Goal: Task Accomplishment & Management: Manage account settings

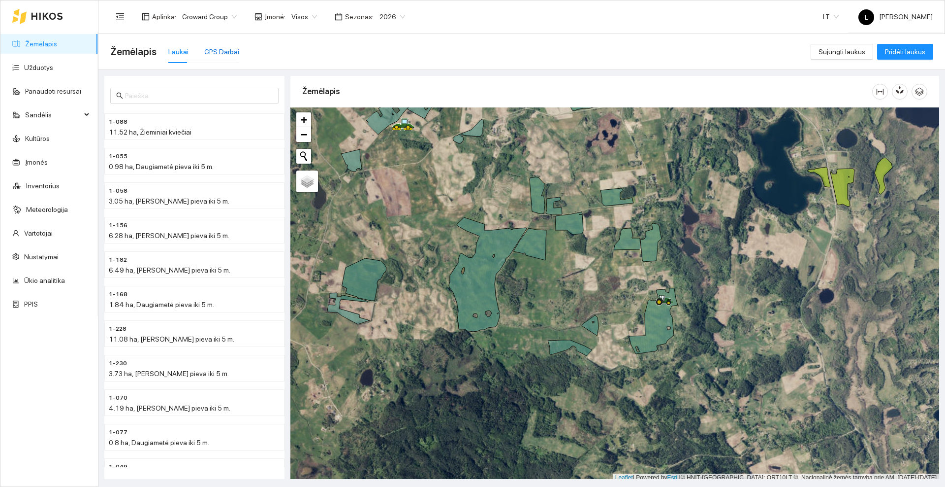
click at [218, 57] on div "GPS Darbai" at bounding box center [221, 51] width 35 height 11
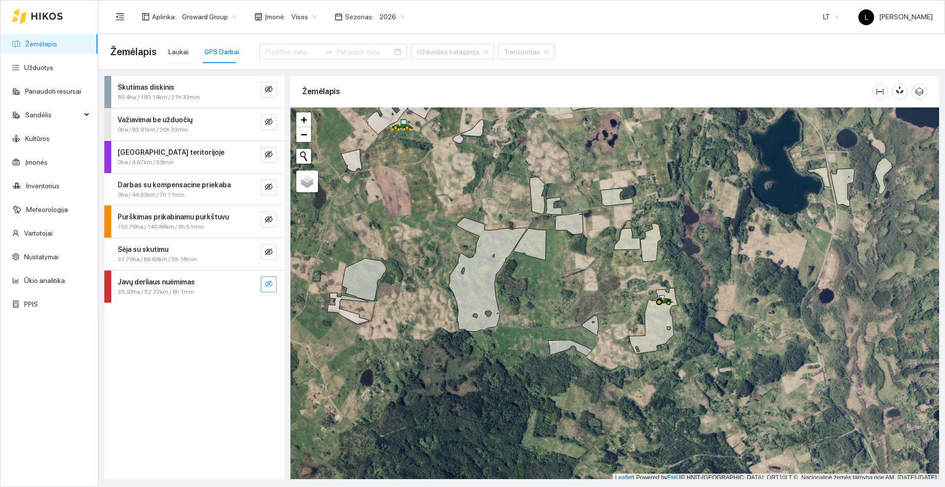
click at [270, 286] on icon "eye-invisible" at bounding box center [269, 284] width 8 height 8
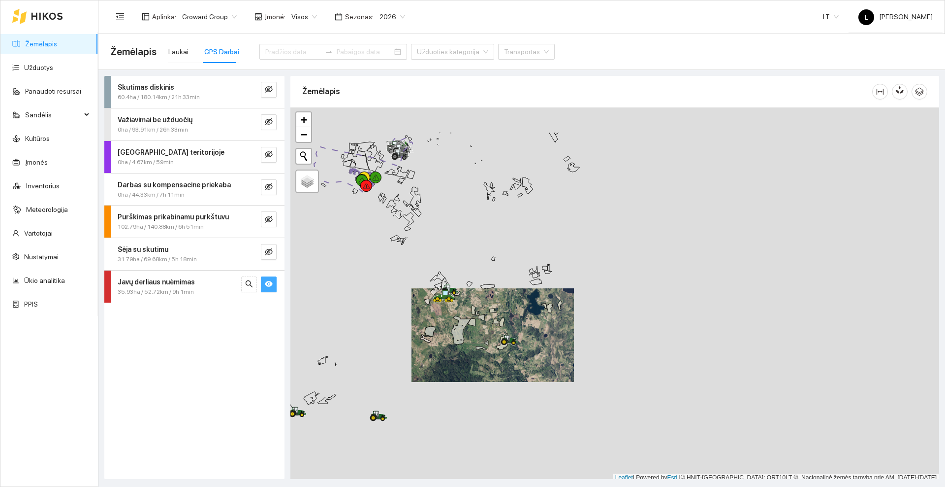
scroll to position [3, 0]
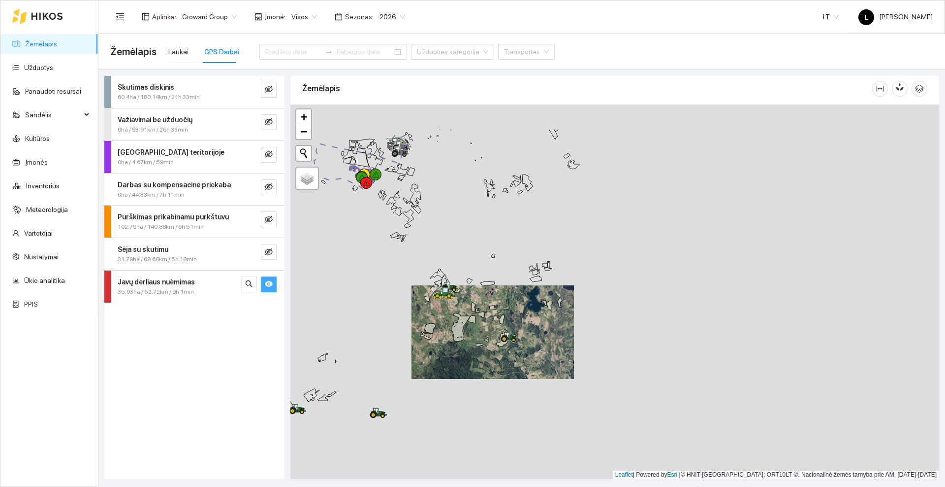
drag, startPoint x: 382, startPoint y: 241, endPoint x: 454, endPoint y: 346, distance: 127.2
click at [454, 346] on div at bounding box center [615, 291] width 649 height 374
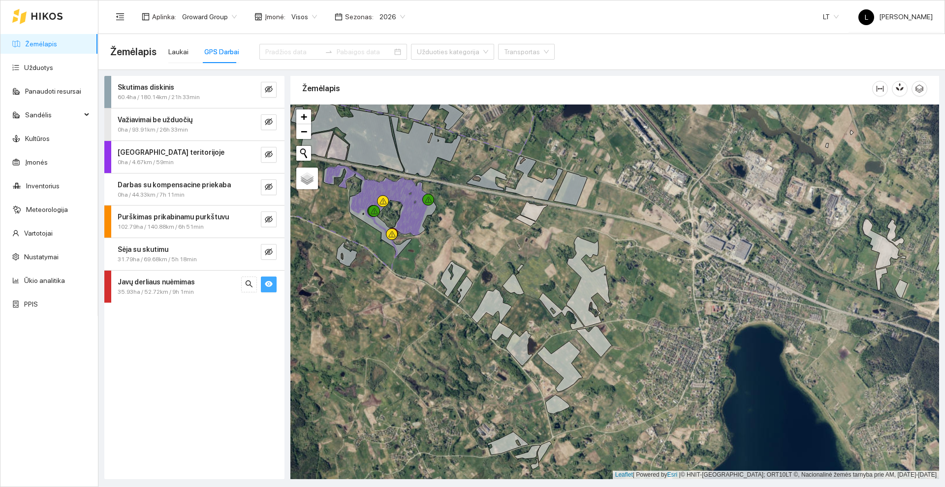
click at [274, 282] on button "button" at bounding box center [269, 284] width 16 height 16
click at [268, 253] on icon "eye-invisible" at bounding box center [269, 252] width 8 height 8
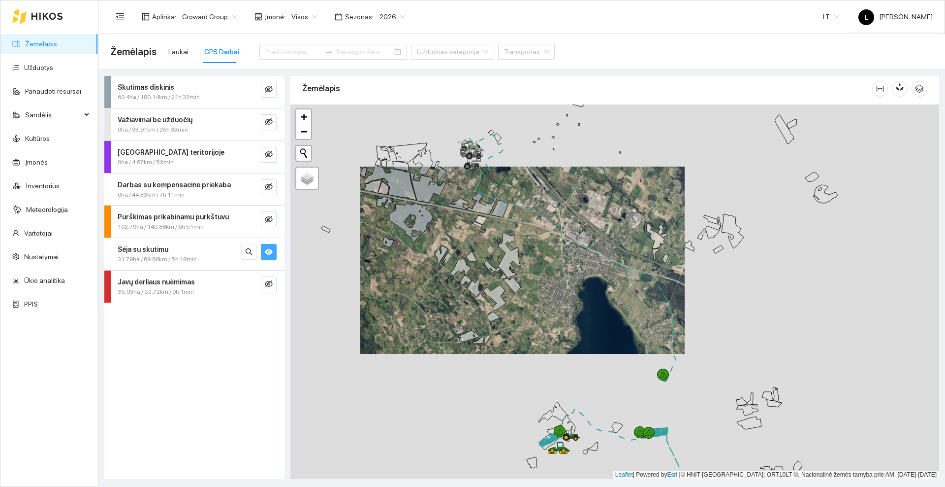
drag, startPoint x: 492, startPoint y: 307, endPoint x: 442, endPoint y: 218, distance: 102.3
click at [442, 218] on div at bounding box center [615, 291] width 649 height 374
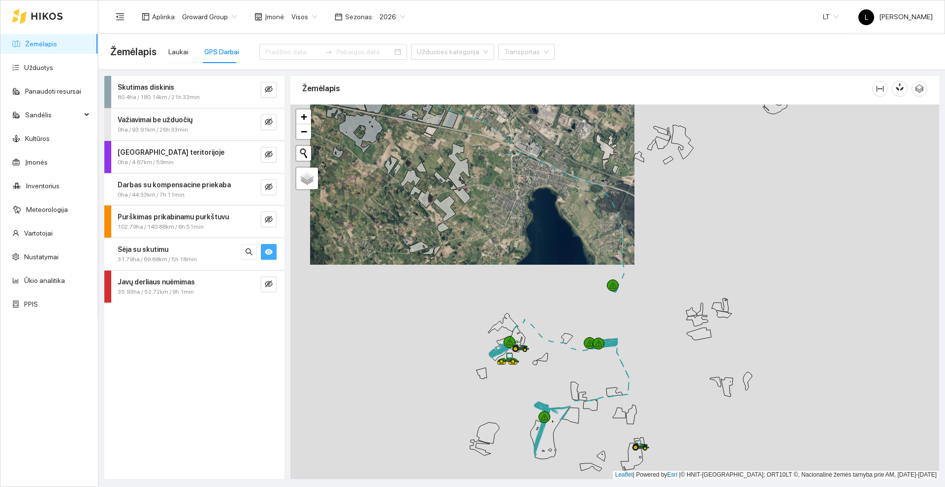
drag, startPoint x: 543, startPoint y: 307, endPoint x: 492, endPoint y: 202, distance: 116.3
click at [492, 202] on div at bounding box center [615, 291] width 649 height 374
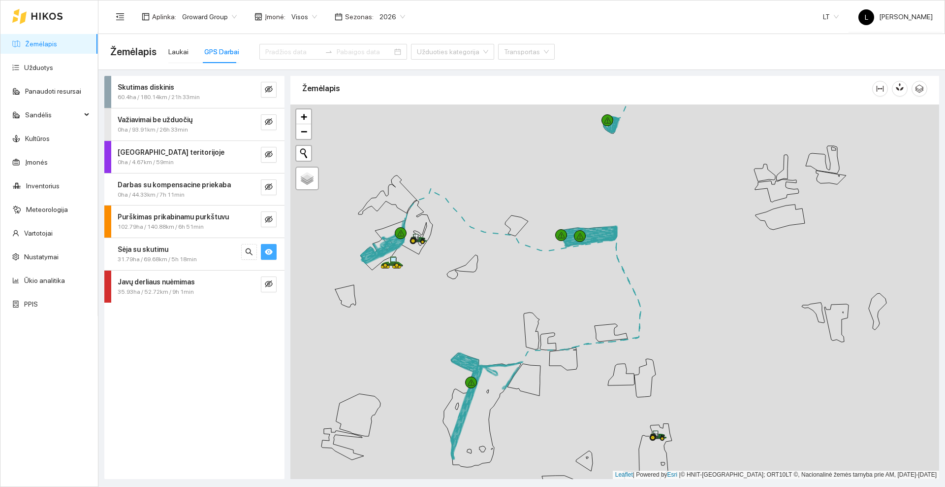
drag, startPoint x: 591, startPoint y: 173, endPoint x: 596, endPoint y: 165, distance: 9.0
click at [584, 211] on div at bounding box center [615, 291] width 649 height 374
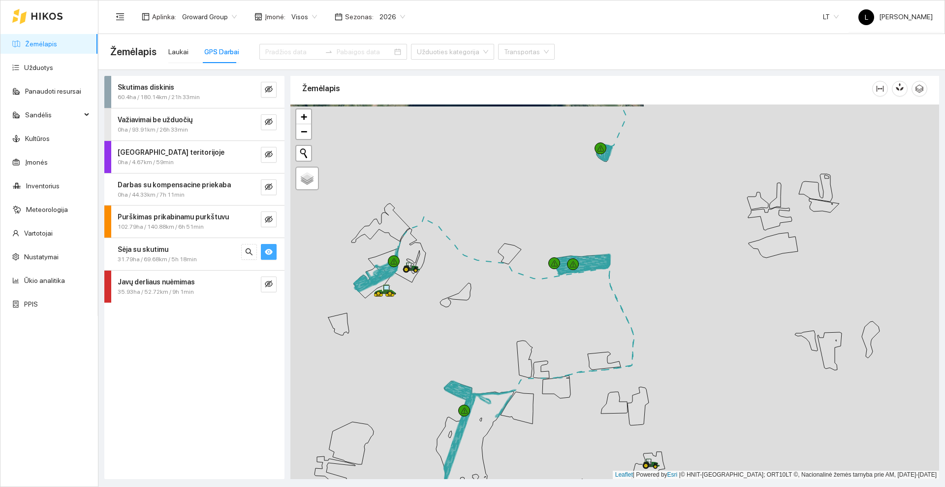
drag, startPoint x: 474, startPoint y: 313, endPoint x: 496, endPoint y: 285, distance: 35.7
click at [525, 300] on div at bounding box center [615, 291] width 649 height 374
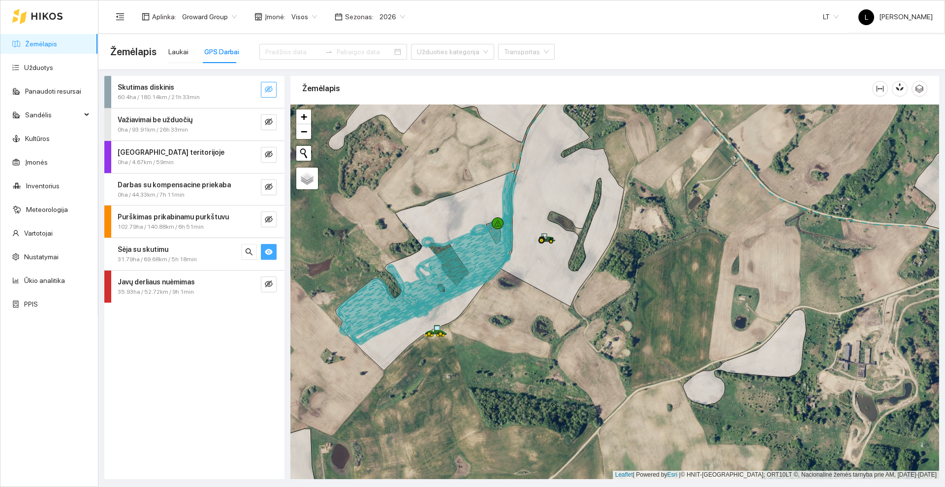
click at [273, 88] on button "button" at bounding box center [269, 90] width 16 height 16
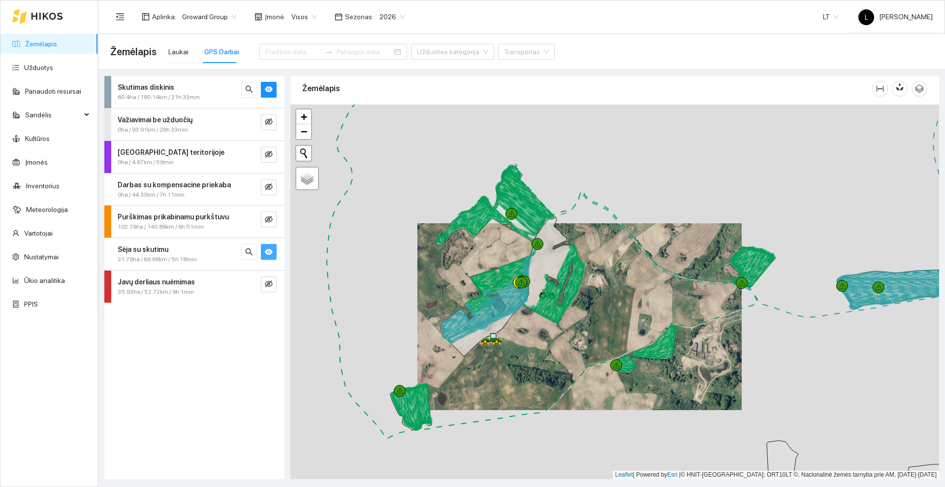
drag, startPoint x: 545, startPoint y: 367, endPoint x: 409, endPoint y: 222, distance: 198.9
click at [409, 222] on div at bounding box center [615, 291] width 649 height 374
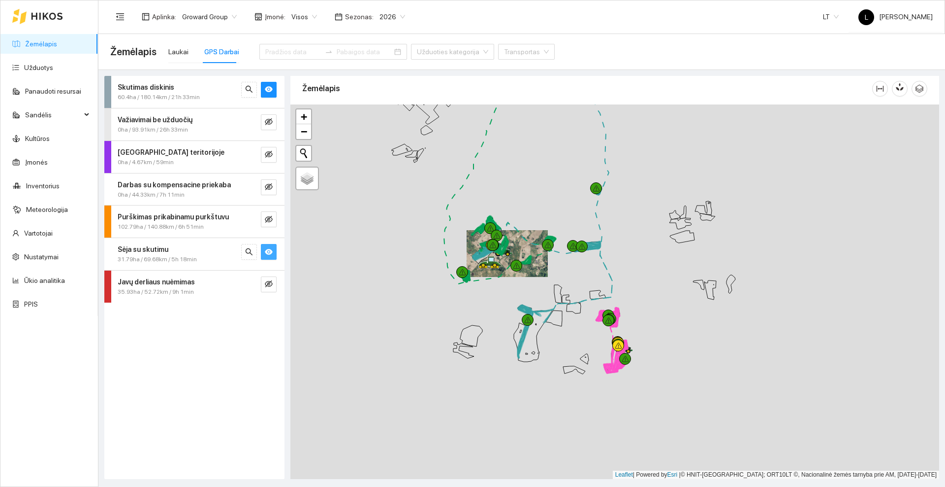
drag, startPoint x: 621, startPoint y: 375, endPoint x: 577, endPoint y: 325, distance: 67.0
click at [576, 325] on div at bounding box center [615, 291] width 649 height 374
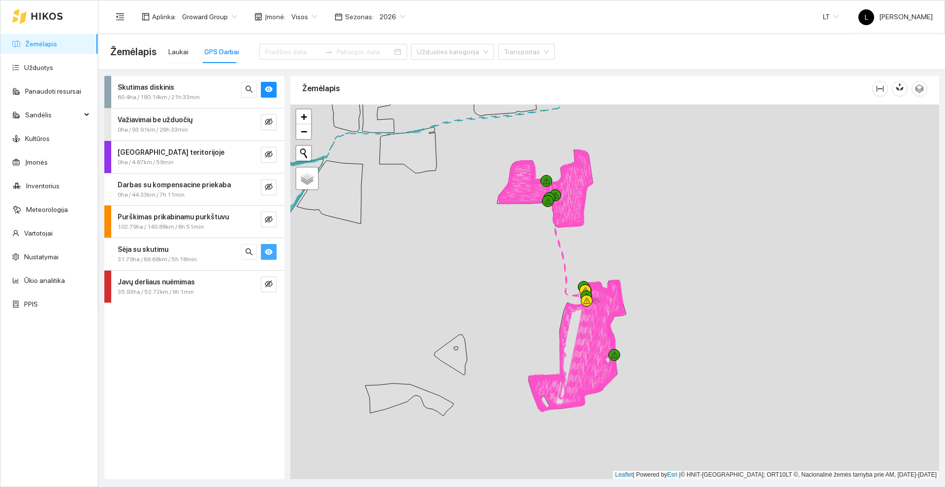
drag, startPoint x: 557, startPoint y: 331, endPoint x: 538, endPoint y: 302, distance: 35.1
click at [538, 302] on div at bounding box center [615, 291] width 649 height 374
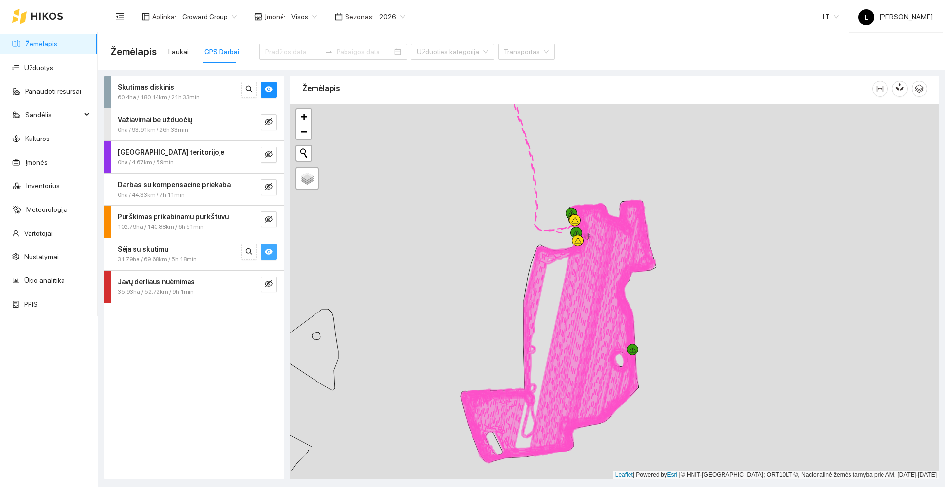
drag, startPoint x: 493, startPoint y: 307, endPoint x: 454, endPoint y: 261, distance: 60.4
click at [454, 261] on div at bounding box center [615, 291] width 649 height 374
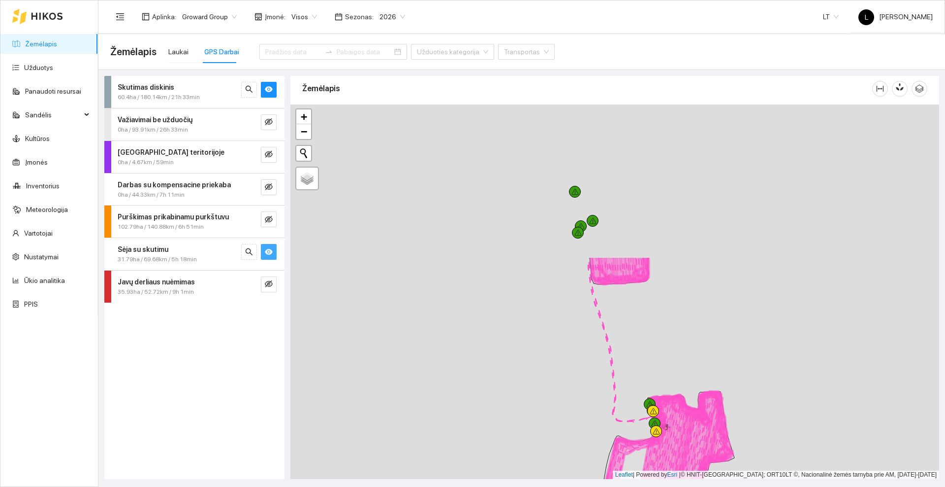
drag, startPoint x: 423, startPoint y: 228, endPoint x: 502, endPoint y: 418, distance: 205.6
click at [502, 420] on div at bounding box center [615, 291] width 649 height 374
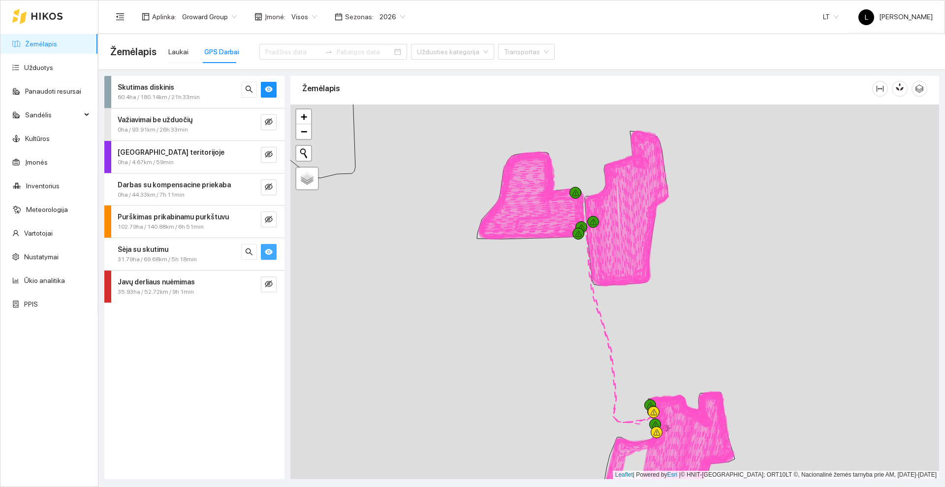
drag, startPoint x: 450, startPoint y: 251, endPoint x: 440, endPoint y: 357, distance: 105.8
click at [440, 357] on div at bounding box center [615, 291] width 649 height 374
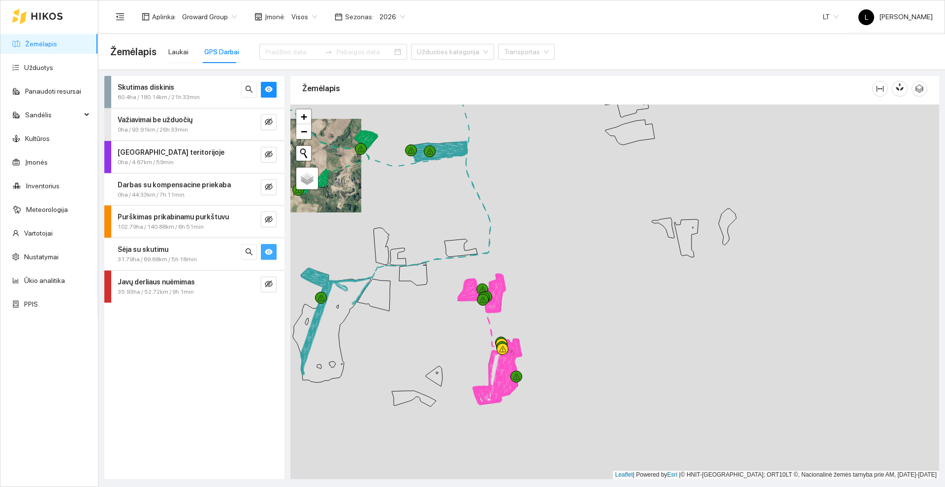
drag, startPoint x: 445, startPoint y: 364, endPoint x: 480, endPoint y: 299, distance: 73.4
click at [480, 299] on div at bounding box center [615, 291] width 649 height 374
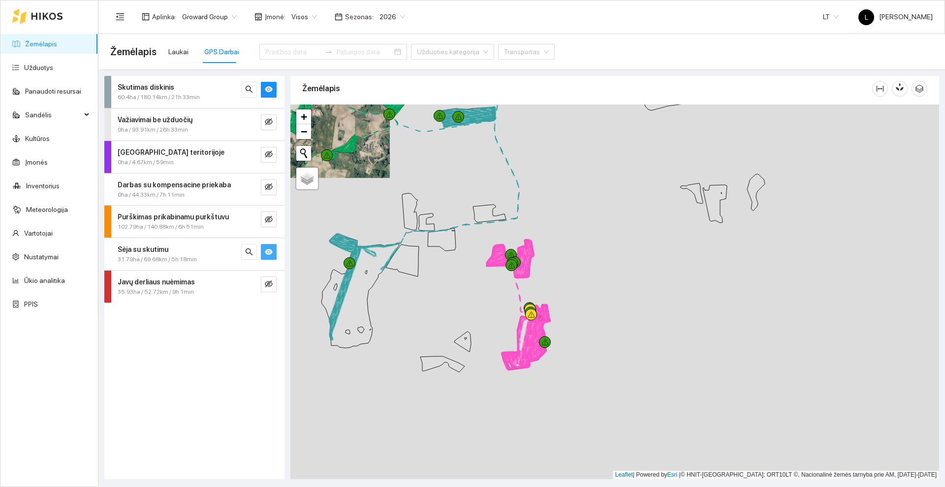
drag, startPoint x: 453, startPoint y: 300, endPoint x: 534, endPoint y: 408, distance: 135.0
click at [534, 408] on div at bounding box center [615, 291] width 649 height 374
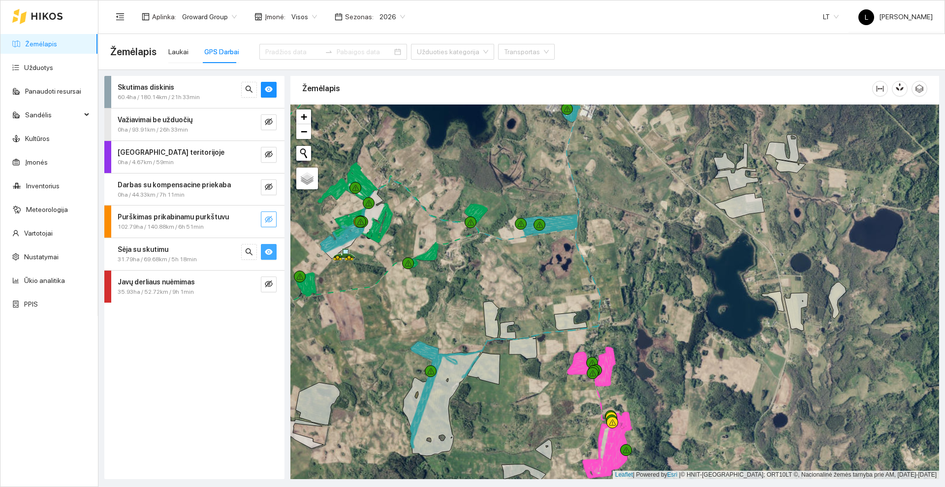
click at [268, 220] on icon "eye-invisible" at bounding box center [269, 219] width 8 height 8
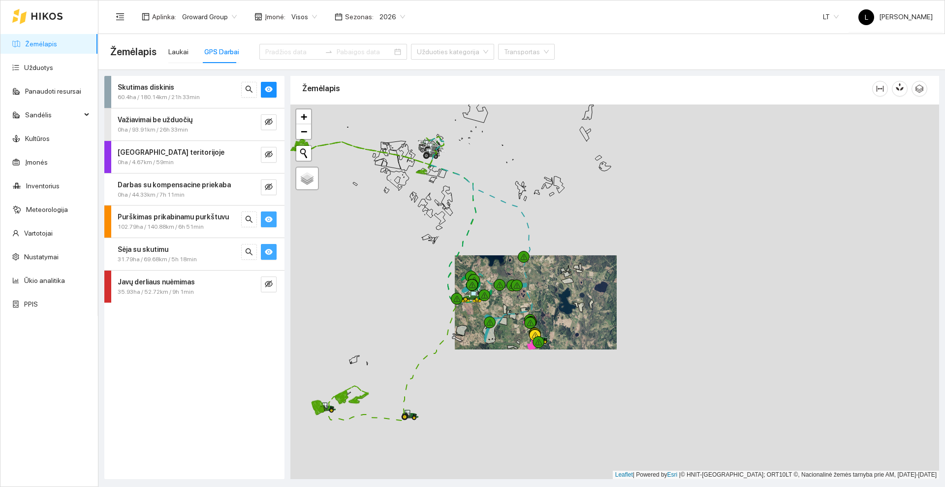
drag, startPoint x: 439, startPoint y: 374, endPoint x: 555, endPoint y: 324, distance: 126.8
click at [555, 324] on div at bounding box center [615, 291] width 649 height 374
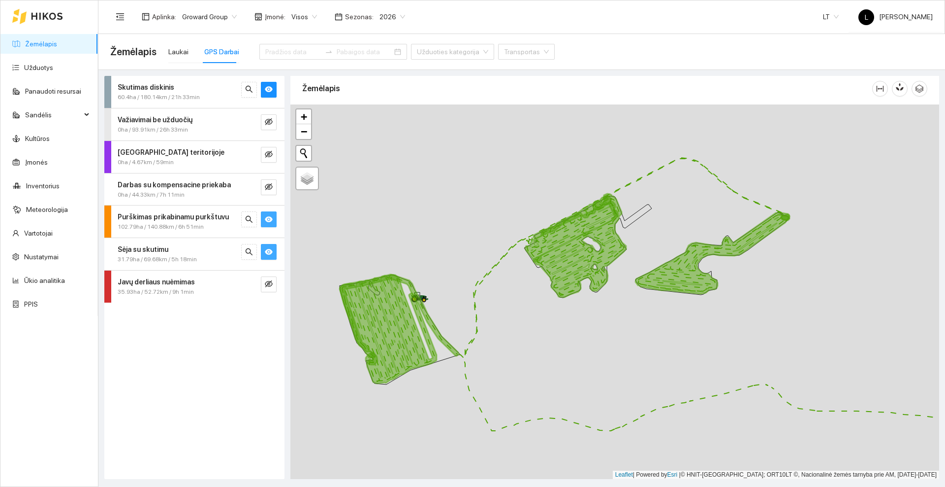
drag, startPoint x: 391, startPoint y: 298, endPoint x: 451, endPoint y: 261, distance: 70.1
click at [451, 260] on div at bounding box center [615, 291] width 649 height 374
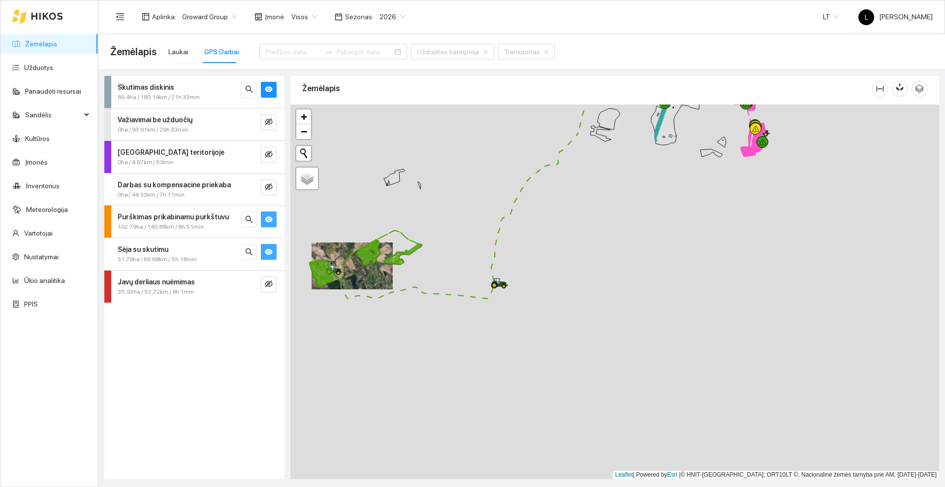
drag, startPoint x: 438, startPoint y: 245, endPoint x: 522, endPoint y: 299, distance: 99.4
click at [522, 299] on div at bounding box center [615, 291] width 649 height 374
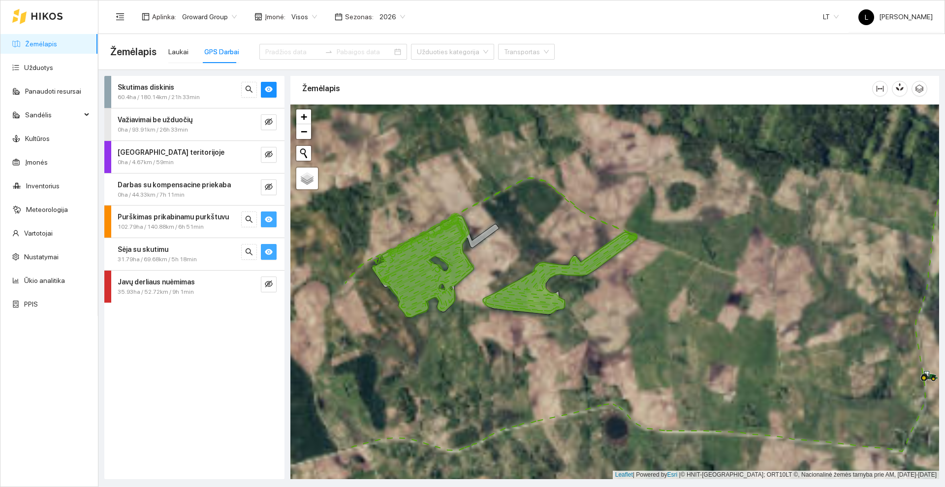
drag, startPoint x: 395, startPoint y: 316, endPoint x: 507, endPoint y: 342, distance: 114.8
click at [507, 342] on div at bounding box center [615, 291] width 649 height 374
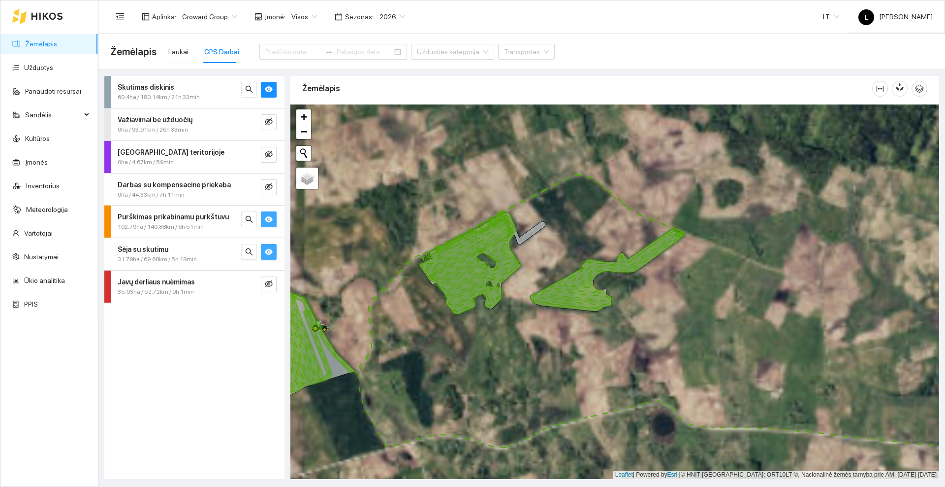
drag, startPoint x: 424, startPoint y: 347, endPoint x: 544, endPoint y: 340, distance: 119.3
click at [544, 340] on div at bounding box center [615, 291] width 649 height 374
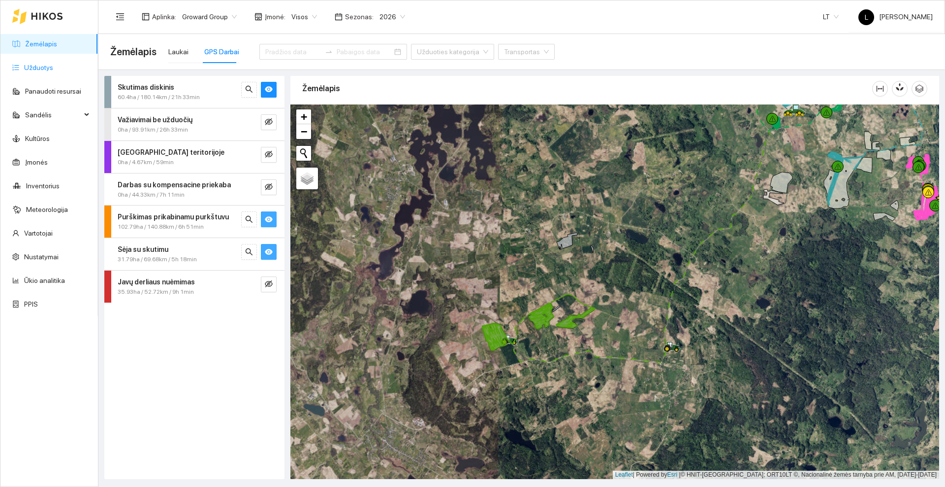
click at [29, 69] on link "Užduotys" at bounding box center [38, 68] width 29 height 8
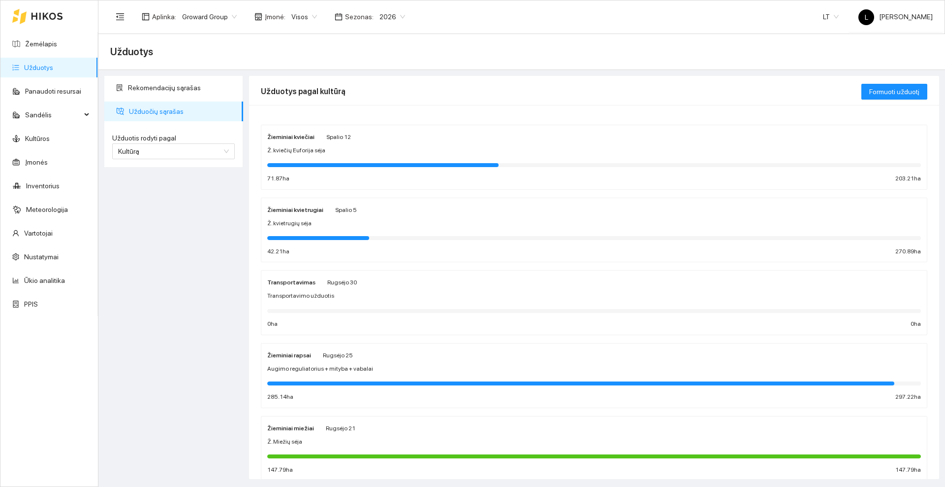
click at [369, 359] on div "Žieminiai rapsai [PERSON_NAME] 25" at bounding box center [594, 354] width 654 height 11
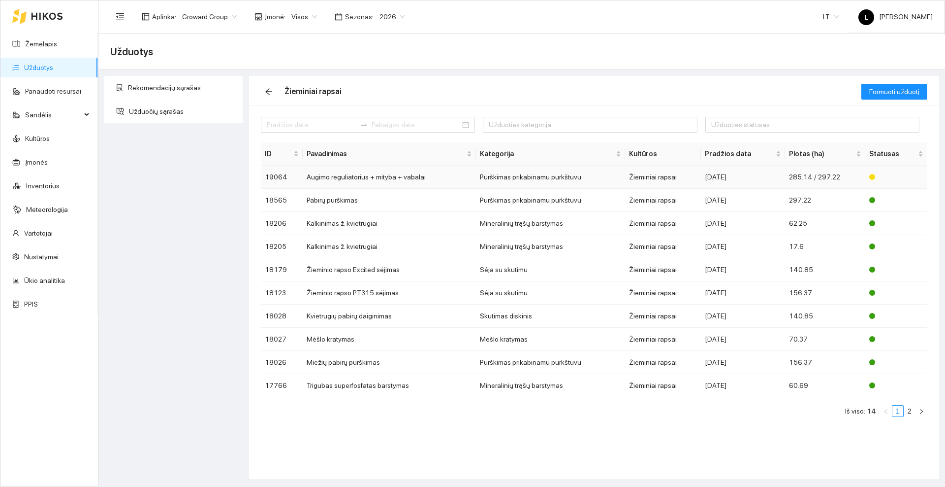
click at [377, 176] on td "Augimo reguliatorius + mityba + vabalai" at bounding box center [389, 176] width 173 height 23
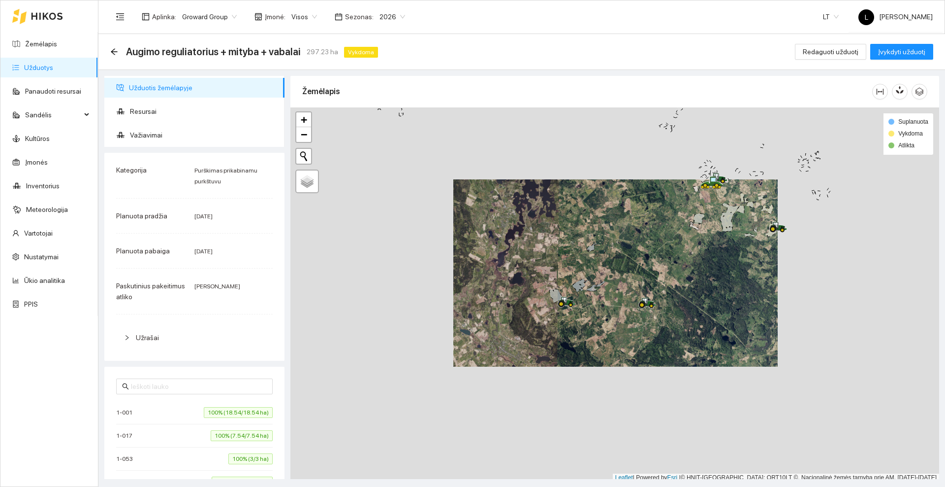
scroll to position [3, 0]
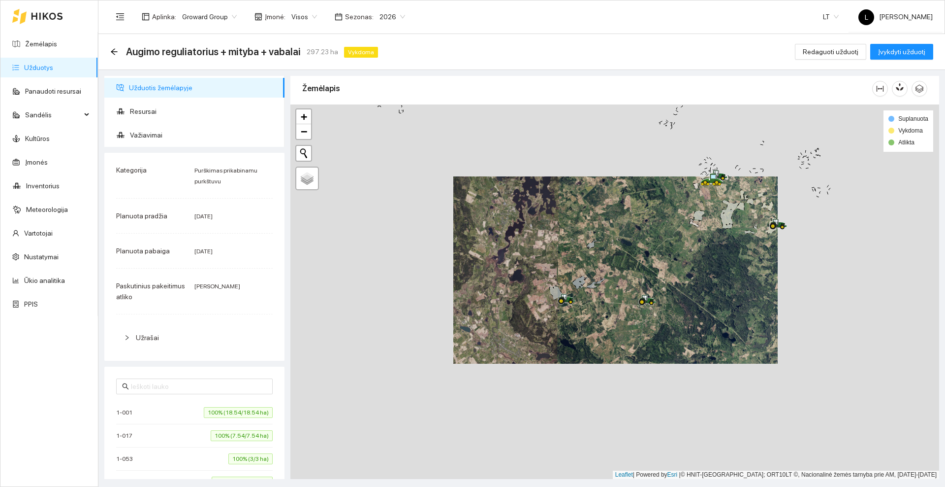
drag, startPoint x: 556, startPoint y: 230, endPoint x: 463, endPoint y: 308, distance: 121.6
click at [463, 308] on div at bounding box center [615, 291] width 649 height 374
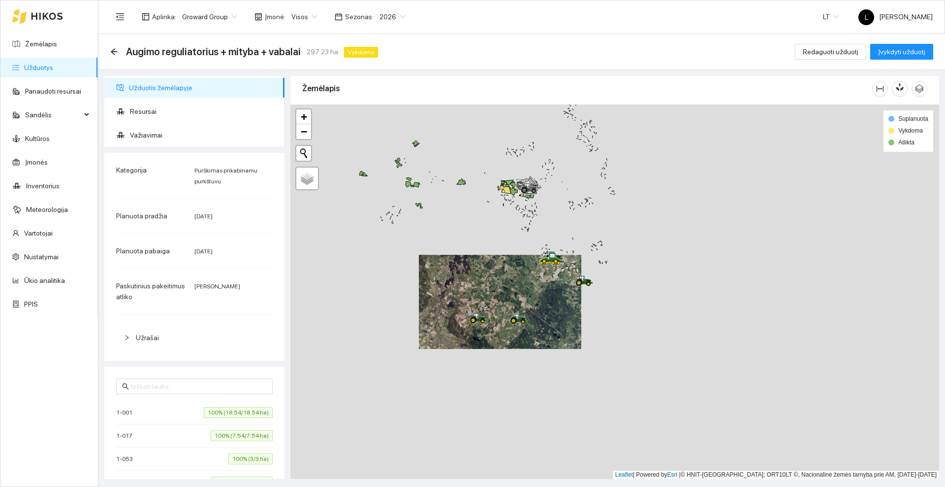
drag, startPoint x: 480, startPoint y: 238, endPoint x: 485, endPoint y: 302, distance: 64.2
click at [485, 302] on div at bounding box center [615, 291] width 649 height 374
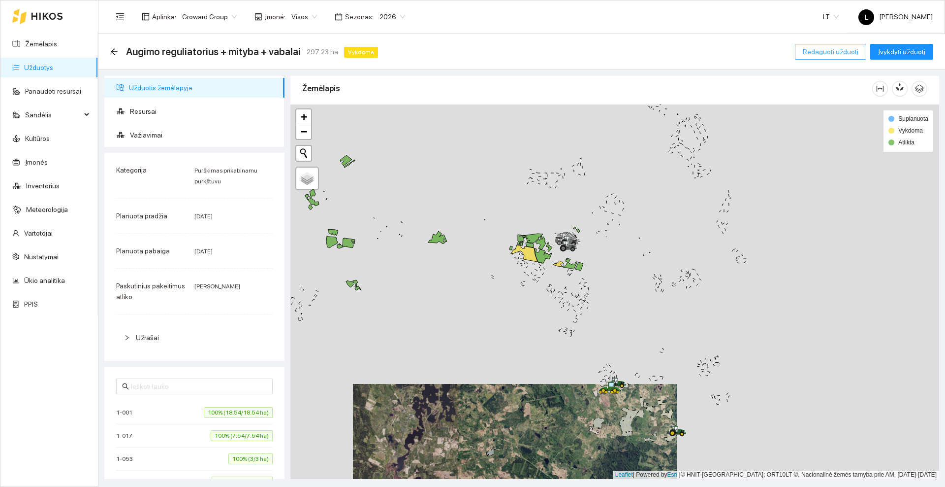
click at [827, 50] on span "Redaguoti užduotį" at bounding box center [831, 51] width 56 height 11
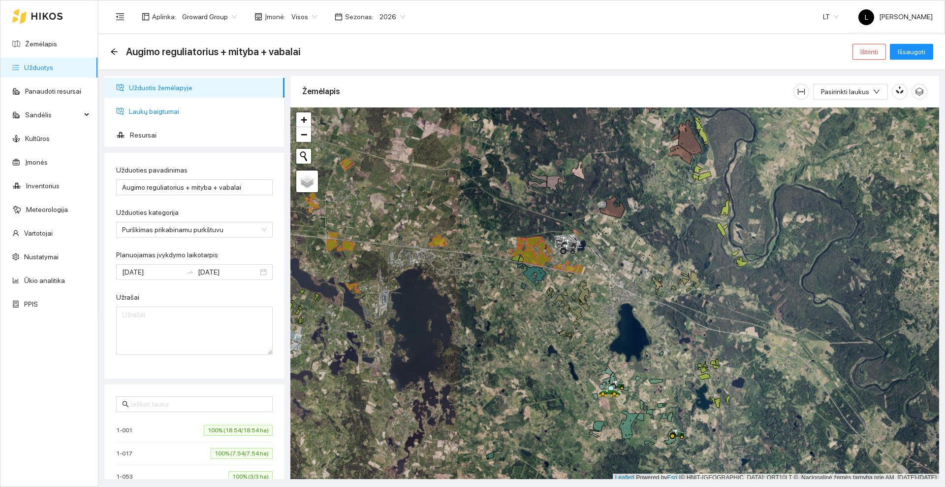
click at [129, 112] on span "Laukų baigtumai" at bounding box center [203, 111] width 148 height 20
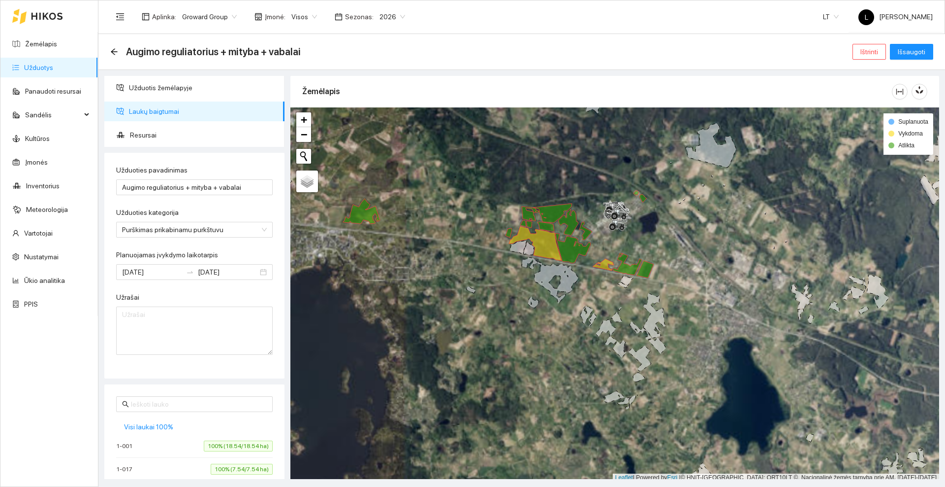
scroll to position [3, 0]
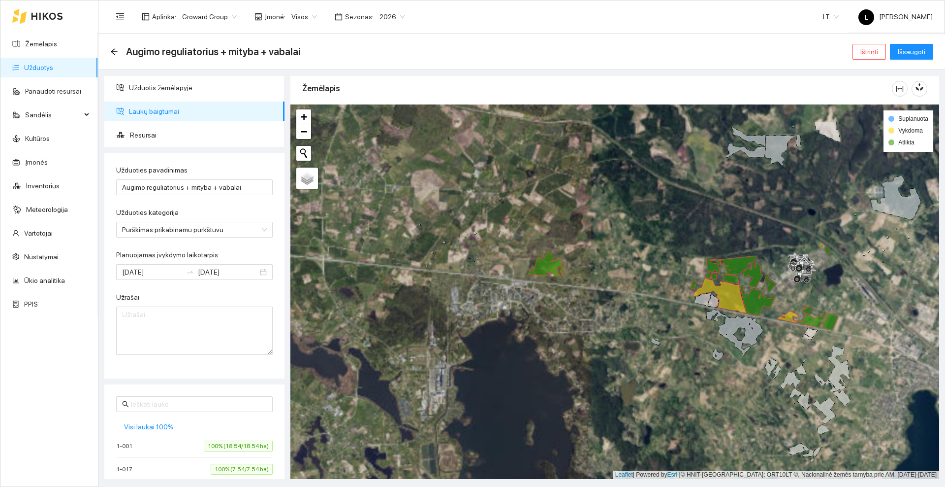
drag, startPoint x: 474, startPoint y: 294, endPoint x: 751, endPoint y: 350, distance: 282.3
click at [751, 351] on div at bounding box center [615, 291] width 649 height 374
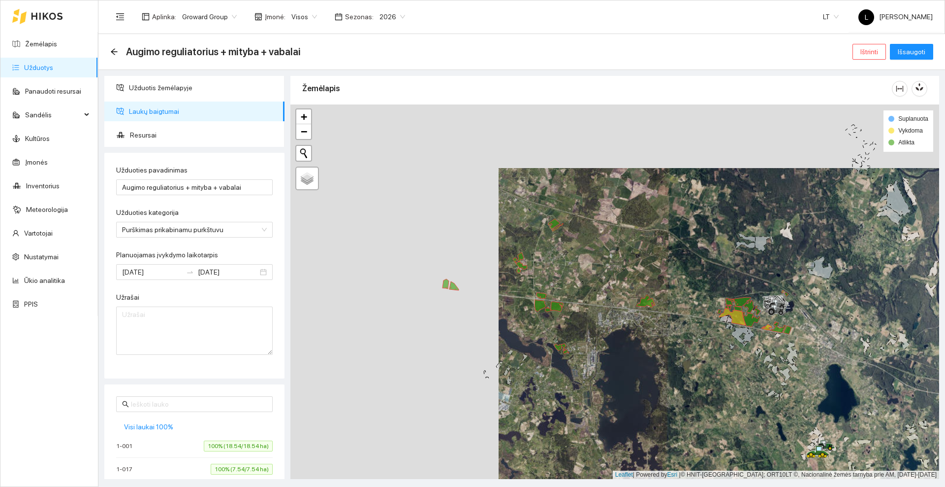
drag, startPoint x: 701, startPoint y: 363, endPoint x: 583, endPoint y: 317, distance: 126.7
click at [581, 322] on div at bounding box center [615, 291] width 649 height 374
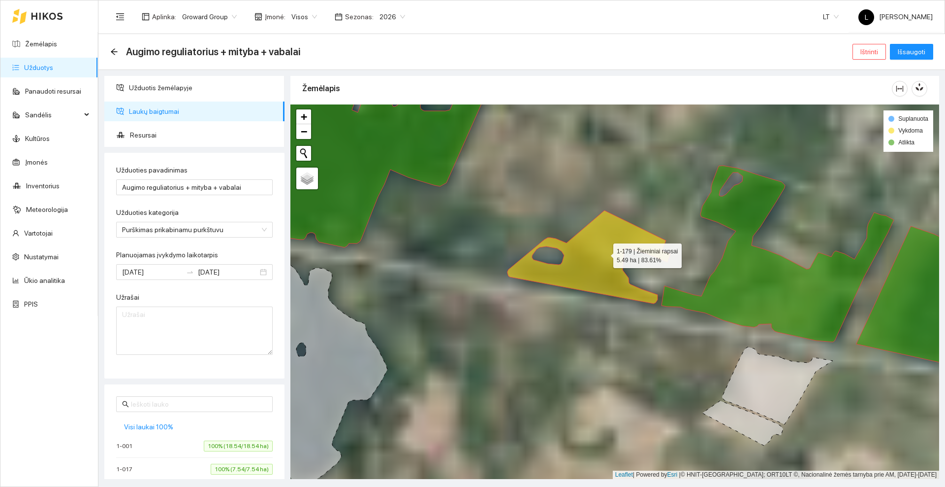
click at [605, 253] on icon at bounding box center [589, 256] width 163 height 93
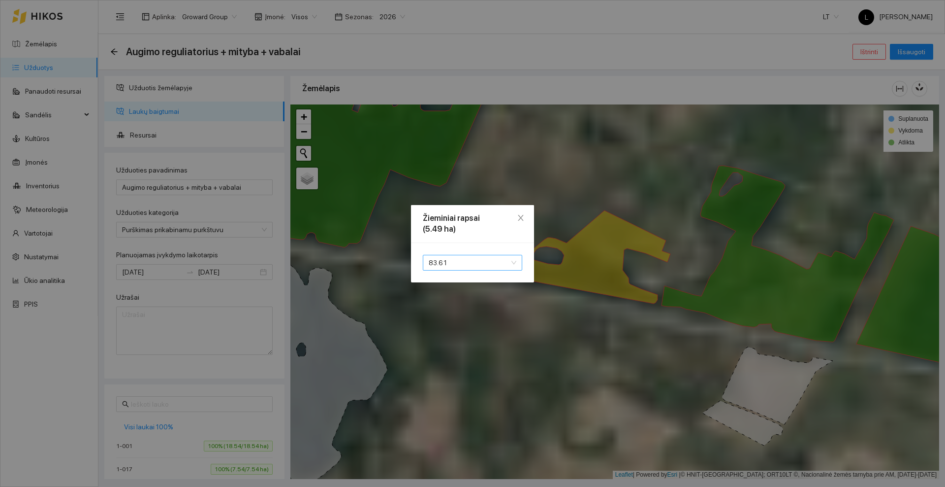
click at [505, 259] on span "83.61" at bounding box center [473, 262] width 88 height 15
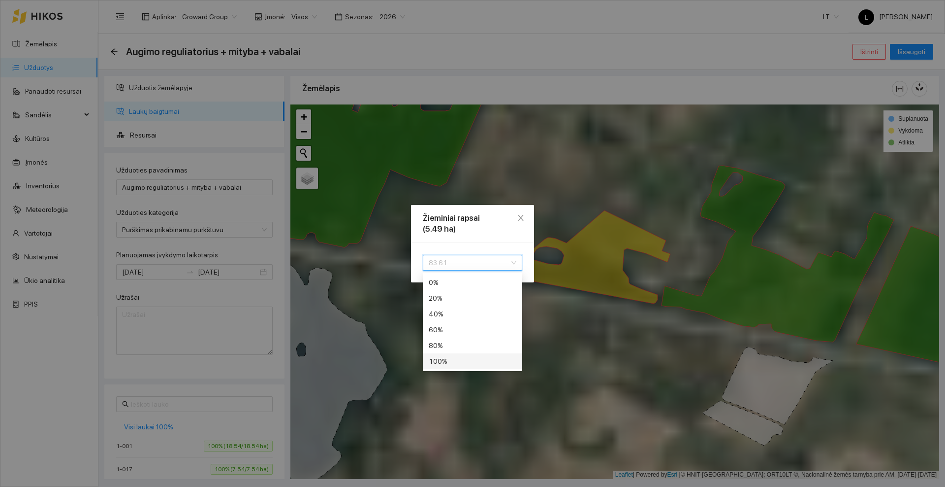
click at [437, 359] on div "100 %" at bounding box center [473, 361] width 88 height 11
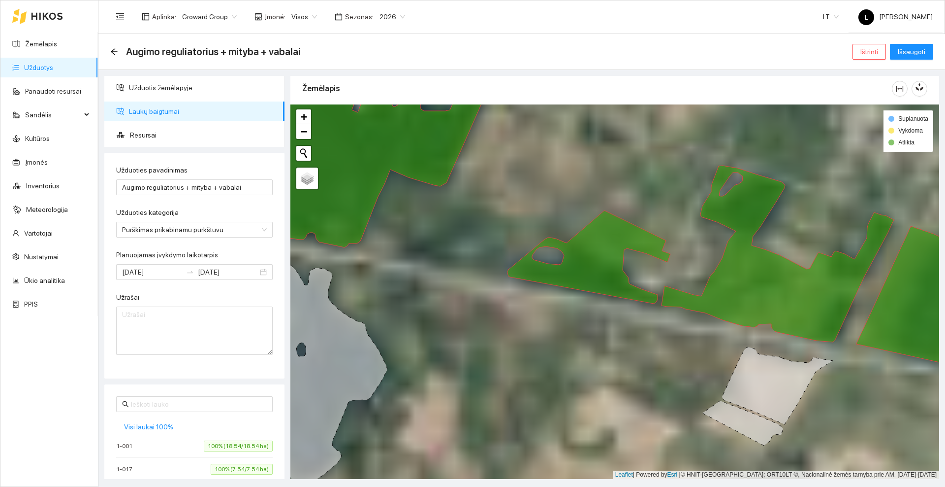
click at [453, 326] on div at bounding box center [615, 291] width 649 height 374
drag, startPoint x: 434, startPoint y: 305, endPoint x: 643, endPoint y: 356, distance: 214.4
click at [643, 356] on div at bounding box center [615, 291] width 649 height 374
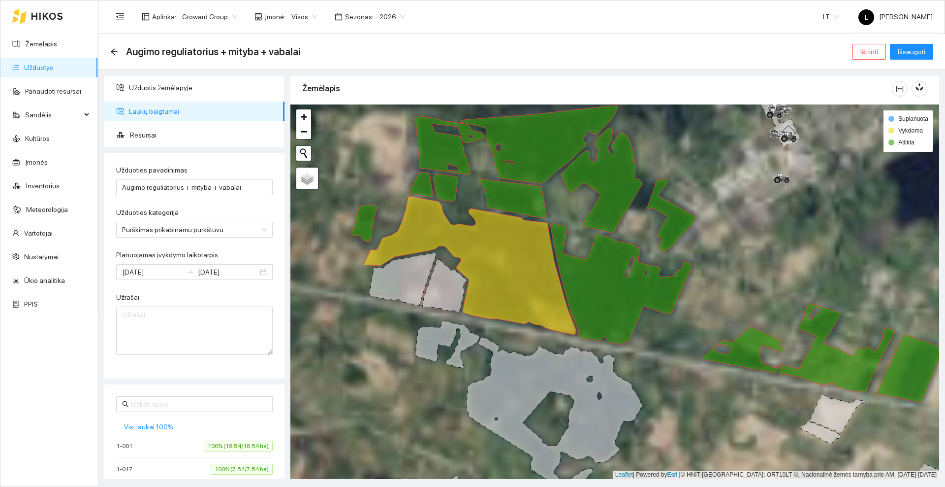
drag, startPoint x: 473, startPoint y: 292, endPoint x: 499, endPoint y: 329, distance: 45.2
click at [499, 329] on div at bounding box center [615, 291] width 649 height 374
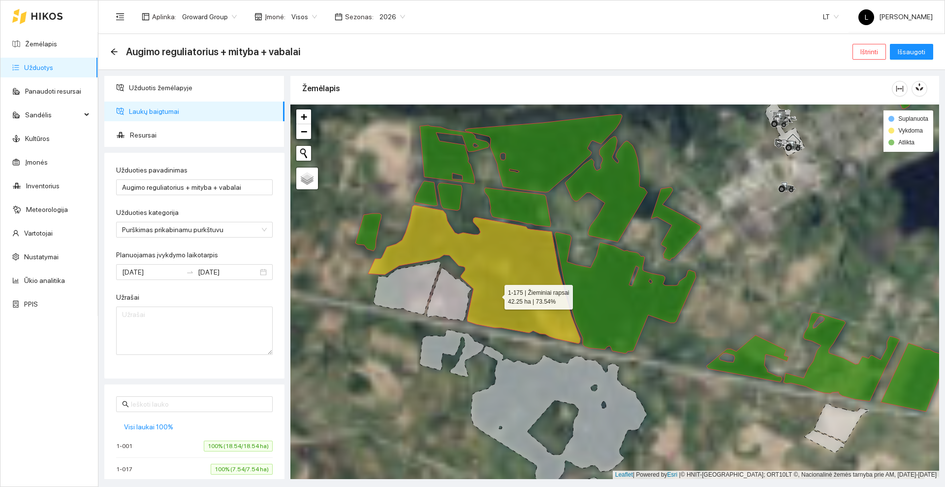
click at [496, 294] on icon at bounding box center [474, 274] width 212 height 138
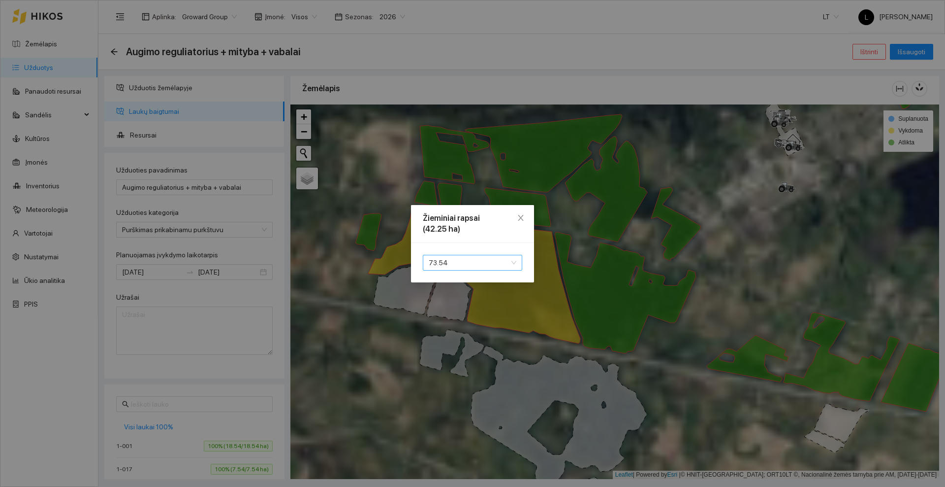
click at [480, 262] on span "73.54" at bounding box center [473, 262] width 88 height 15
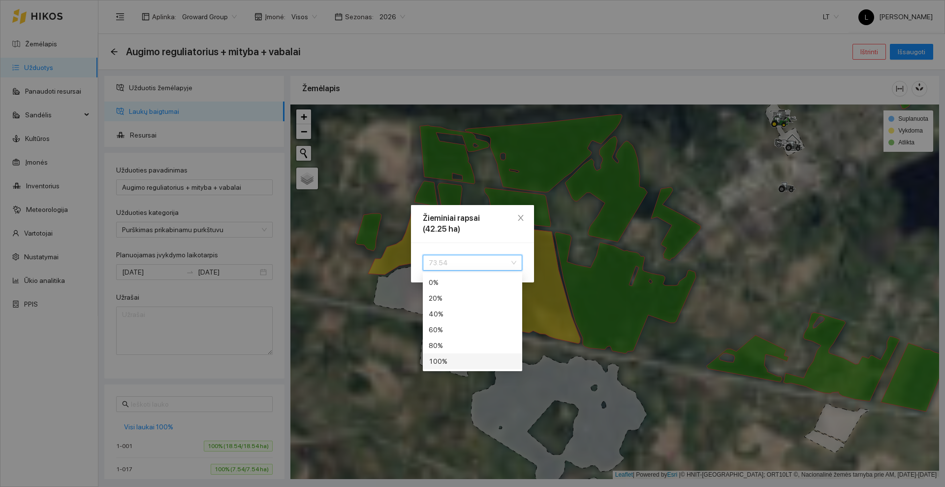
click at [453, 360] on div "100 %" at bounding box center [473, 361] width 88 height 11
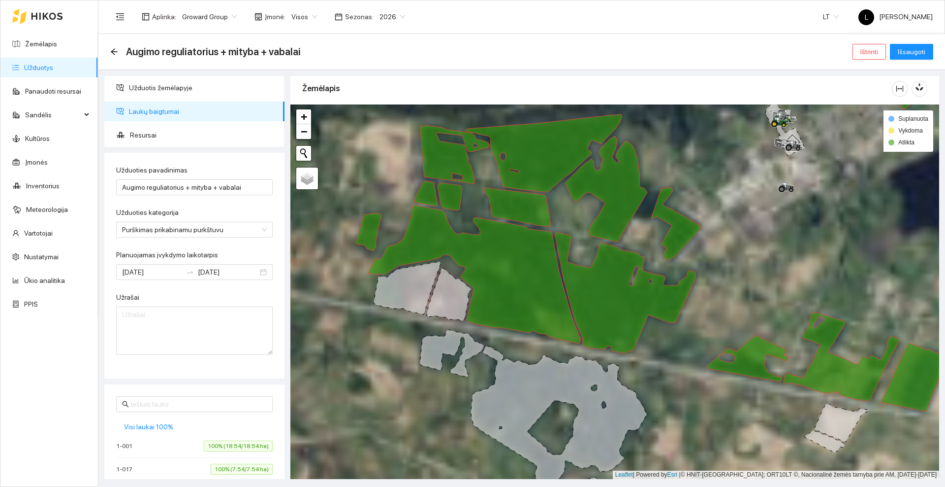
drag, startPoint x: 353, startPoint y: 340, endPoint x: 384, endPoint y: 329, distance: 33.0
click at [384, 329] on div at bounding box center [615, 291] width 649 height 374
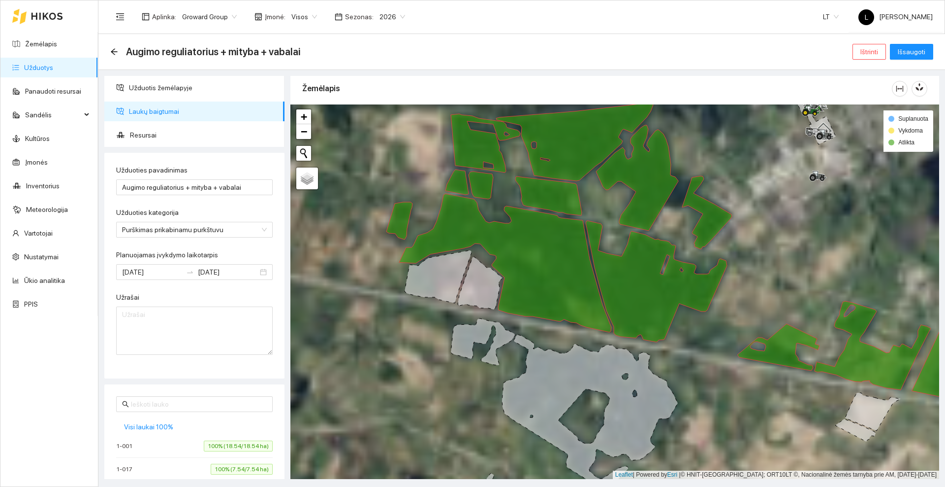
click at [385, 328] on div at bounding box center [615, 291] width 649 height 374
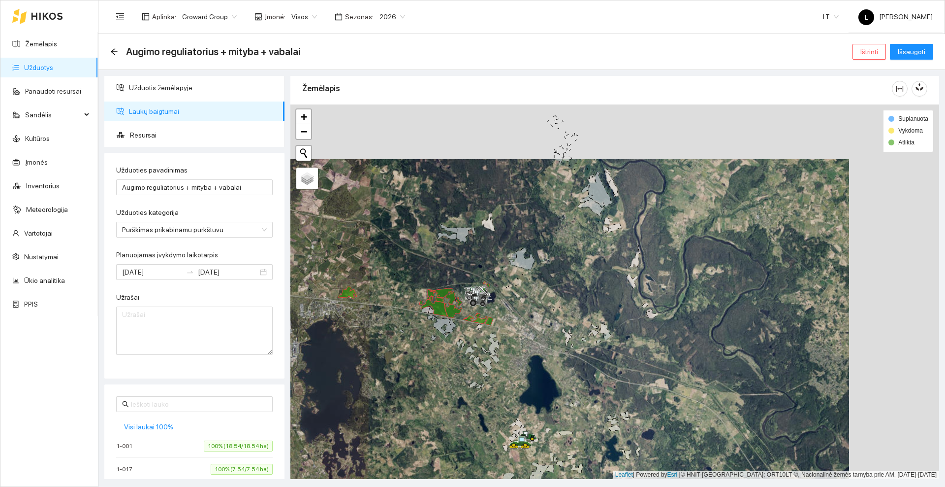
drag, startPoint x: 387, startPoint y: 312, endPoint x: 710, endPoint y: 309, distance: 323.0
click at [710, 309] on div at bounding box center [615, 291] width 649 height 374
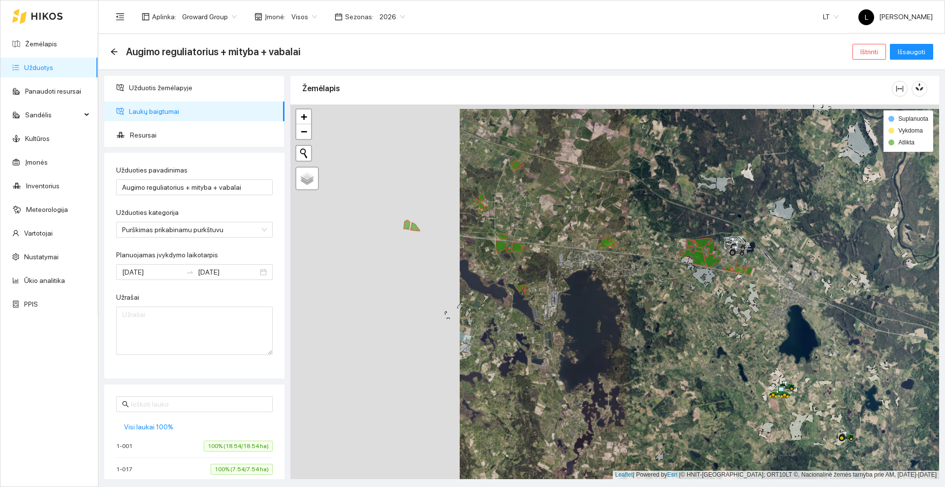
drag, startPoint x: 658, startPoint y: 301, endPoint x: 636, endPoint y: 258, distance: 49.1
click at [637, 258] on div at bounding box center [615, 291] width 649 height 374
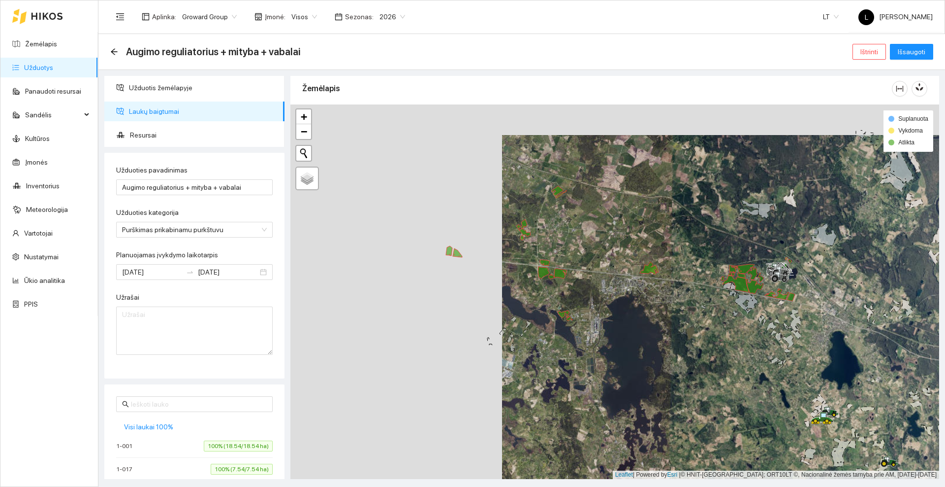
drag, startPoint x: 587, startPoint y: 265, endPoint x: 646, endPoint y: 327, distance: 85.7
click at [646, 327] on div at bounding box center [615, 291] width 649 height 374
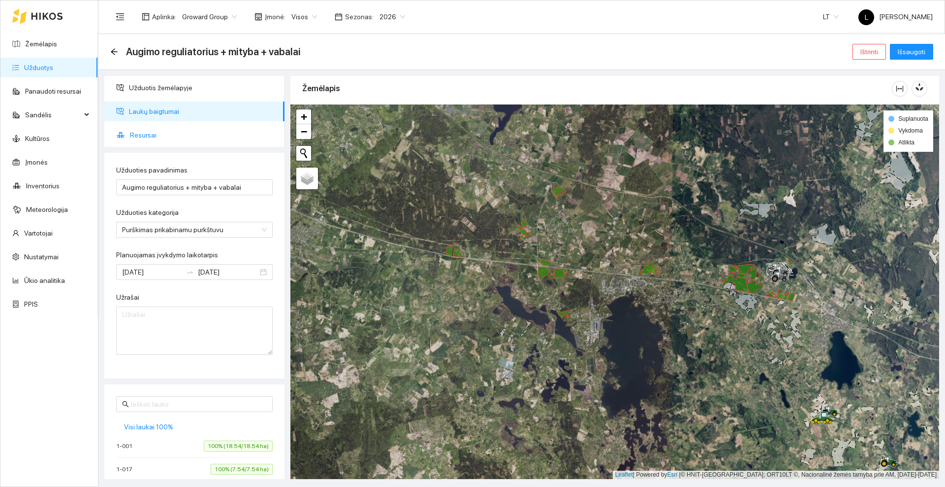
click at [170, 133] on span "Resursai" at bounding box center [203, 135] width 147 height 20
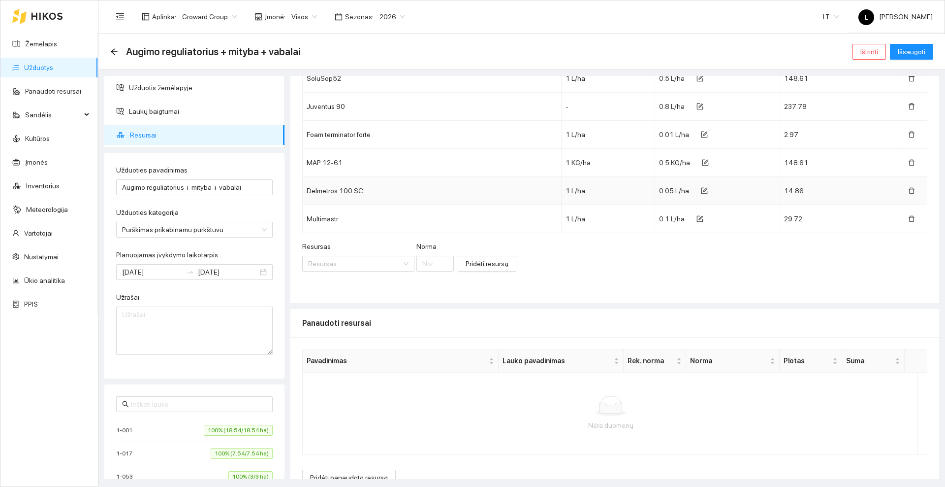
scroll to position [93, 0]
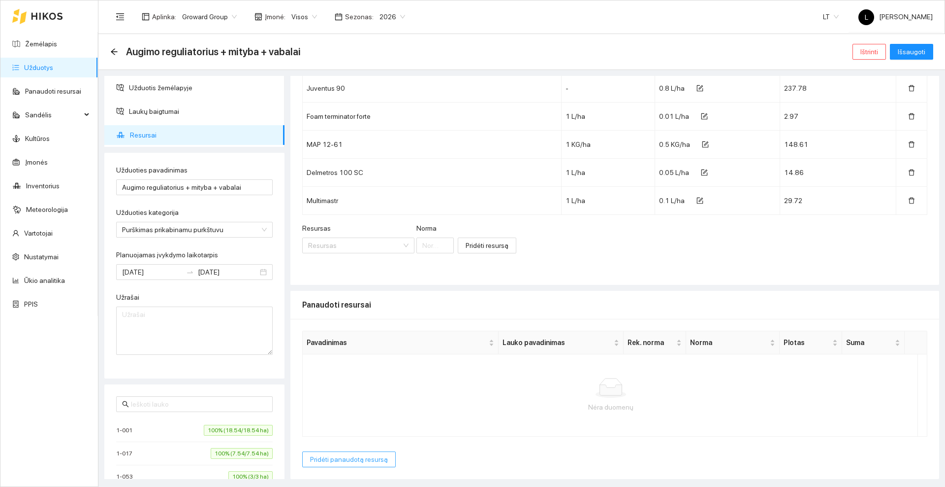
click at [351, 462] on span "Pridėti panaudotą resursą" at bounding box center [349, 459] width 78 height 11
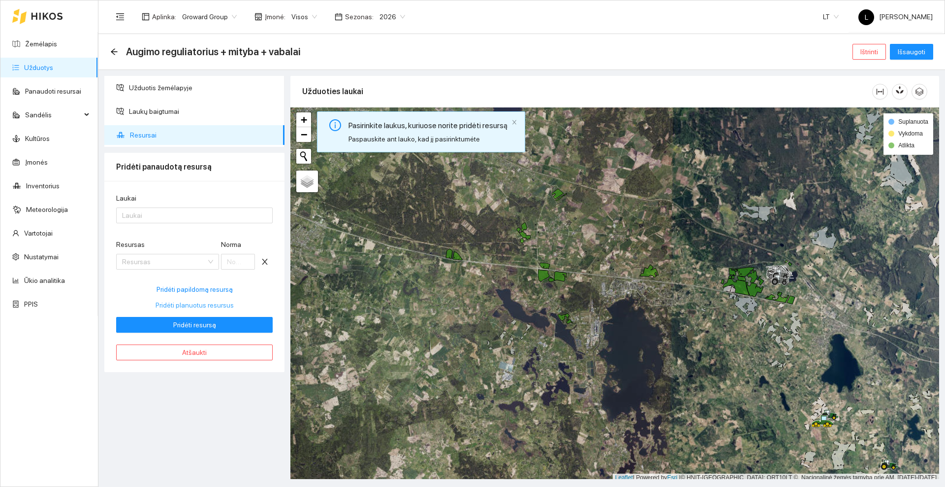
click at [185, 303] on span "Pridėti planuotus resursus" at bounding box center [195, 304] width 78 height 11
type input "0.5"
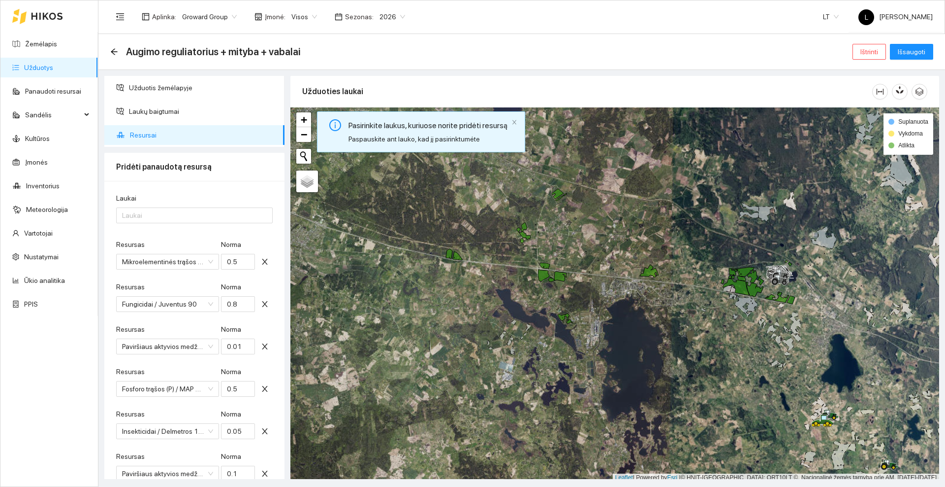
click at [152, 206] on div "Laukai" at bounding box center [194, 200] width 157 height 15
click at [151, 213] on div at bounding box center [190, 215] width 142 height 12
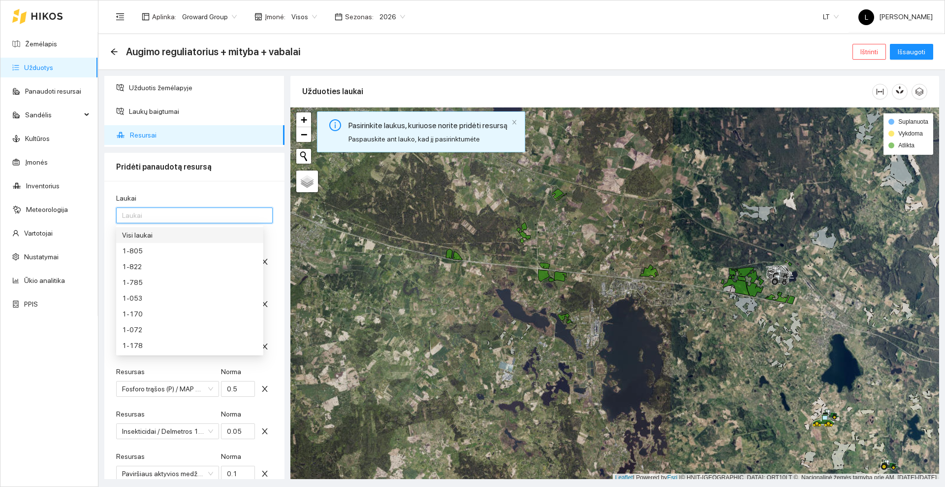
click at [146, 234] on div "Visi laukai" at bounding box center [189, 234] width 135 height 11
click at [217, 191] on div "Laukai Visi laukai Resursas Mikroelementinės trąšos / SoluSop52 [PERSON_NAME] 0…" at bounding box center [194, 382] width 180 height 403
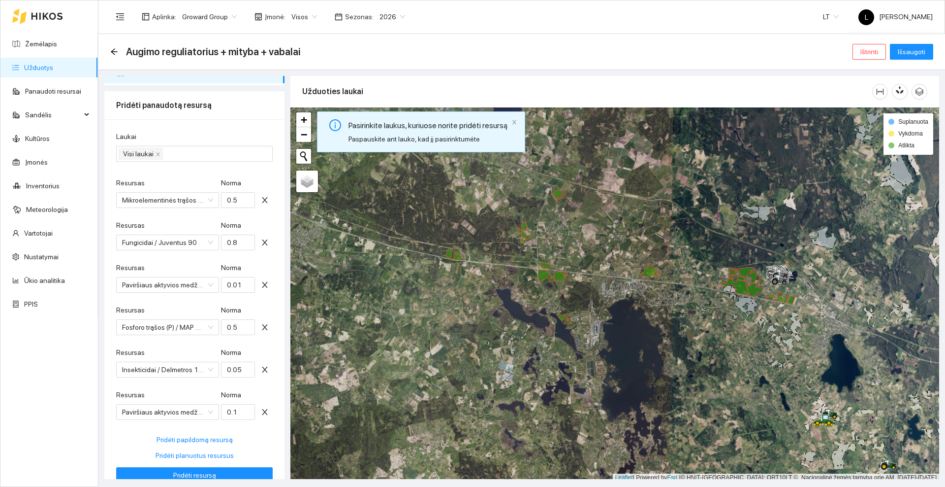
scroll to position [108, 0]
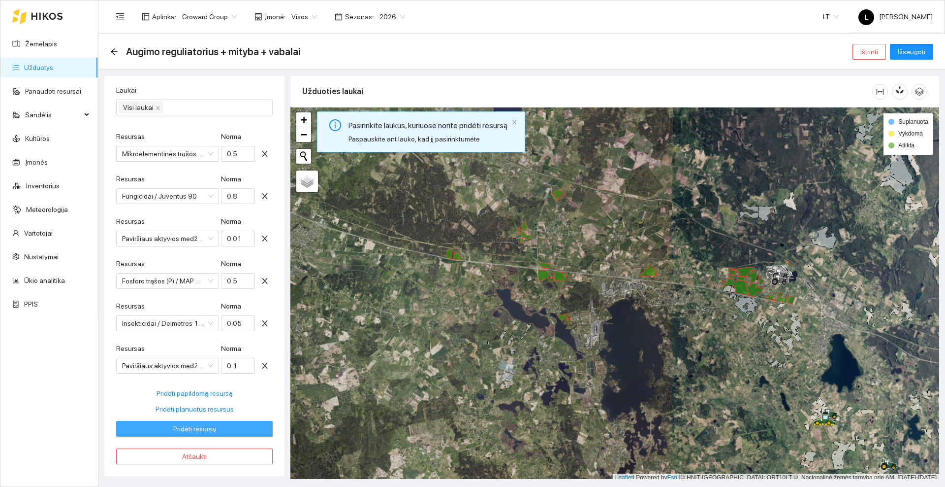
click at [195, 425] on span "Pridėti resursą" at bounding box center [194, 428] width 43 height 11
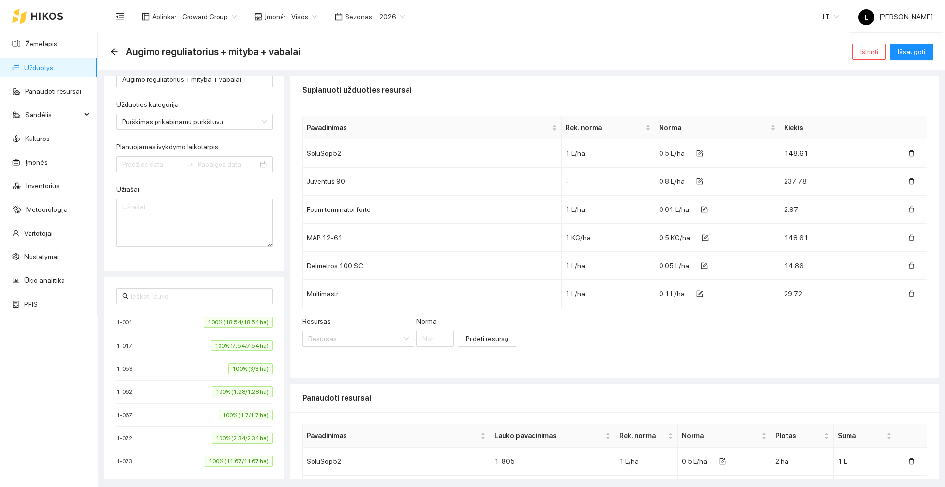
type input "[DATE]"
click at [904, 52] on span "Išsaugoti" at bounding box center [912, 51] width 28 height 11
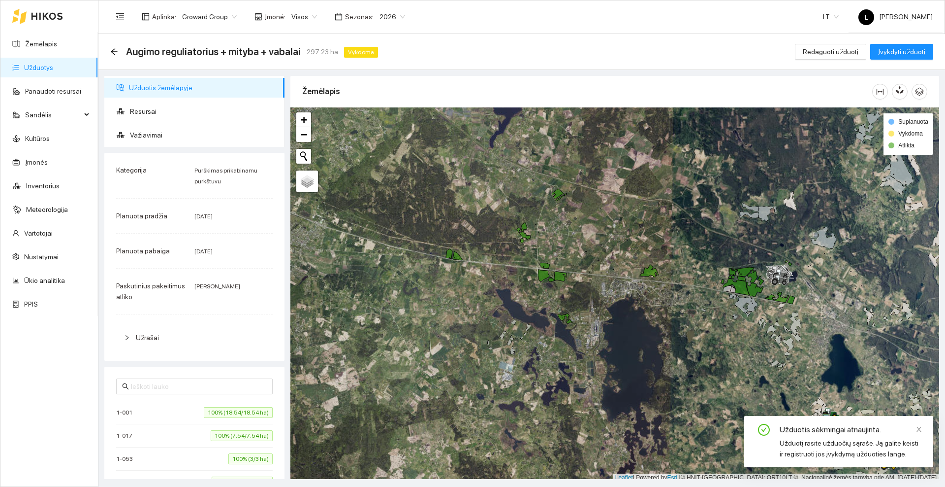
scroll to position [3, 0]
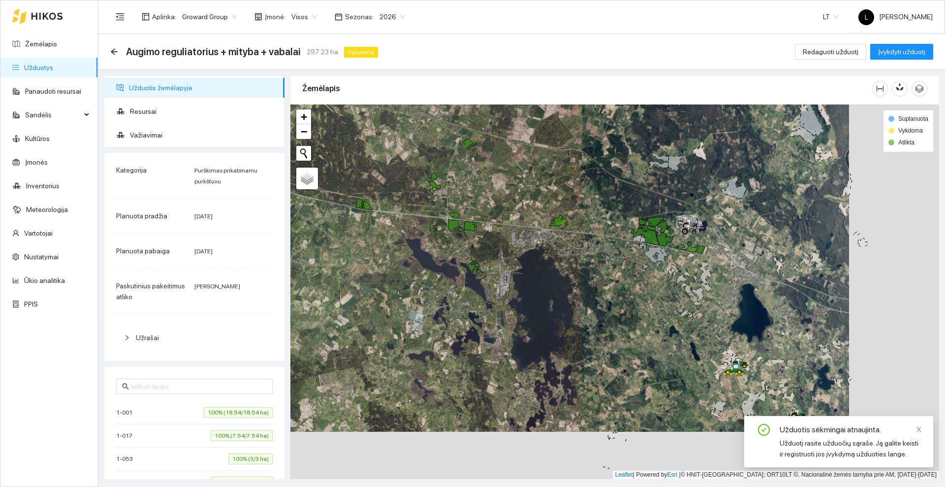
drag, startPoint x: 624, startPoint y: 325, endPoint x: 534, endPoint y: 278, distance: 101.8
click at [534, 278] on div at bounding box center [615, 291] width 649 height 374
click at [894, 53] on span "Įvykdyti užduotį" at bounding box center [901, 51] width 47 height 11
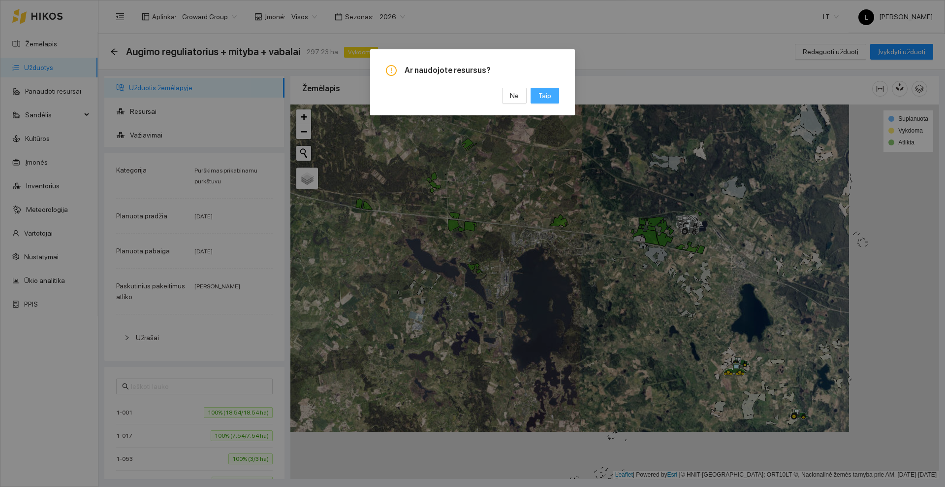
click at [538, 94] on button "Taip" at bounding box center [545, 96] width 29 height 16
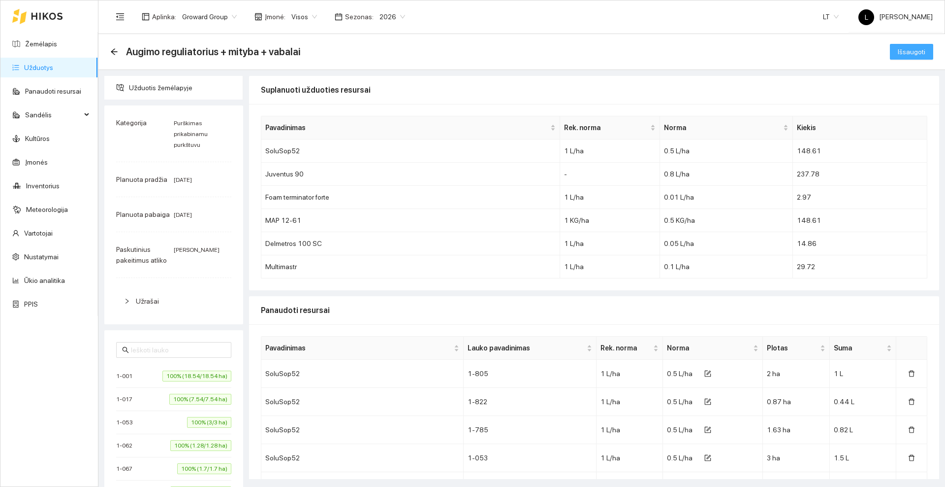
click at [898, 52] on span "Išsaugoti" at bounding box center [912, 51] width 28 height 11
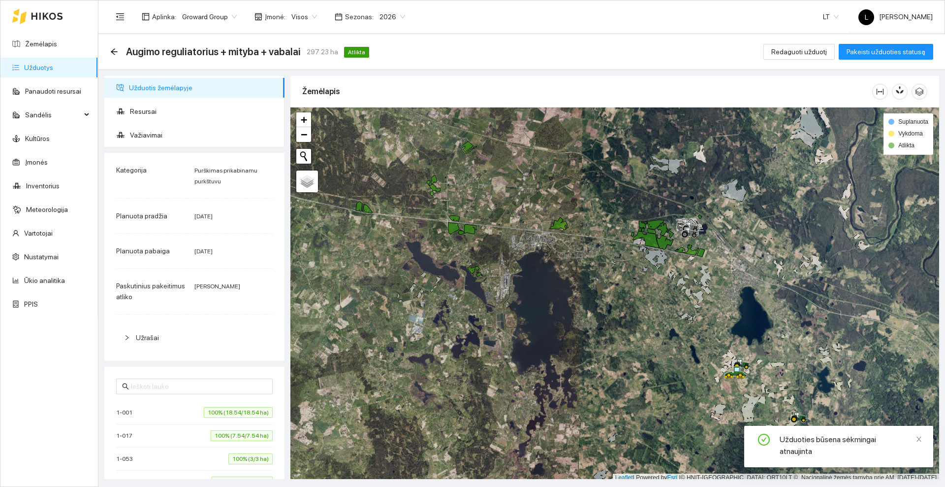
click at [46, 8] on div at bounding box center [37, 16] width 51 height 32
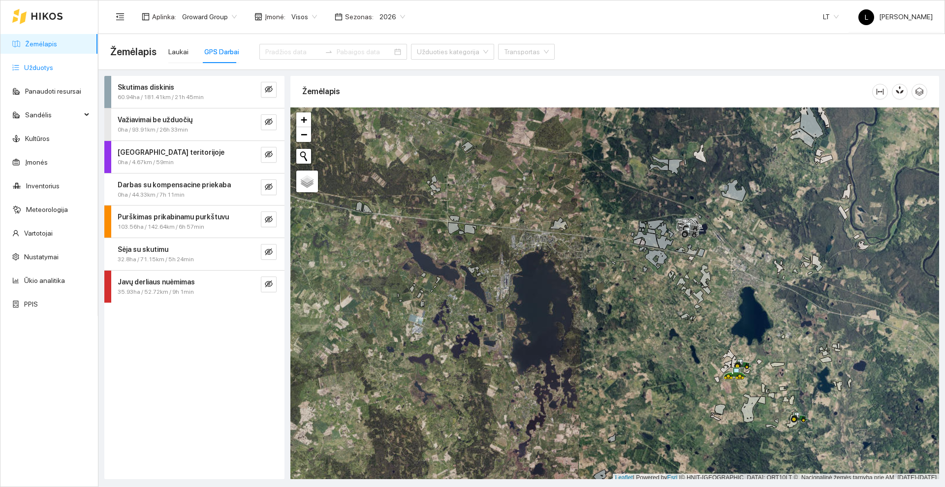
click at [39, 68] on link "Užduotys" at bounding box center [38, 68] width 29 height 8
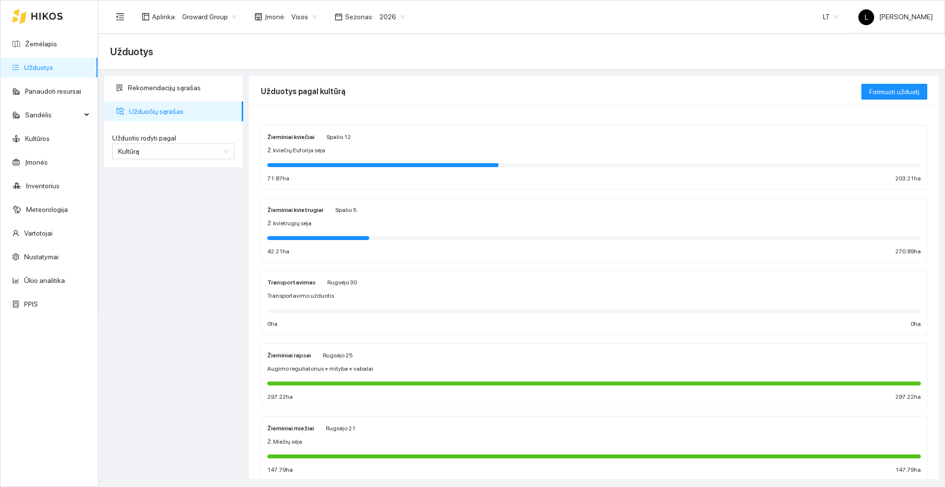
click at [345, 142] on div "Žieminiai kviečiai Spalio 12 Ž. kviečių Euforija sėja 71.87 ha 203.21 ha" at bounding box center [594, 157] width 654 height 52
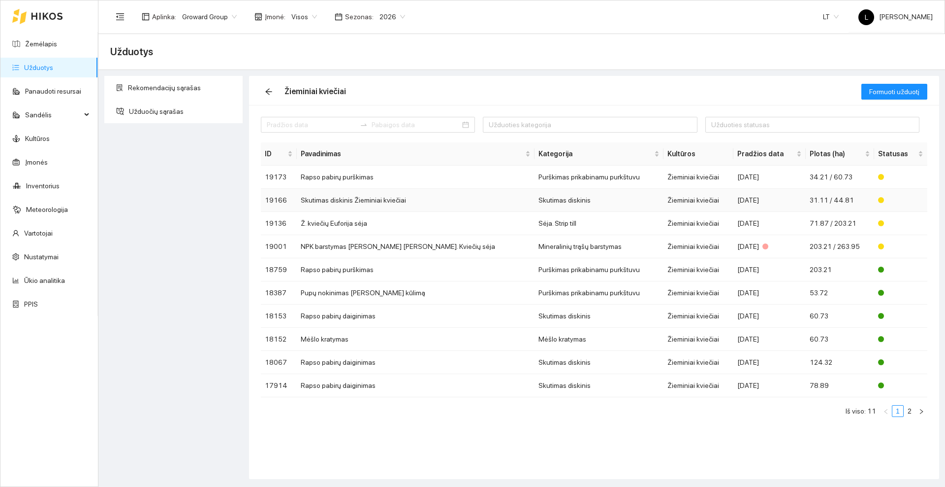
click at [382, 199] on td "Skutimas diskinis Žieminiai kviečiai" at bounding box center [416, 200] width 238 height 23
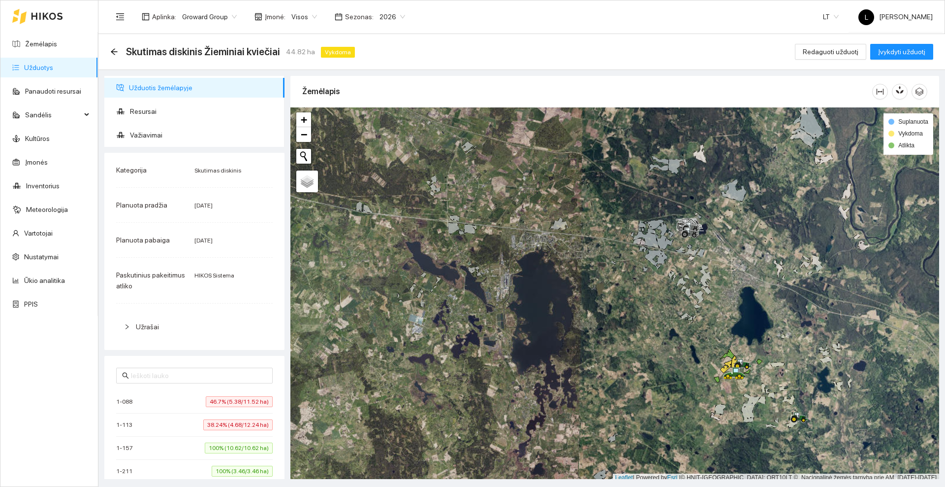
scroll to position [3, 0]
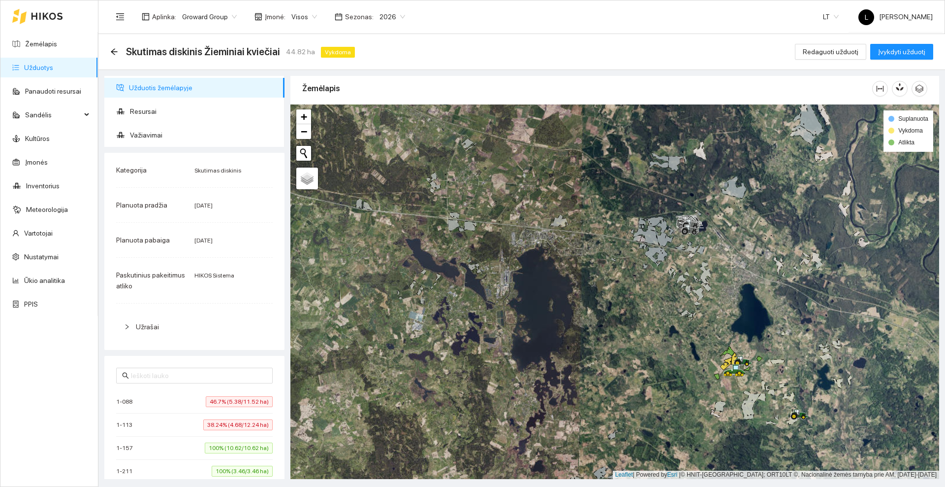
drag, startPoint x: 639, startPoint y: 340, endPoint x: 497, endPoint y: 228, distance: 181.0
click at [497, 228] on div at bounding box center [615, 291] width 649 height 374
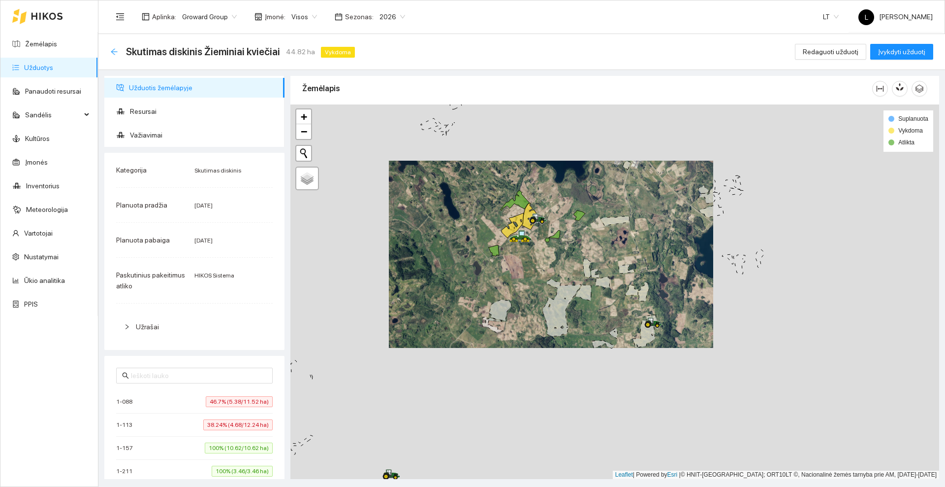
click at [117, 50] on icon "arrow-left" at bounding box center [114, 52] width 8 height 8
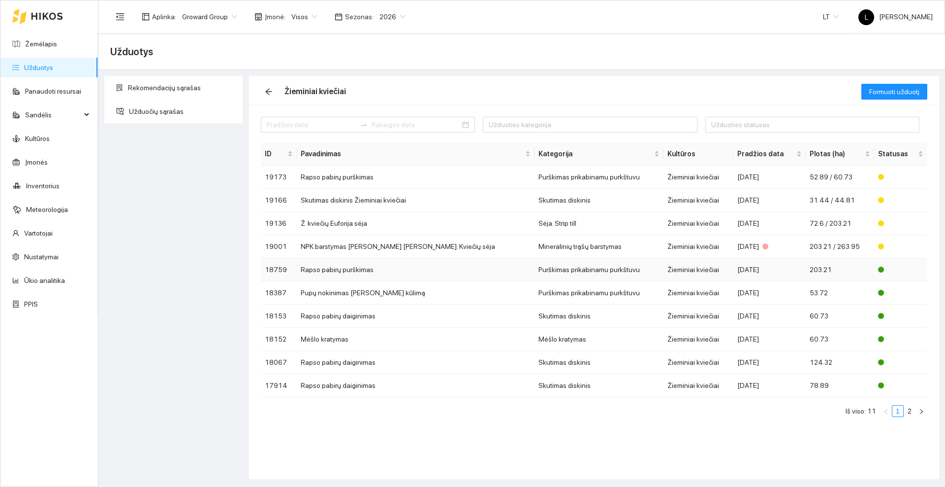
click at [344, 272] on td "Rapso pabirų purškimas" at bounding box center [416, 269] width 238 height 23
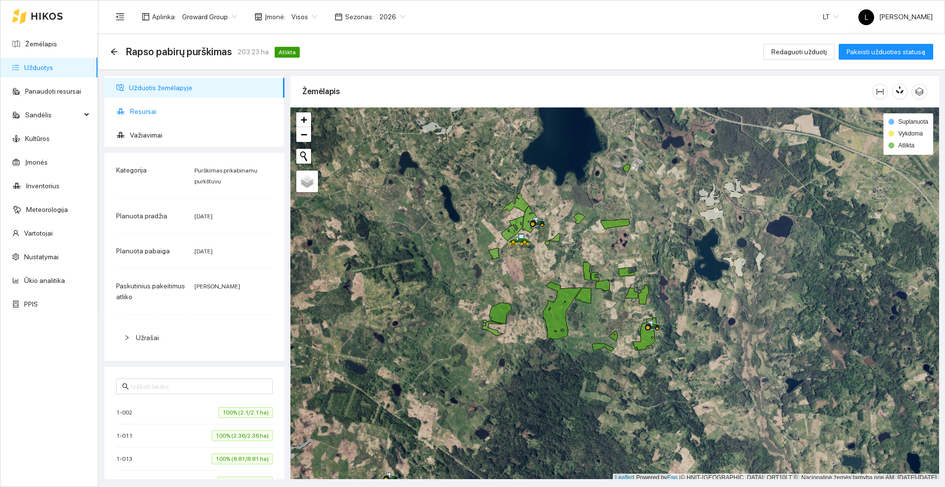
click at [140, 106] on span "Resursai" at bounding box center [203, 111] width 147 height 20
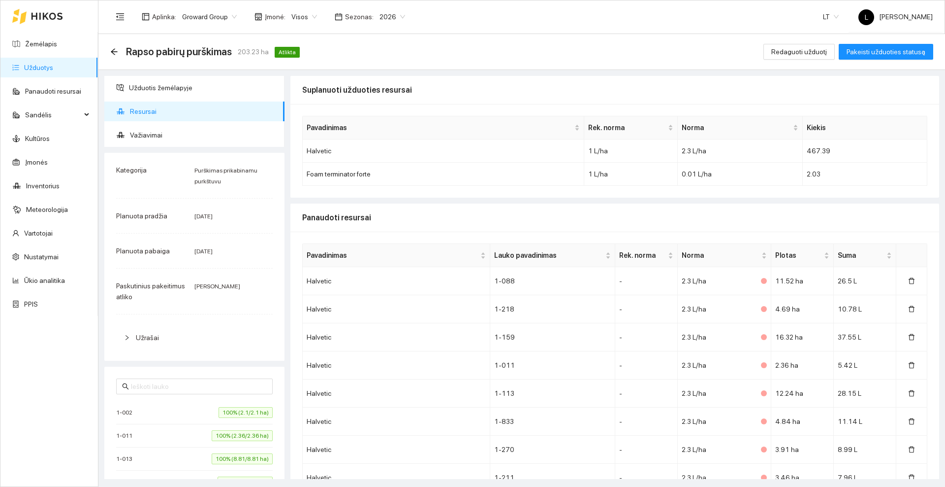
click at [56, 16] on icon at bounding box center [47, 16] width 32 height 8
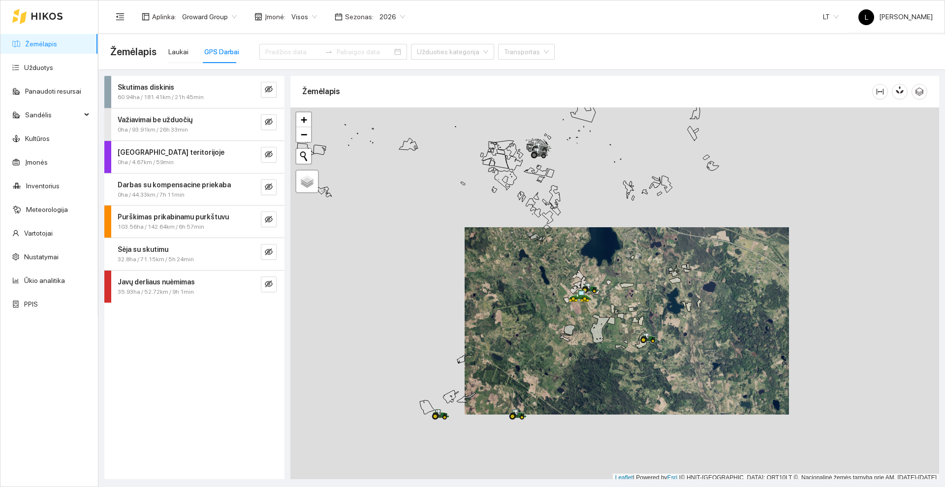
scroll to position [3, 0]
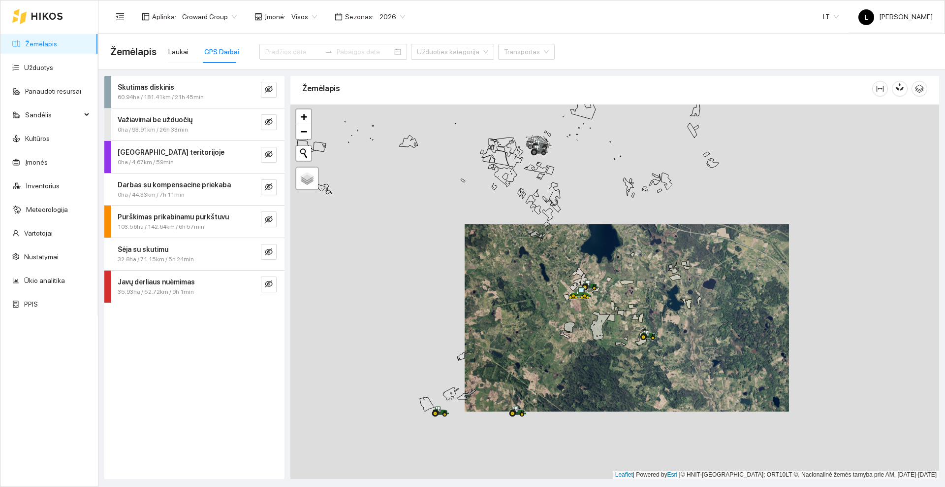
drag, startPoint x: 635, startPoint y: 380, endPoint x: 637, endPoint y: 287, distance: 93.1
click at [643, 288] on div at bounding box center [615, 291] width 649 height 374
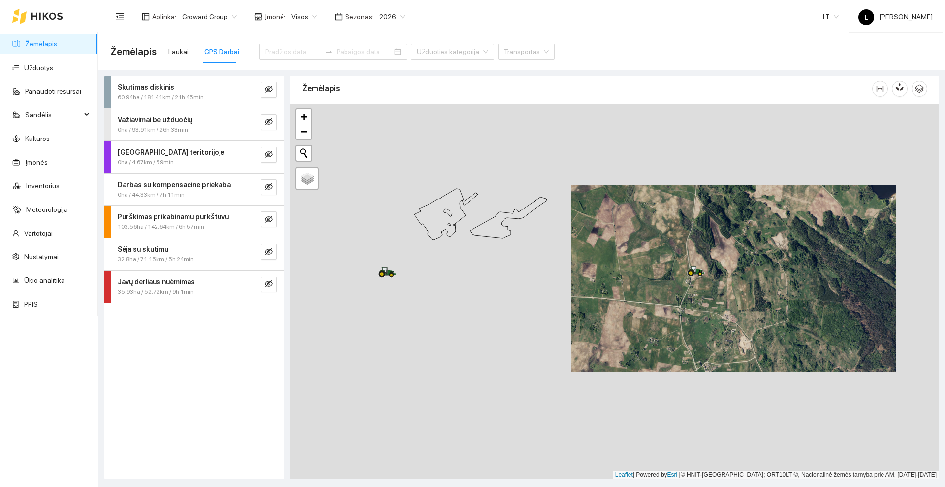
drag, startPoint x: 627, startPoint y: 283, endPoint x: 633, endPoint y: 279, distance: 7.0
click at [643, 283] on div at bounding box center [615, 291] width 649 height 374
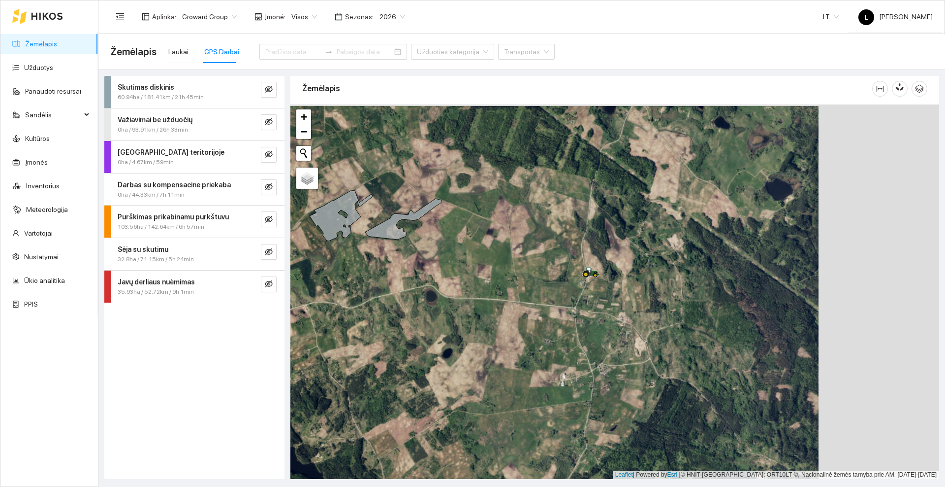
drag, startPoint x: 667, startPoint y: 309, endPoint x: 547, endPoint y: 310, distance: 120.7
click at [547, 310] on div at bounding box center [615, 291] width 649 height 374
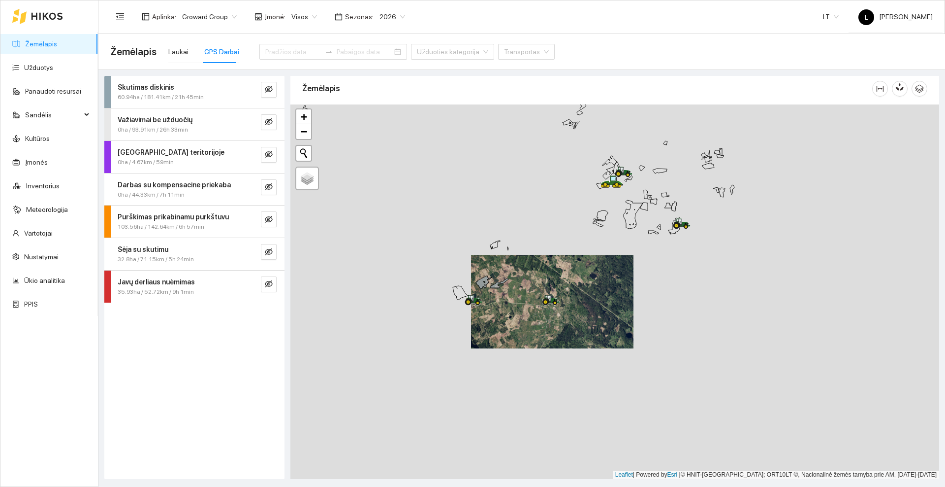
drag, startPoint x: 583, startPoint y: 220, endPoint x: 573, endPoint y: 253, distance: 34.0
click at [556, 283] on div at bounding box center [615, 291] width 649 height 374
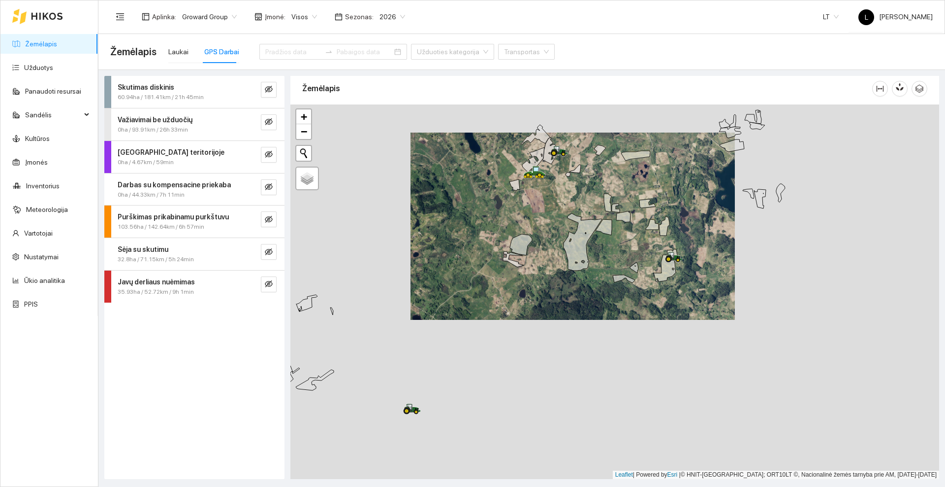
drag, startPoint x: 562, startPoint y: 276, endPoint x: 550, endPoint y: 227, distance: 50.4
click at [540, 232] on div at bounding box center [615, 291] width 649 height 374
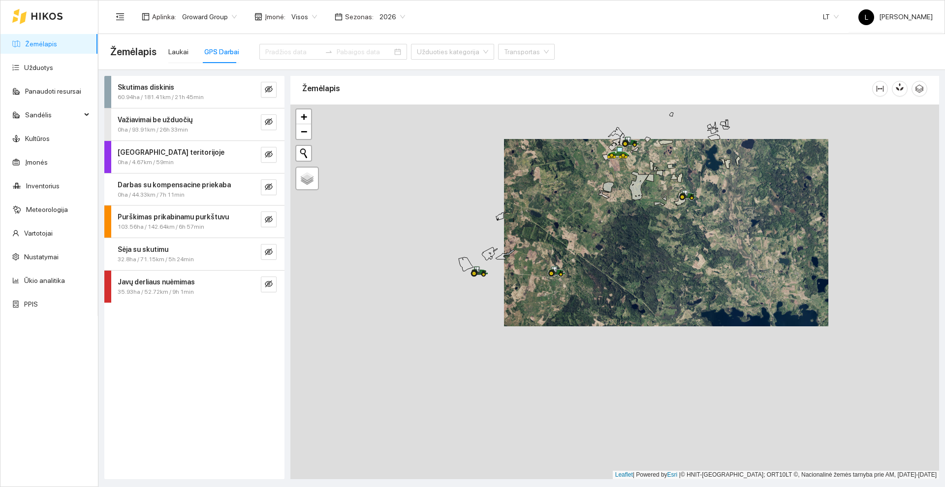
drag, startPoint x: 572, startPoint y: 269, endPoint x: 611, endPoint y: 249, distance: 43.8
click at [612, 250] on div at bounding box center [615, 291] width 649 height 374
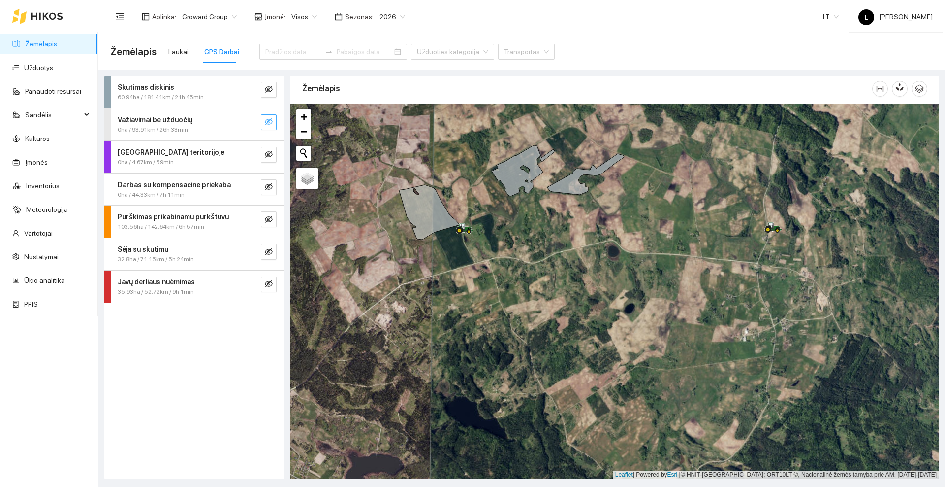
click at [274, 119] on button "button" at bounding box center [269, 122] width 16 height 16
click at [271, 120] on icon "eye" at bounding box center [269, 122] width 8 height 6
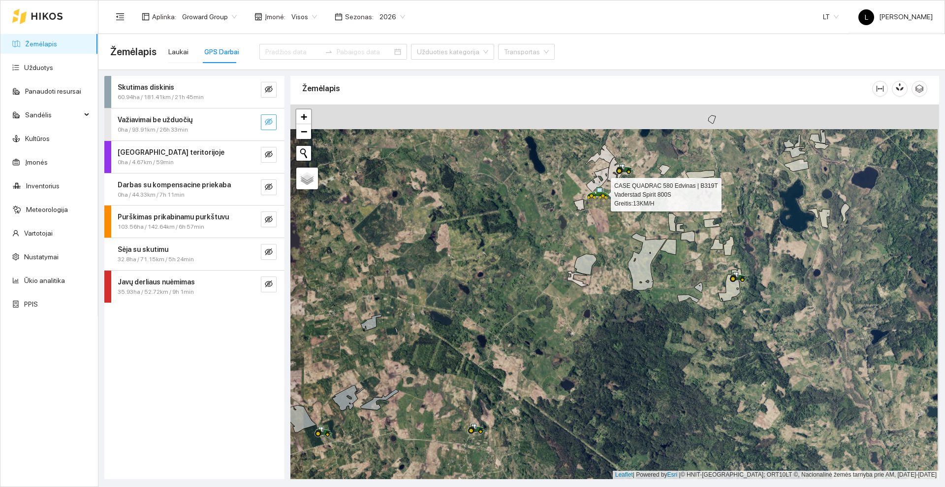
drag, startPoint x: 514, startPoint y: 206, endPoint x: 509, endPoint y: 297, distance: 91.7
click at [509, 297] on div at bounding box center [615, 291] width 649 height 374
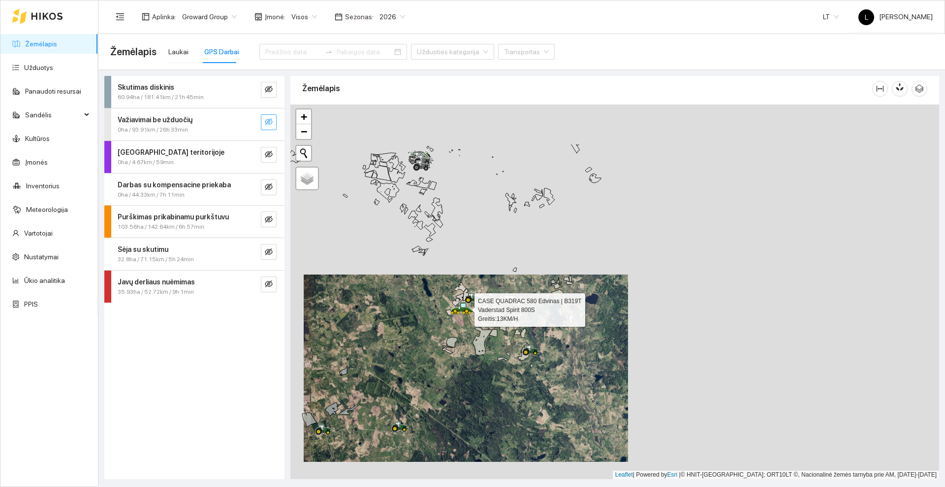
drag, startPoint x: 360, startPoint y: 238, endPoint x: 425, endPoint y: 315, distance: 100.7
click at [425, 315] on div at bounding box center [615, 291] width 649 height 374
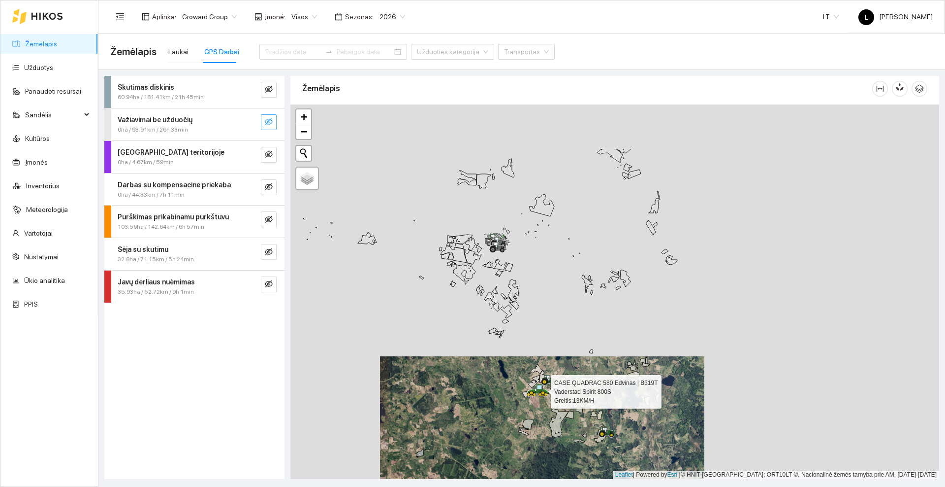
drag, startPoint x: 351, startPoint y: 237, endPoint x: 428, endPoint y: 320, distance: 112.9
click at [428, 321] on div at bounding box center [615, 291] width 649 height 374
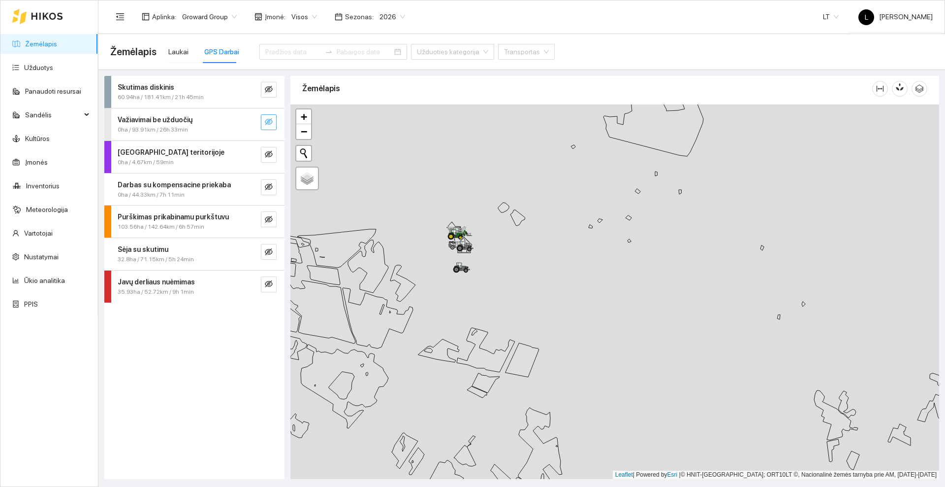
drag, startPoint x: 400, startPoint y: 313, endPoint x: 520, endPoint y: 273, distance: 126.0
click at [521, 277] on div at bounding box center [615, 291] width 649 height 374
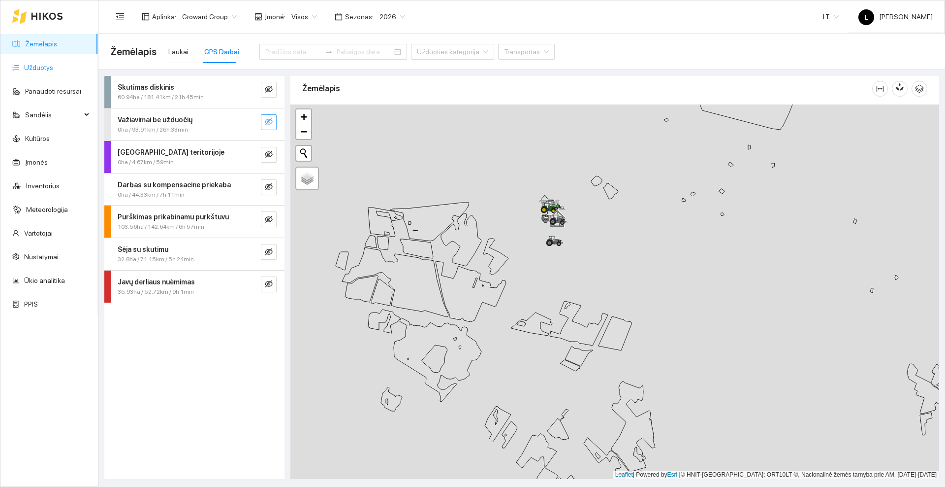
click at [42, 71] on link "Užduotys" at bounding box center [38, 68] width 29 height 8
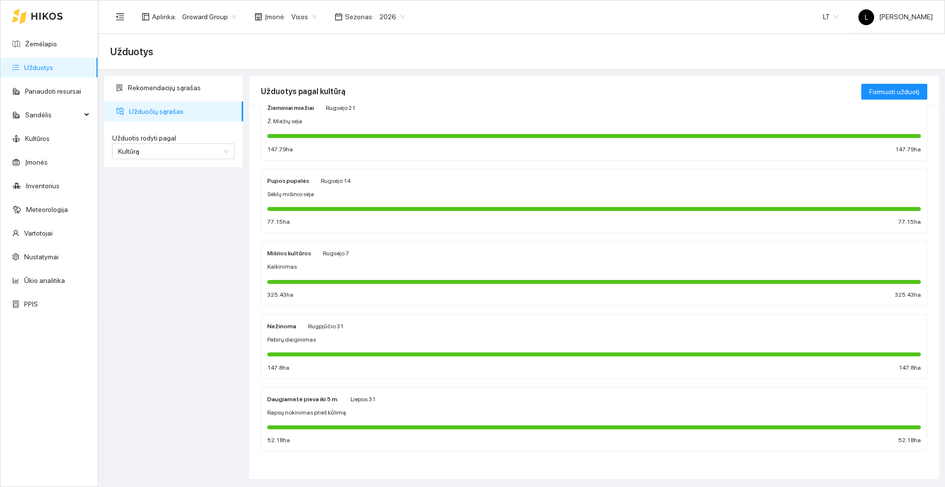
scroll to position [259, 0]
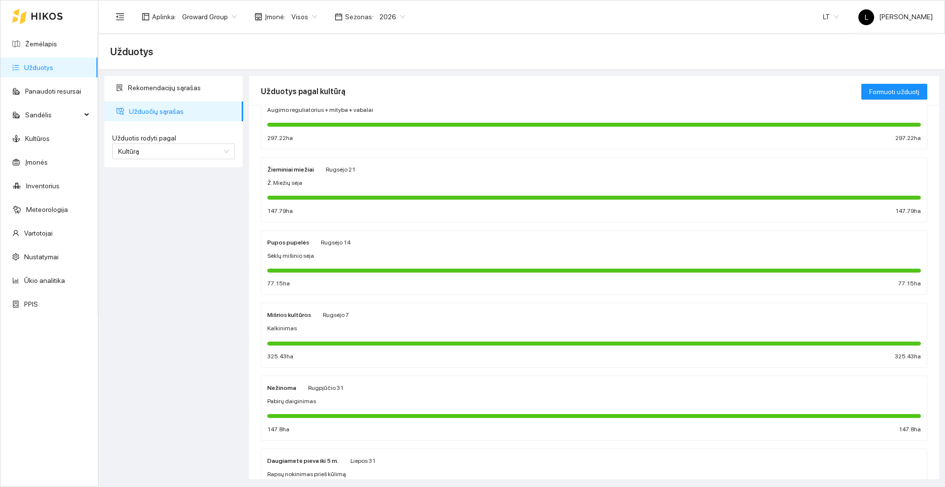
click at [334, 185] on div "Ž. Miežių sėja" at bounding box center [594, 182] width 654 height 9
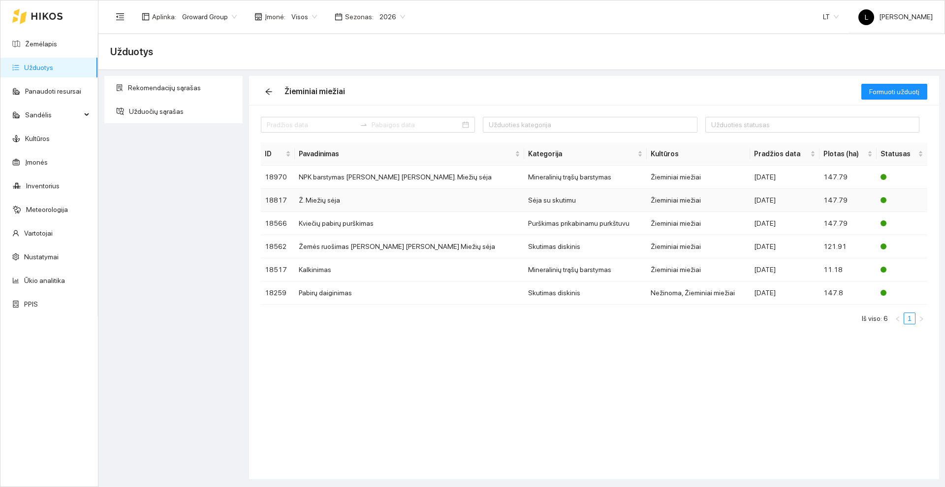
click at [358, 200] on td "Ž. Miežių sėja" at bounding box center [409, 200] width 229 height 23
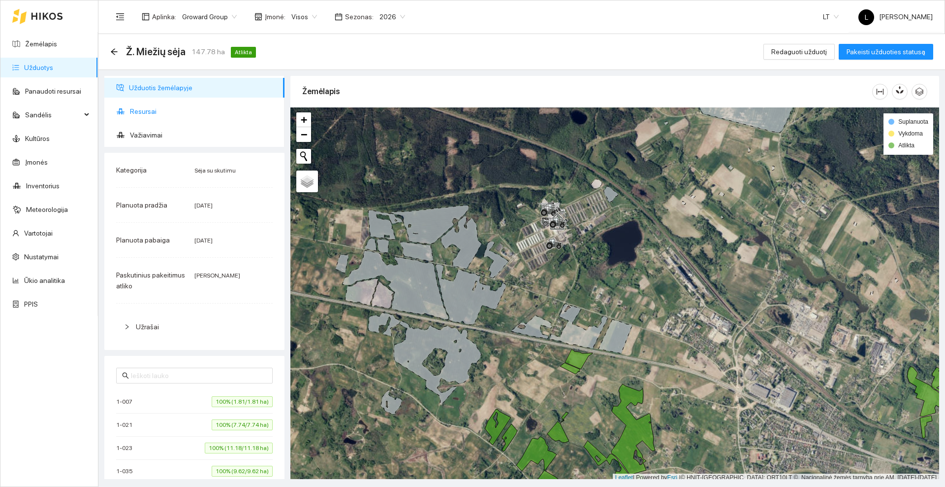
click at [138, 115] on span "Resursai" at bounding box center [203, 111] width 147 height 20
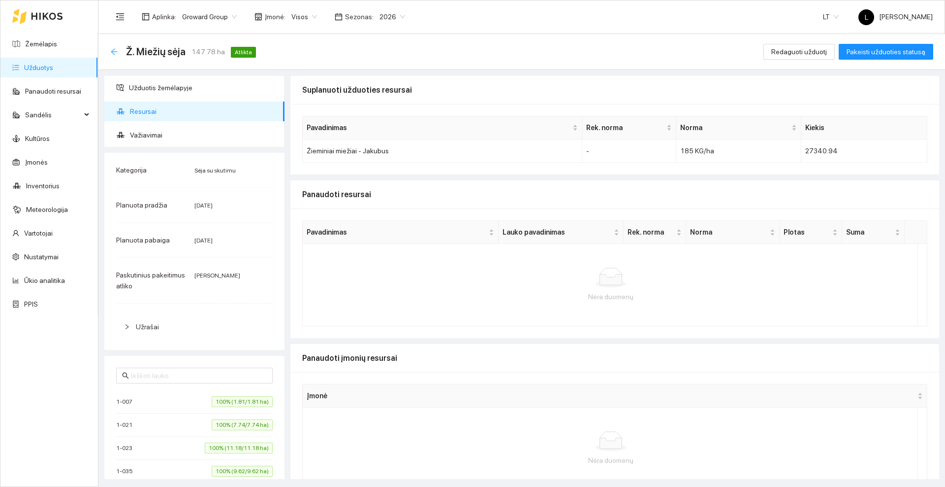
click at [114, 52] on icon "arrow-left" at bounding box center [114, 52] width 8 height 8
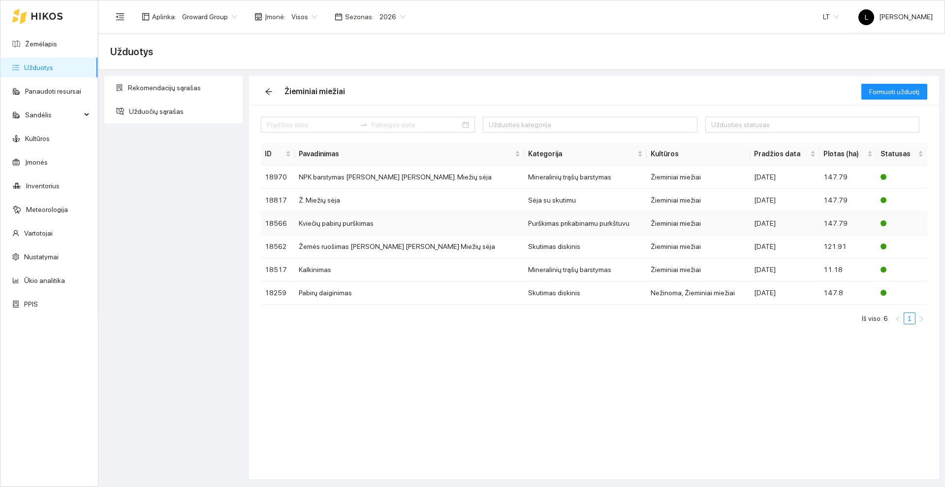
click at [360, 224] on td "Kviečių pabirų purškimas" at bounding box center [409, 223] width 229 height 23
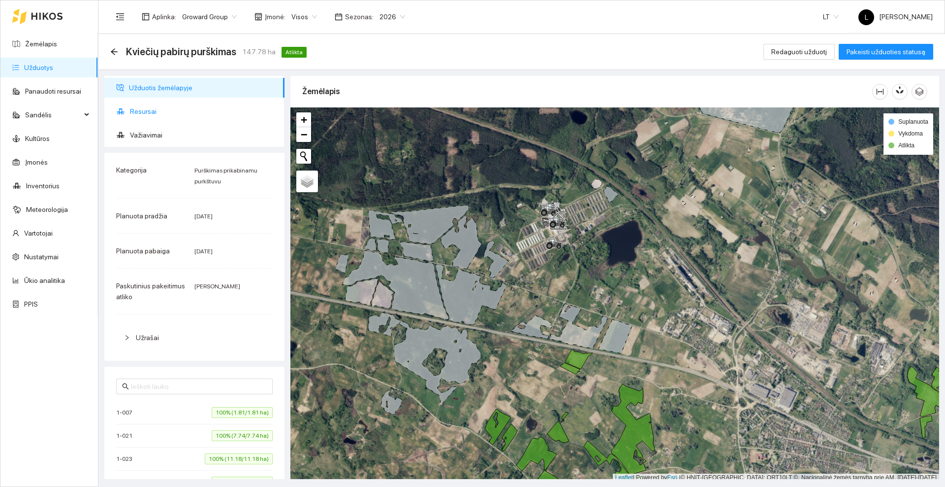
click at [151, 111] on span "Resursai" at bounding box center [203, 111] width 147 height 20
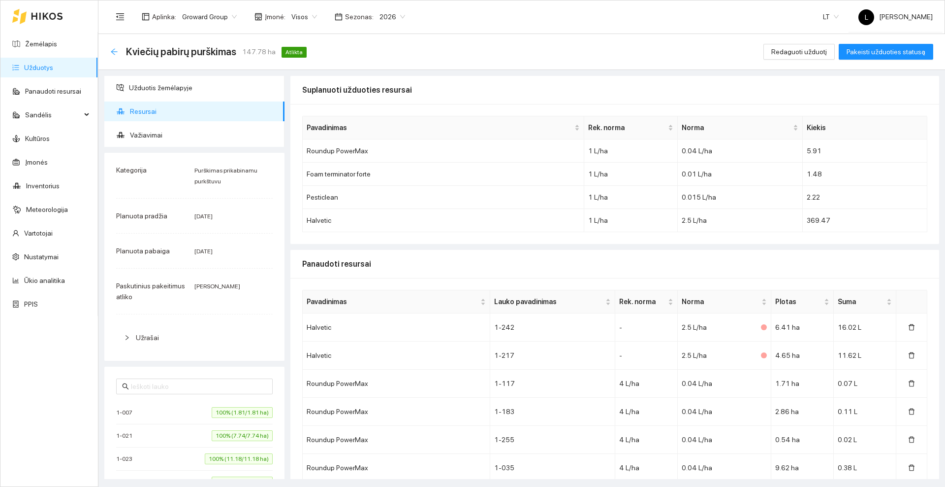
click at [113, 52] on icon "arrow-left" at bounding box center [114, 51] width 6 height 6
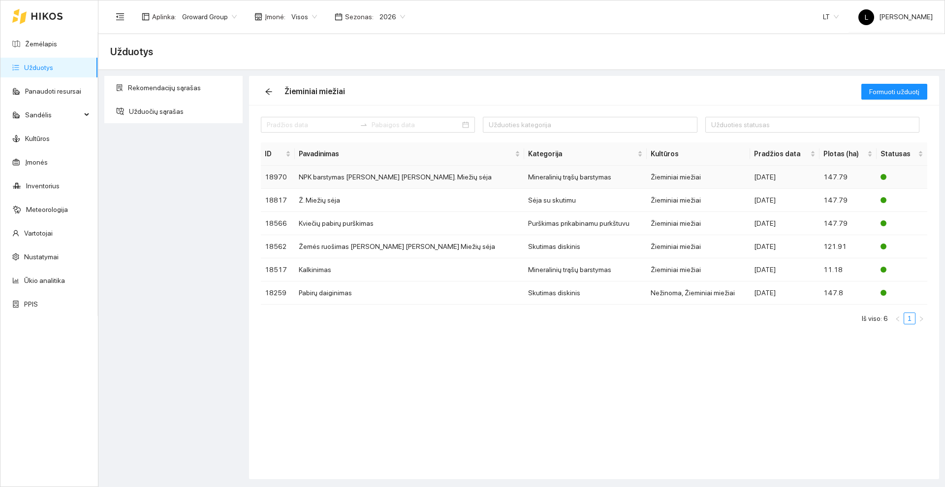
click at [350, 177] on td "NPK barstymas [PERSON_NAME] [PERSON_NAME]. Miežių sėja" at bounding box center [409, 176] width 229 height 23
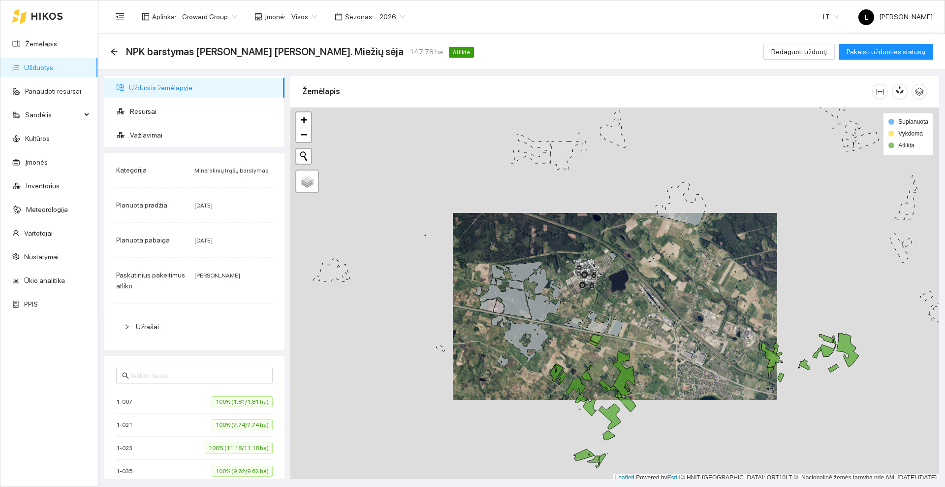
scroll to position [3, 0]
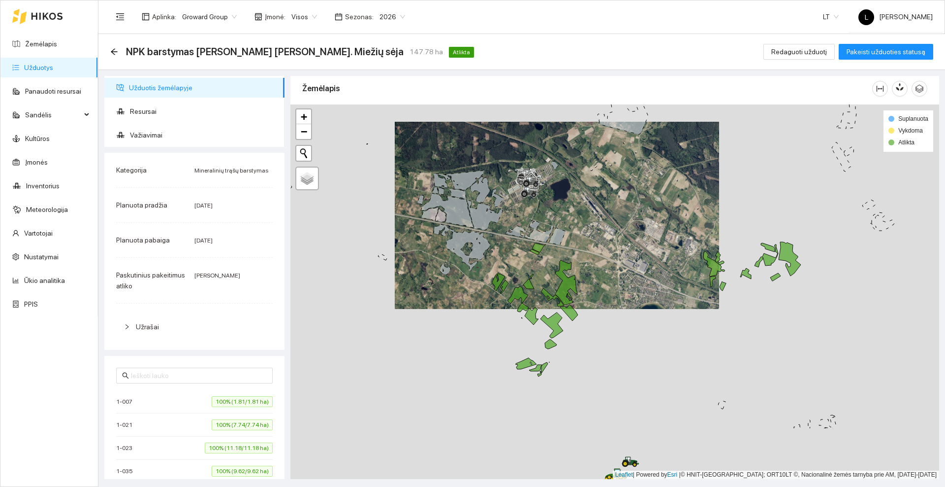
drag, startPoint x: 577, startPoint y: 254, endPoint x: 571, endPoint y: 245, distance: 10.2
click at [571, 245] on div at bounding box center [615, 291] width 649 height 374
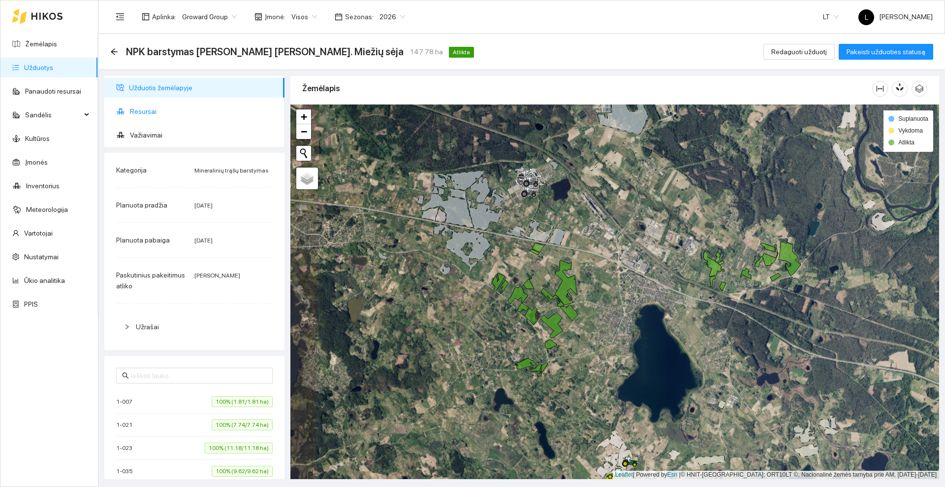
click at [143, 109] on span "Resursai" at bounding box center [203, 111] width 147 height 20
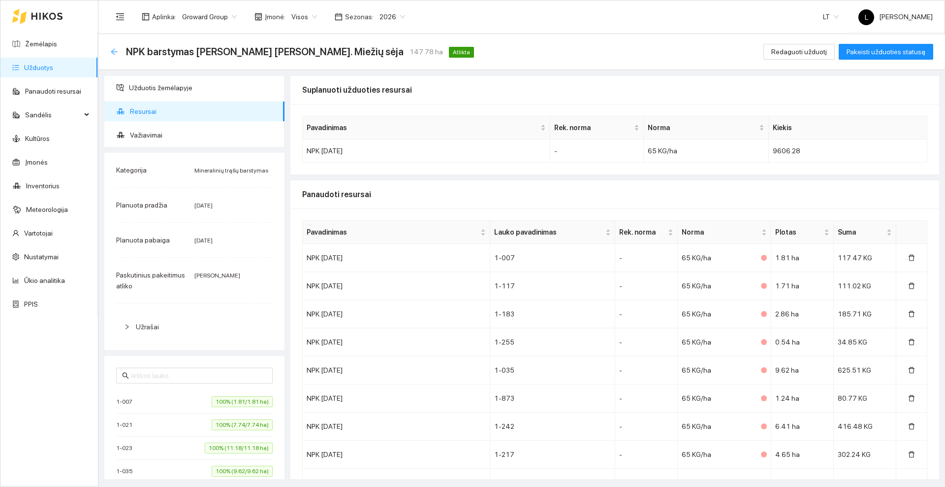
click at [116, 51] on icon "arrow-left" at bounding box center [114, 52] width 8 height 8
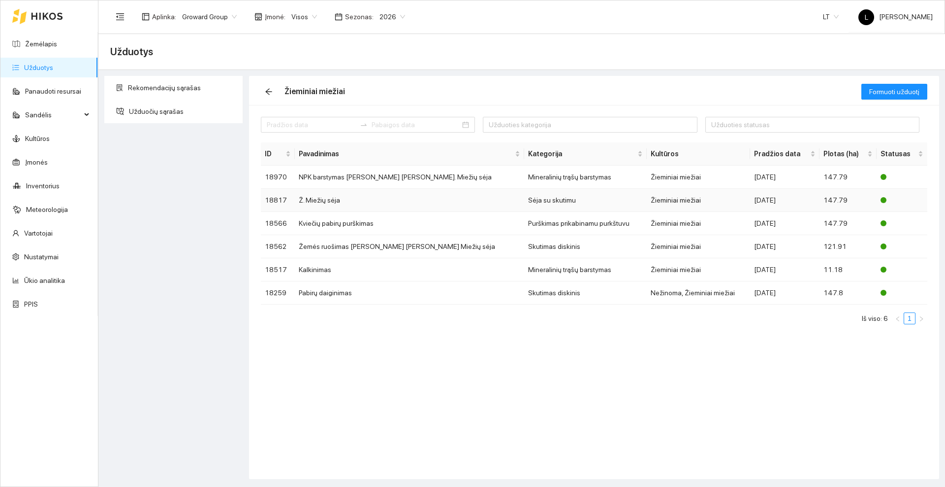
click at [328, 201] on td "Ž. Miežių sėja" at bounding box center [409, 200] width 229 height 23
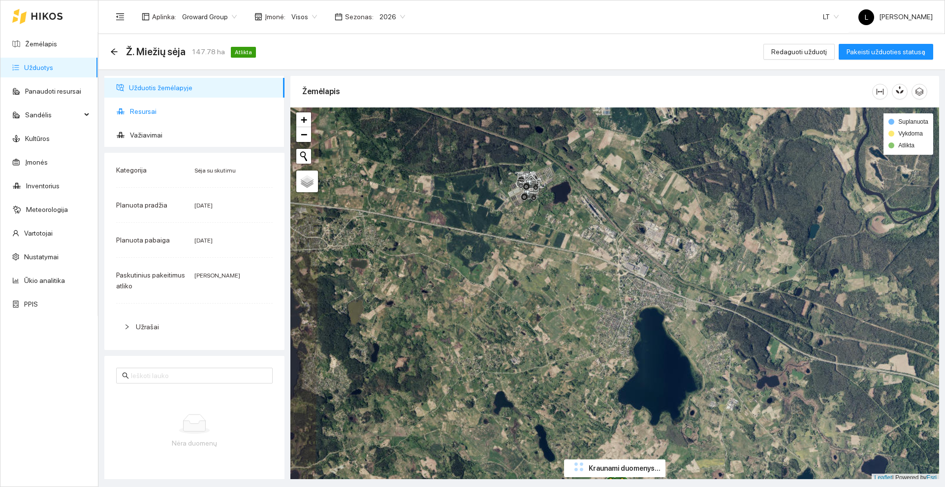
click at [141, 114] on span "Resursai" at bounding box center [203, 111] width 147 height 20
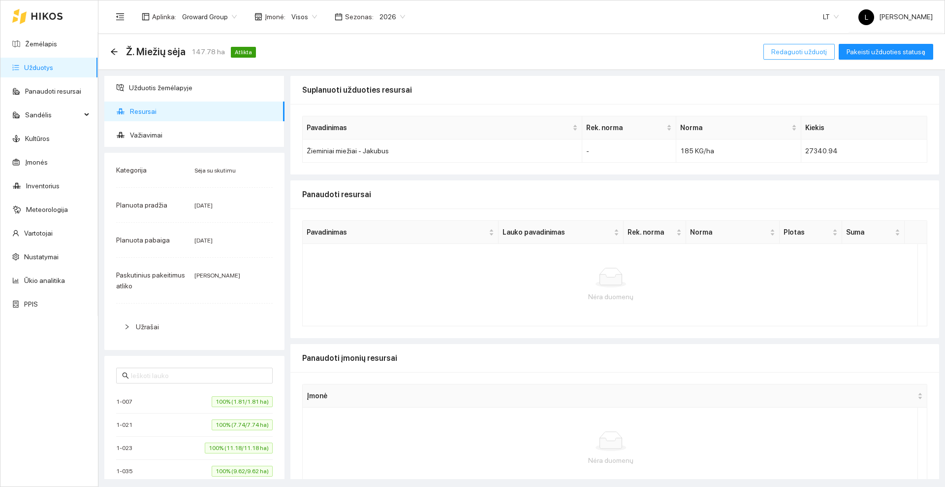
click at [795, 52] on span "Redaguoti užduotį" at bounding box center [800, 51] width 56 height 11
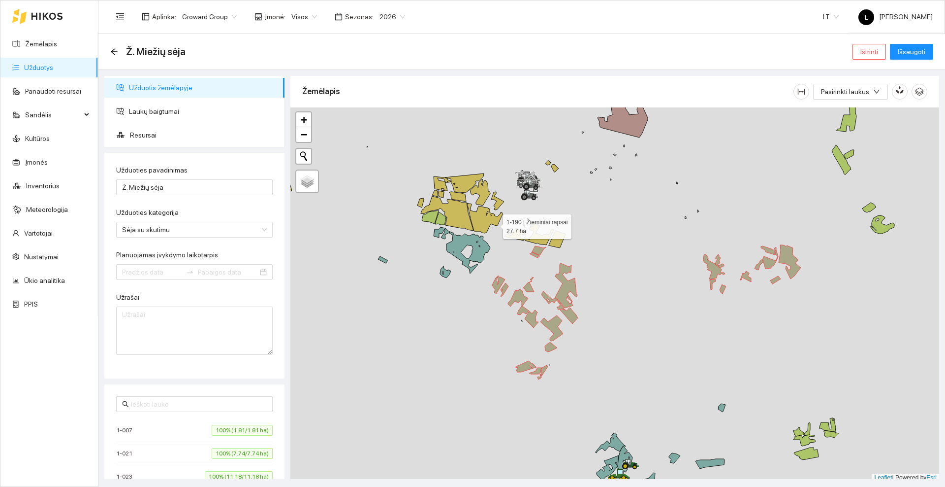
type input "[DATE]"
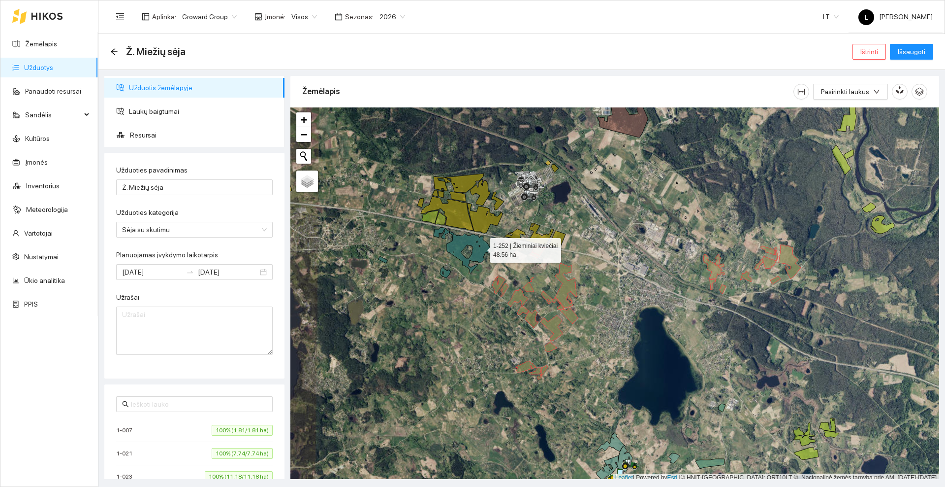
scroll to position [3, 0]
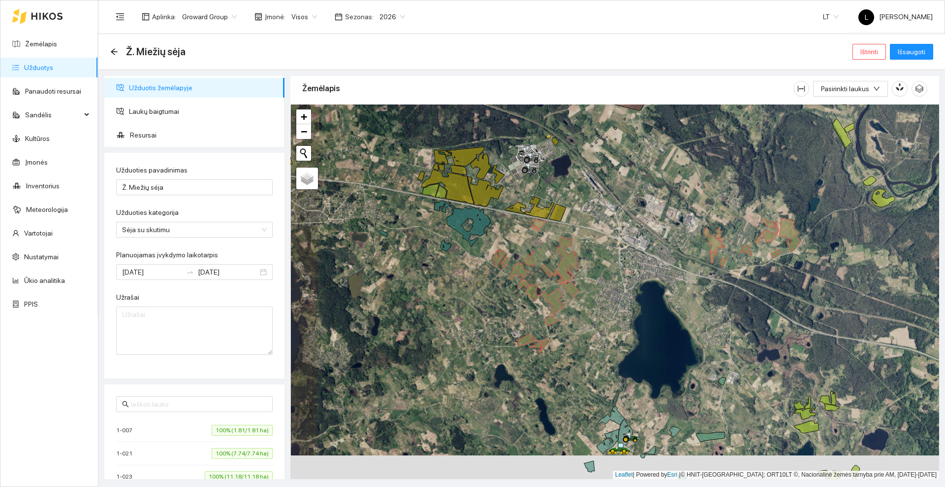
drag, startPoint x: 481, startPoint y: 245, endPoint x: 444, endPoint y: 286, distance: 55.5
click at [444, 286] on div at bounding box center [615, 291] width 649 height 374
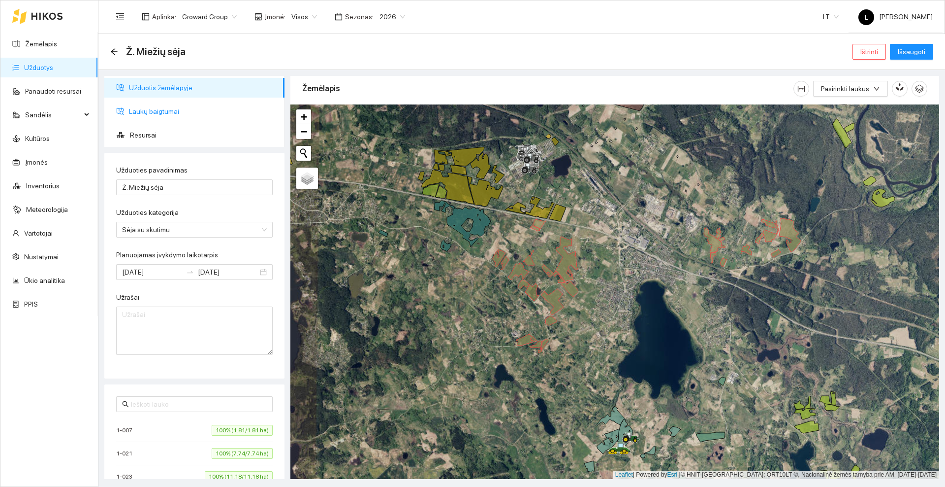
click at [147, 107] on span "Laukų baigtumai" at bounding box center [203, 111] width 148 height 20
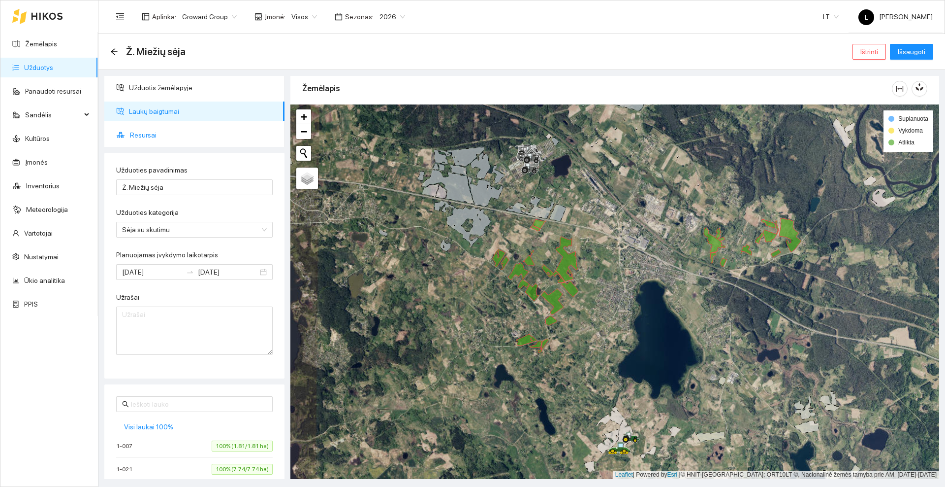
click at [151, 136] on span "Resursai" at bounding box center [203, 135] width 147 height 20
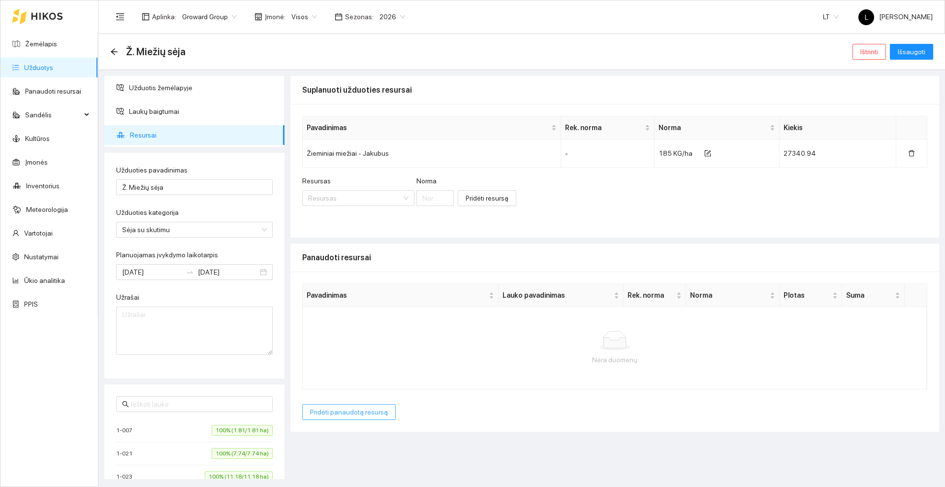
click at [339, 414] on span "Pridėti panaudotą resursą" at bounding box center [349, 411] width 78 height 11
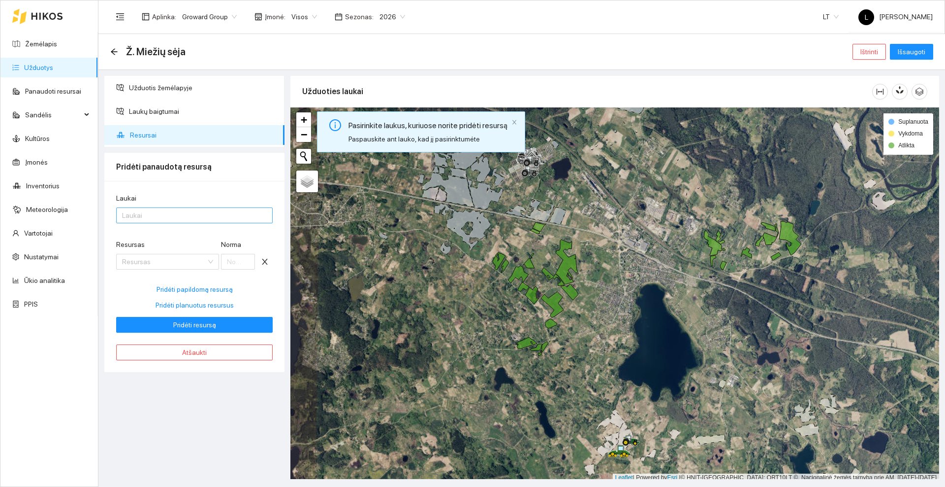
click at [136, 210] on div at bounding box center [190, 215] width 142 height 12
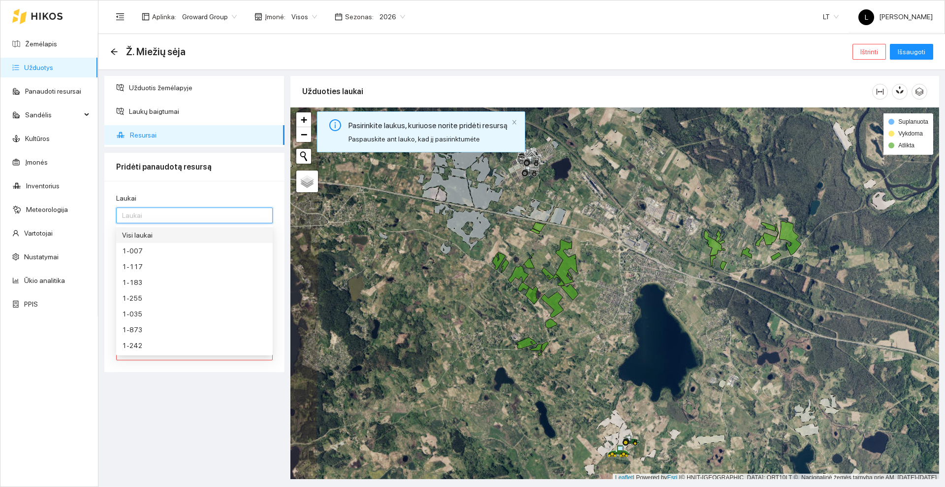
click at [151, 235] on div "Visi laukai" at bounding box center [194, 234] width 145 height 11
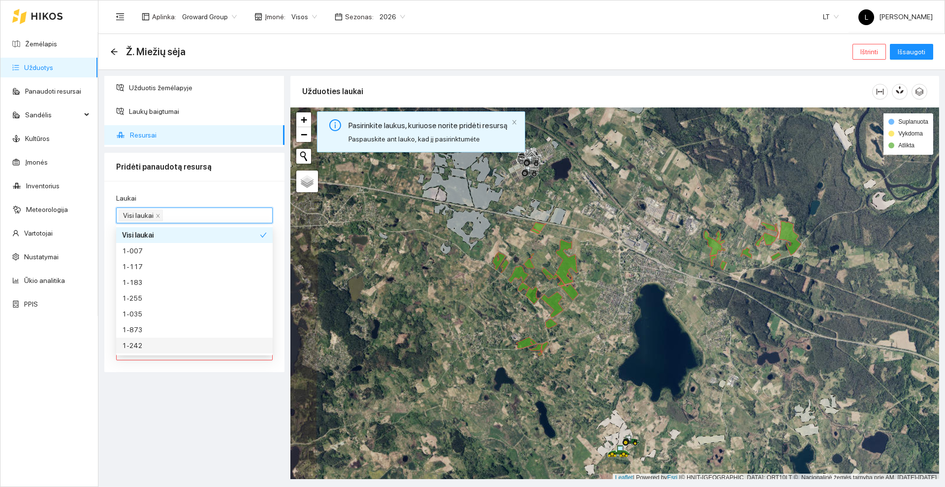
click at [172, 408] on div "Užduotis žemėlapyje Laukų baigtumai Resursai Pridėti panaudotą resursą Laukai V…" at bounding box center [194, 277] width 186 height 403
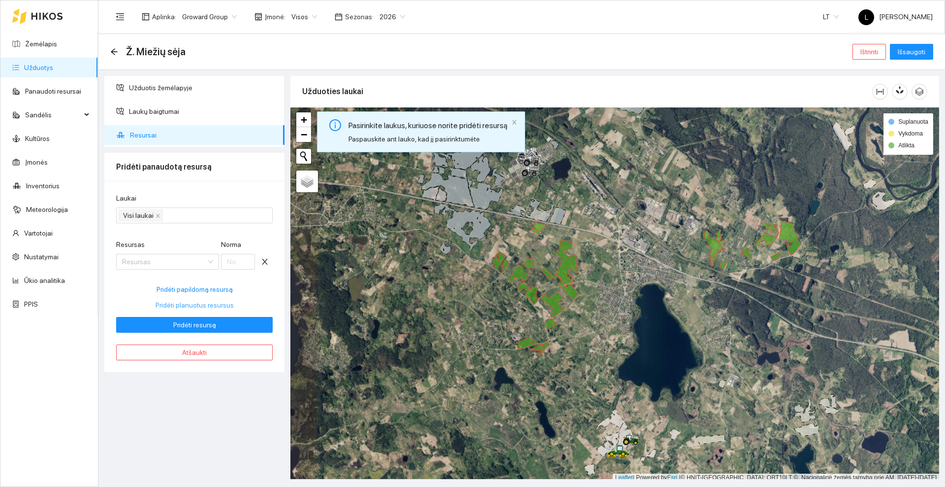
click at [186, 305] on span "Pridėti planuotus resursus" at bounding box center [195, 304] width 78 height 11
type input "185"
click at [200, 326] on span "Pridėti resursą" at bounding box center [194, 324] width 43 height 11
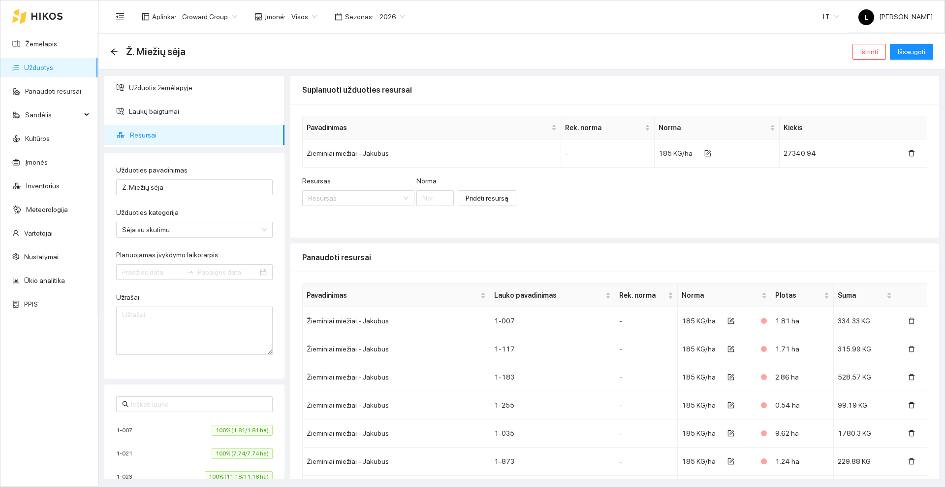
type input "[DATE]"
click at [906, 51] on span "Išsaugoti" at bounding box center [912, 51] width 28 height 11
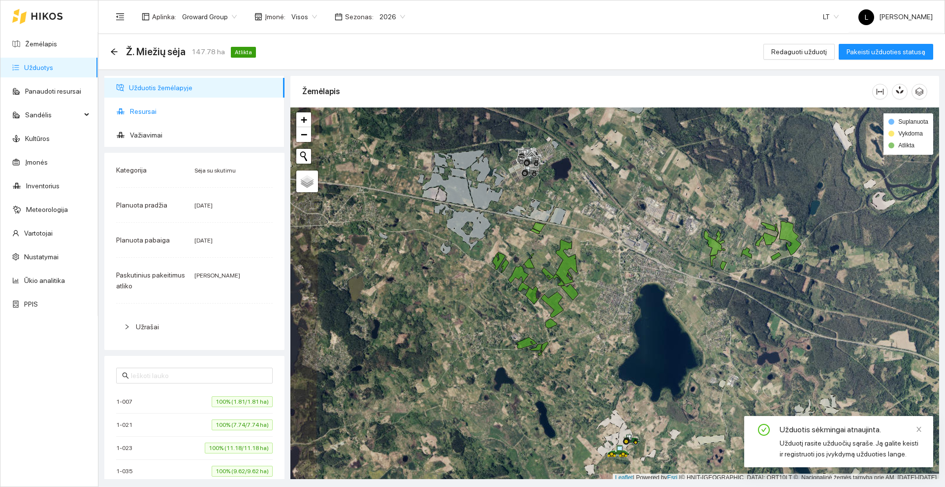
click at [166, 110] on span "Resursai" at bounding box center [203, 111] width 147 height 20
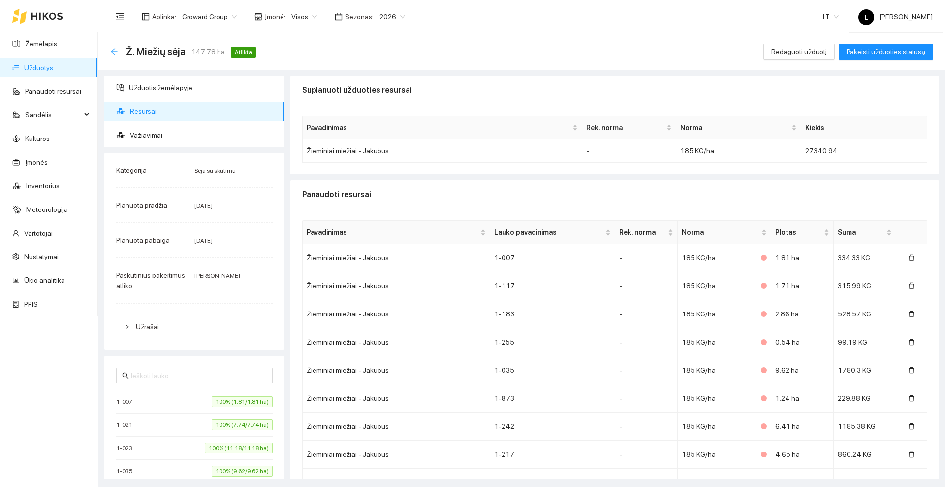
click at [116, 53] on icon "arrow-left" at bounding box center [114, 52] width 8 height 8
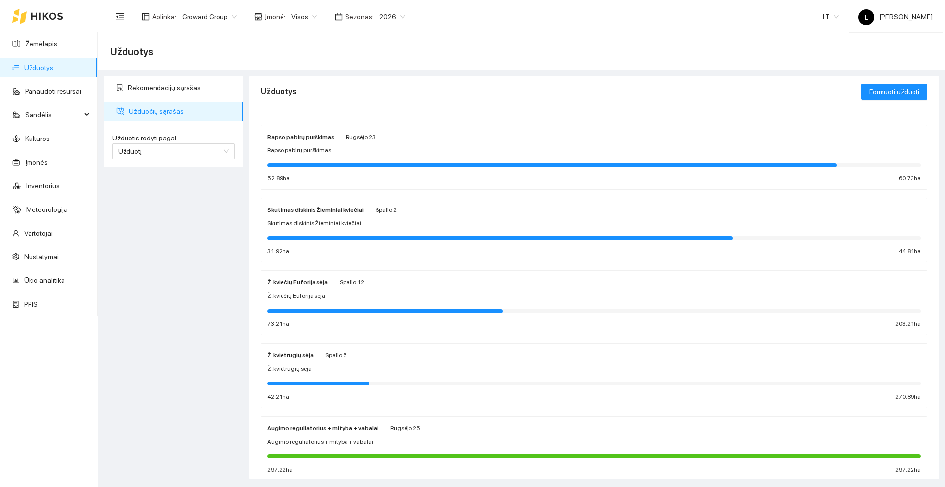
click at [46, 13] on icon at bounding box center [47, 16] width 32 height 8
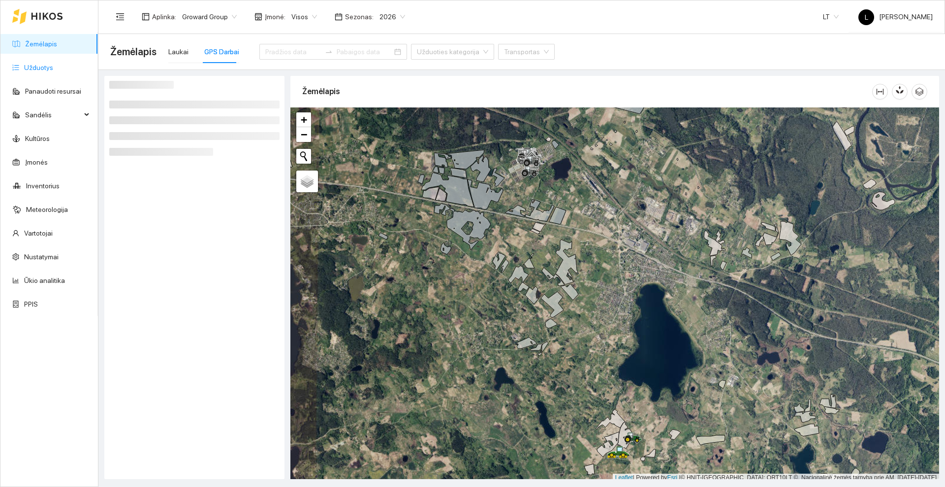
click at [46, 71] on link "Užduotys" at bounding box center [38, 68] width 29 height 8
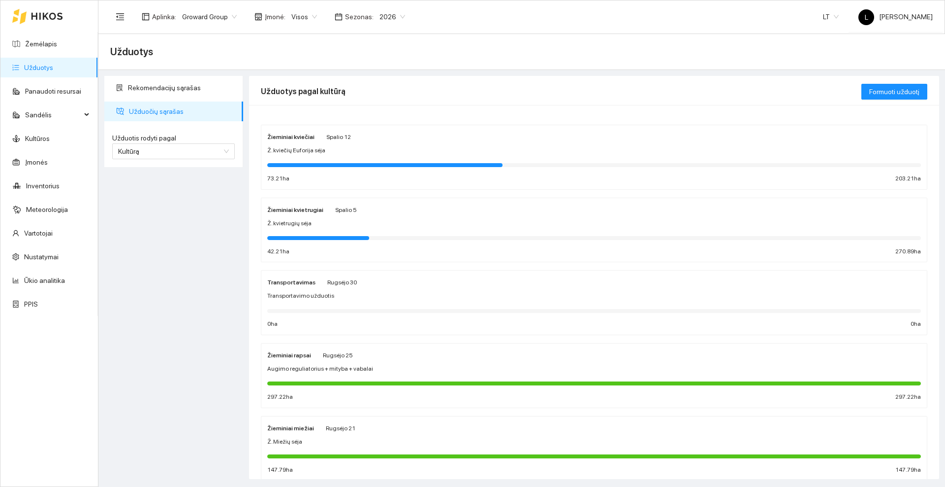
scroll to position [62, 0]
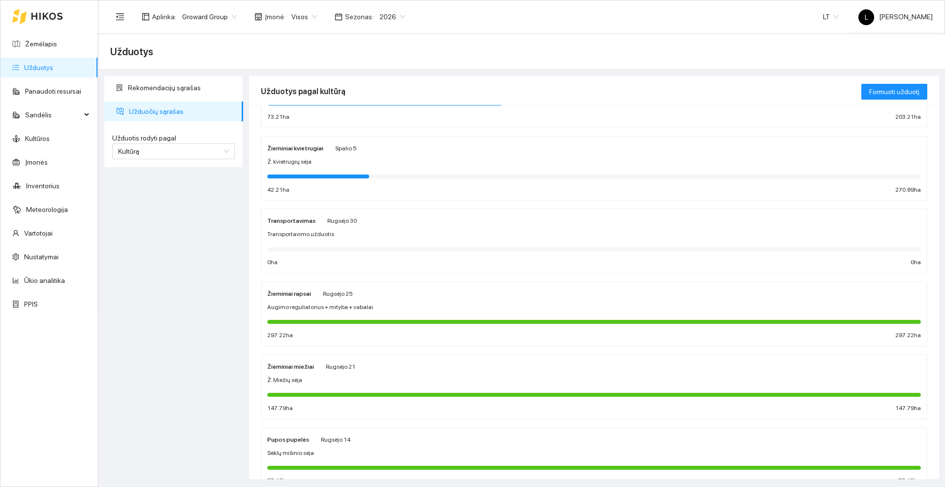
click at [369, 371] on div "Žieminiai miežiai [PERSON_NAME] 21" at bounding box center [594, 365] width 654 height 11
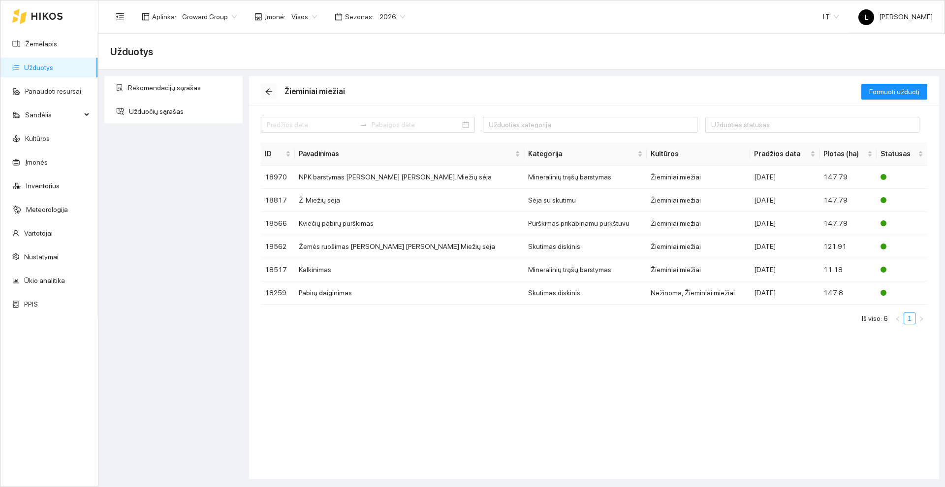
click at [266, 90] on icon "arrow-left" at bounding box center [269, 92] width 8 height 8
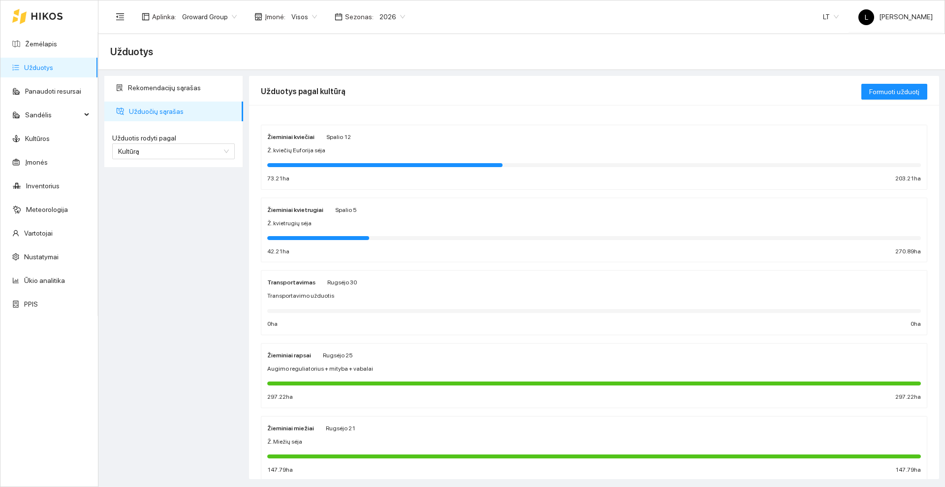
click at [319, 215] on div "Žieminiai kvietrugiai Spalio 5 Ž. kvietrugių sėja 42.21 ha 270.89 ha" at bounding box center [594, 230] width 654 height 52
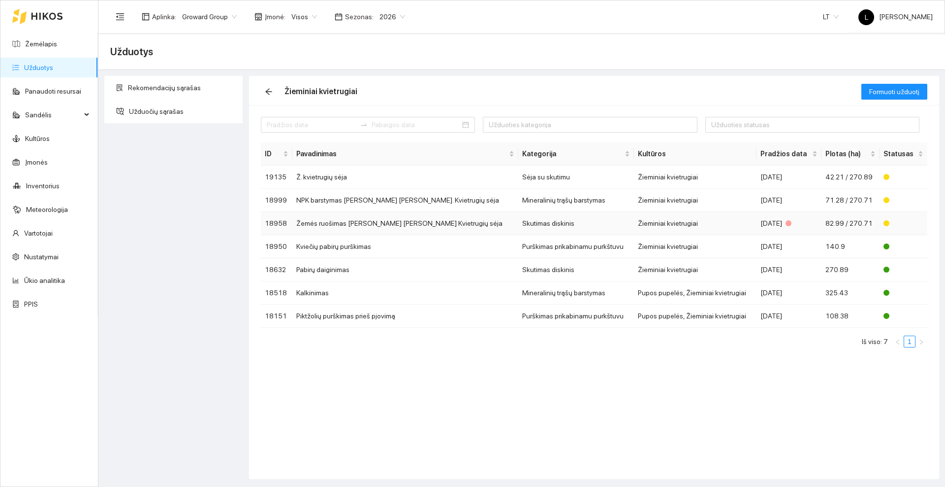
click at [361, 227] on td "Žemės ruošimas [PERSON_NAME] [PERSON_NAME] Kvietrugių sėja" at bounding box center [405, 223] width 226 height 23
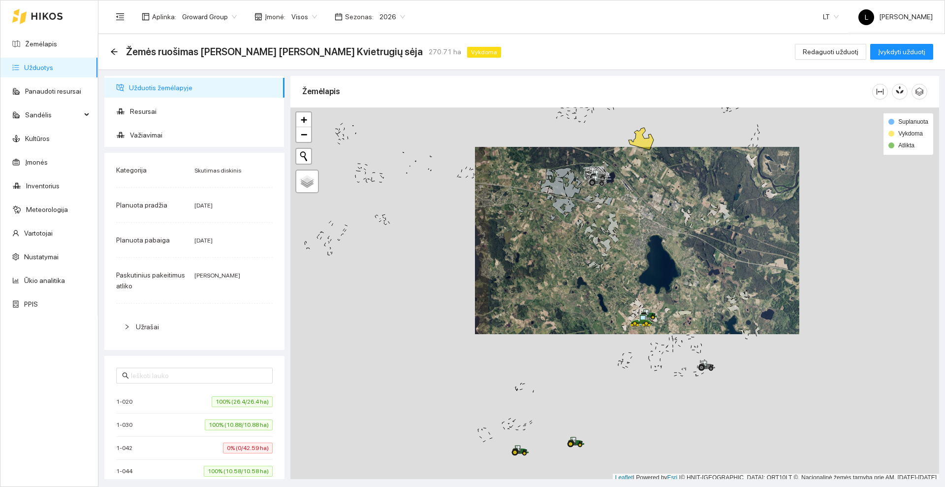
scroll to position [3, 0]
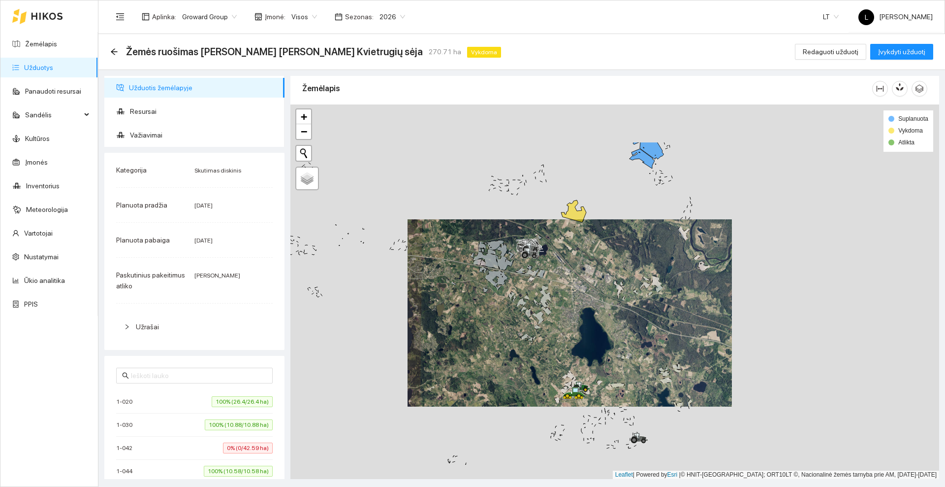
drag, startPoint x: 611, startPoint y: 238, endPoint x: 596, endPoint y: 254, distance: 21.9
click at [596, 254] on div at bounding box center [615, 291] width 649 height 374
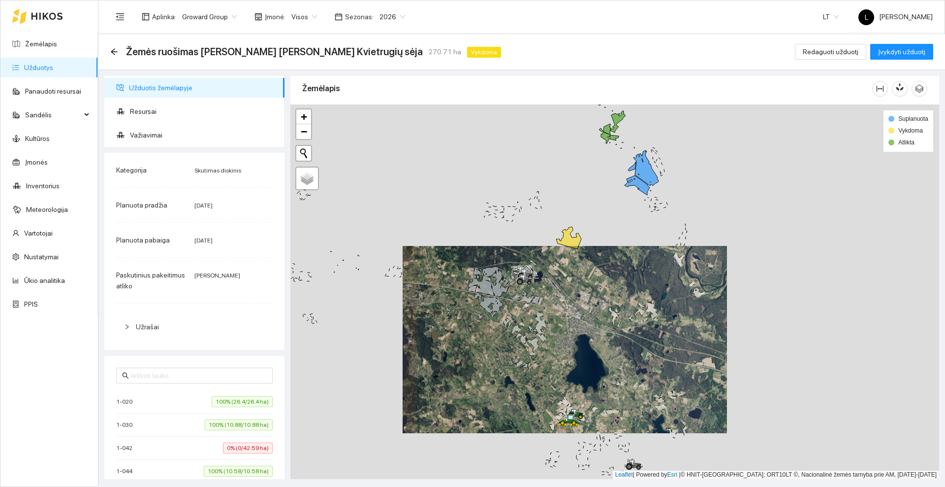
drag, startPoint x: 628, startPoint y: 186, endPoint x: 615, endPoint y: 242, distance: 57.6
click at [615, 242] on div at bounding box center [615, 291] width 649 height 374
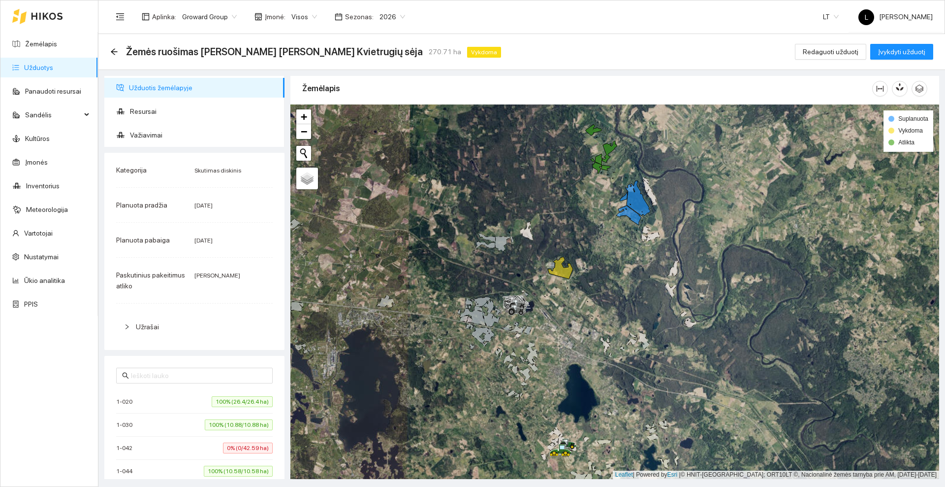
click at [585, 260] on div at bounding box center [615, 291] width 649 height 374
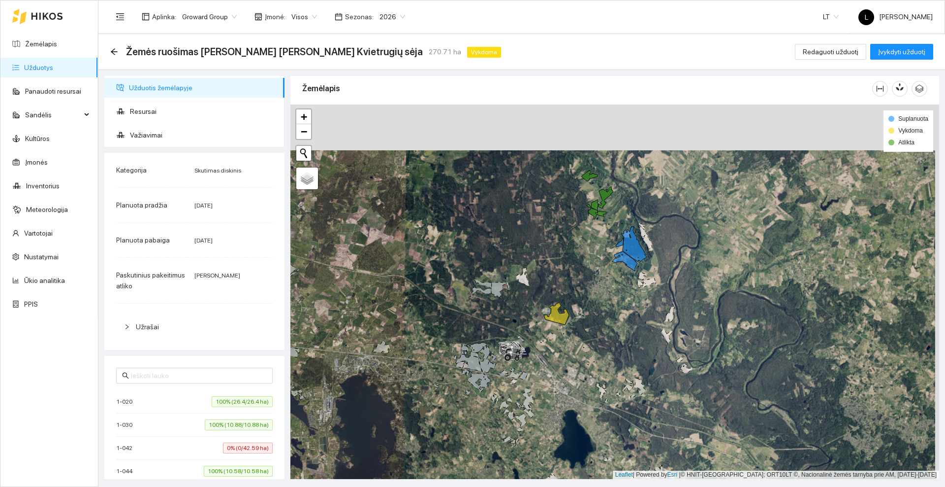
click at [109, 50] on div "Žemės ruošimas [PERSON_NAME] [PERSON_NAME] Kvietrugių sėja 270.71 ha Vykdoma Re…" at bounding box center [521, 52] width 847 height 36
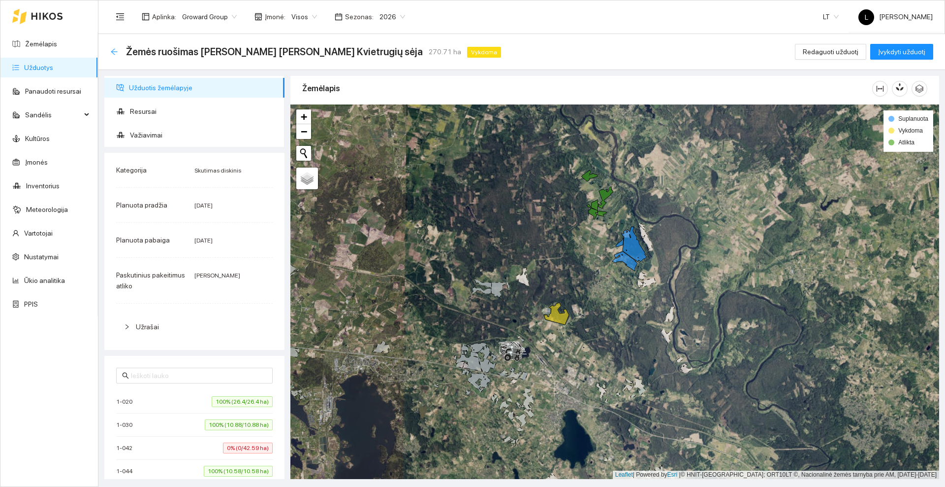
click at [111, 49] on icon "arrow-left" at bounding box center [114, 52] width 8 height 8
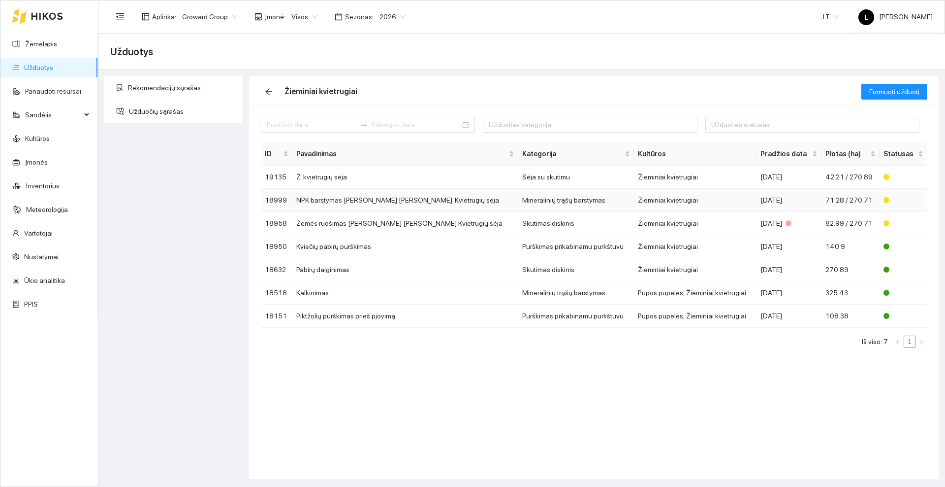
click at [352, 202] on td "NPK barstymas [PERSON_NAME] [PERSON_NAME]. Kvietrugių sėja" at bounding box center [405, 200] width 226 height 23
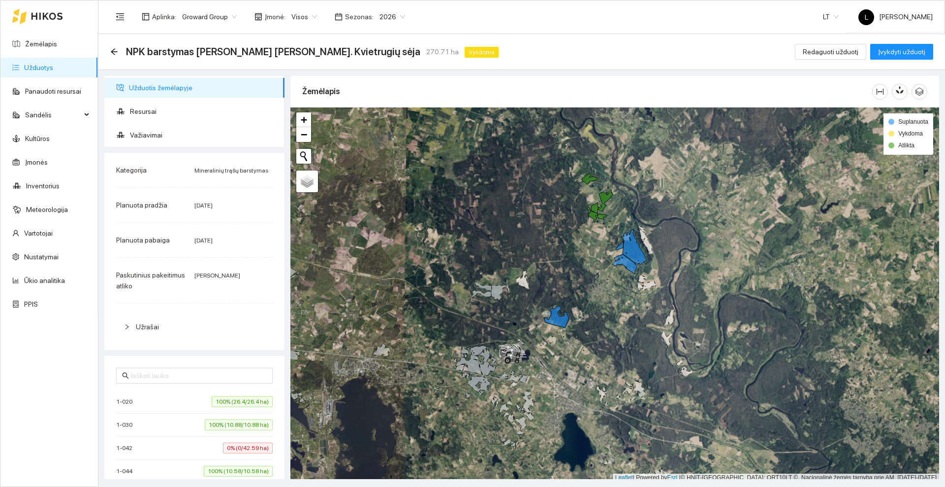
scroll to position [3, 0]
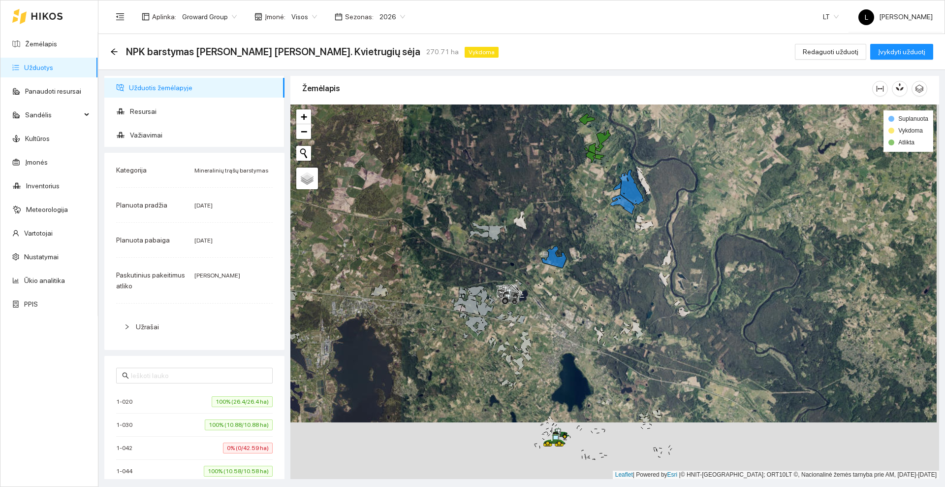
drag, startPoint x: 552, startPoint y: 192, endPoint x: 553, endPoint y: 147, distance: 44.8
click at [552, 153] on div at bounding box center [615, 291] width 649 height 374
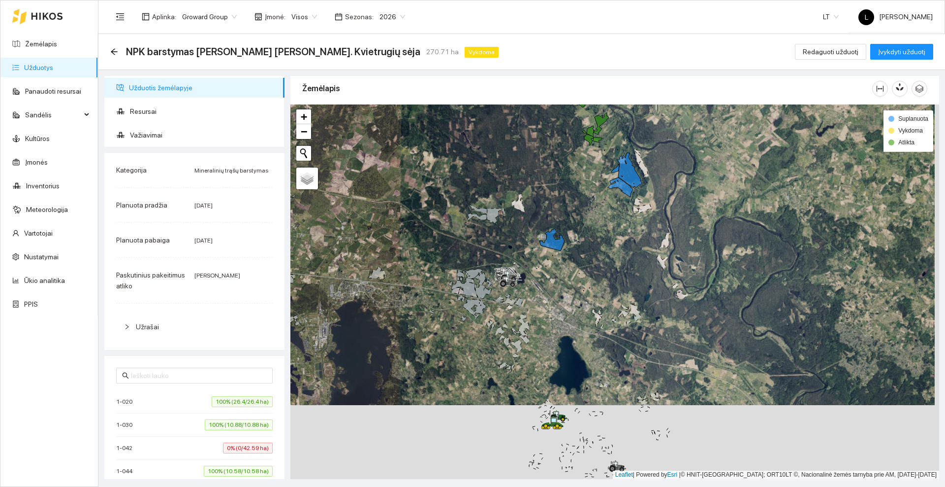
drag, startPoint x: 531, startPoint y: 219, endPoint x: 531, endPoint y: 262, distance: 43.3
click at [523, 274] on div at bounding box center [615, 291] width 649 height 374
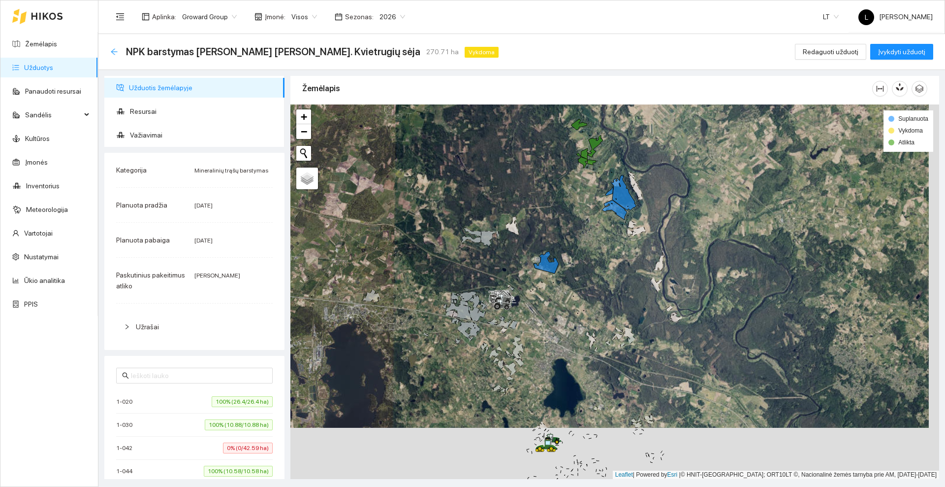
click at [117, 52] on icon "arrow-left" at bounding box center [114, 52] width 8 height 8
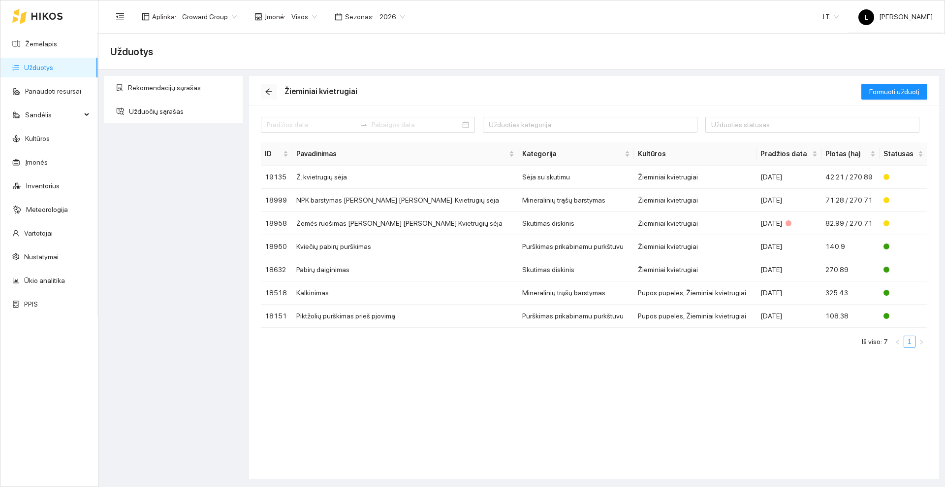
click at [271, 92] on icon "arrow-left" at bounding box center [268, 92] width 6 height 6
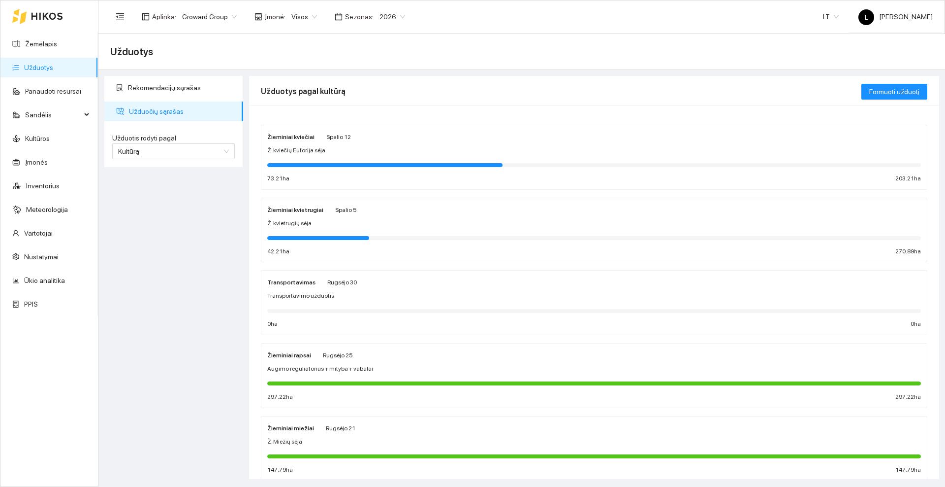
click at [321, 150] on span "Ž. kviečių Euforija sėja" at bounding box center [296, 150] width 58 height 9
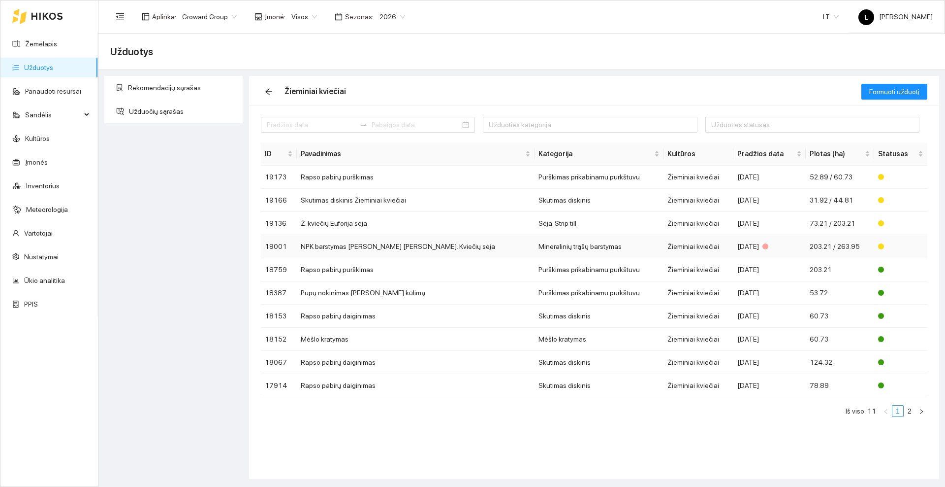
click at [372, 249] on td "NPK barstymas [PERSON_NAME] [PERSON_NAME]. Kviečių sėja" at bounding box center [416, 246] width 238 height 23
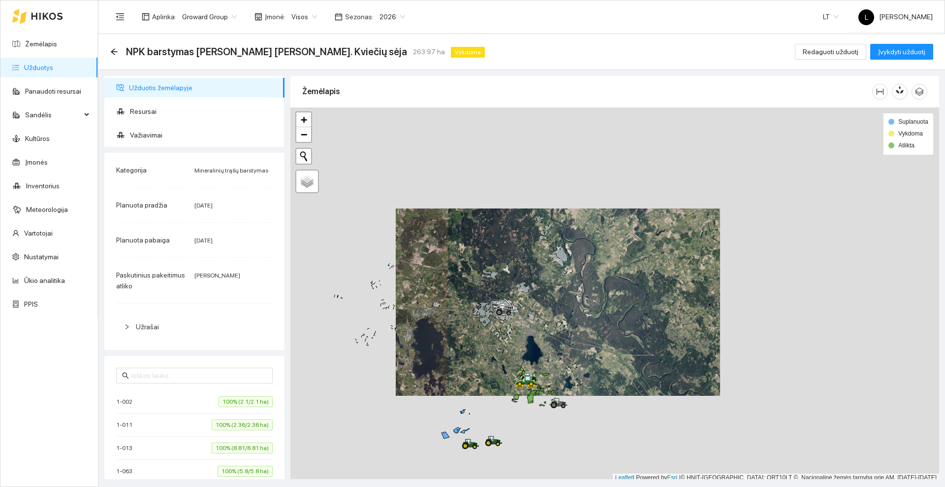
scroll to position [3, 0]
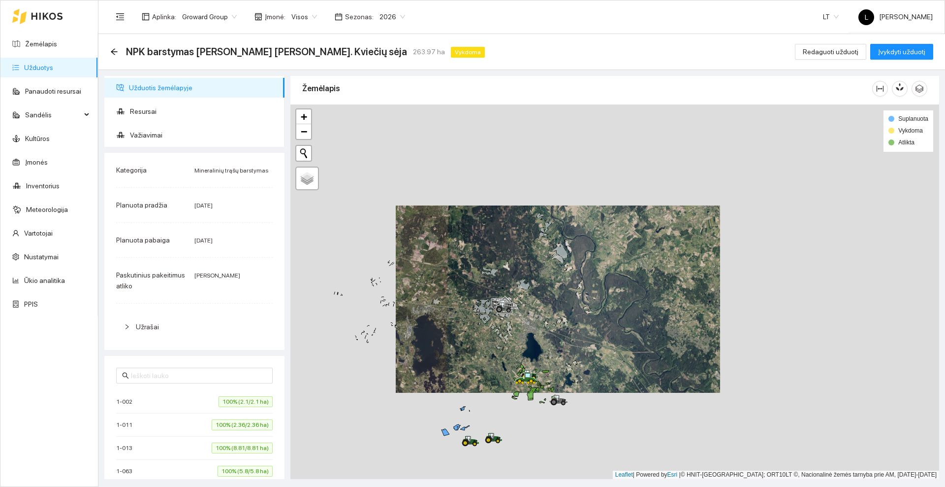
drag, startPoint x: 502, startPoint y: 360, endPoint x: 529, endPoint y: 240, distance: 123.1
click at [529, 240] on div at bounding box center [615, 291] width 649 height 374
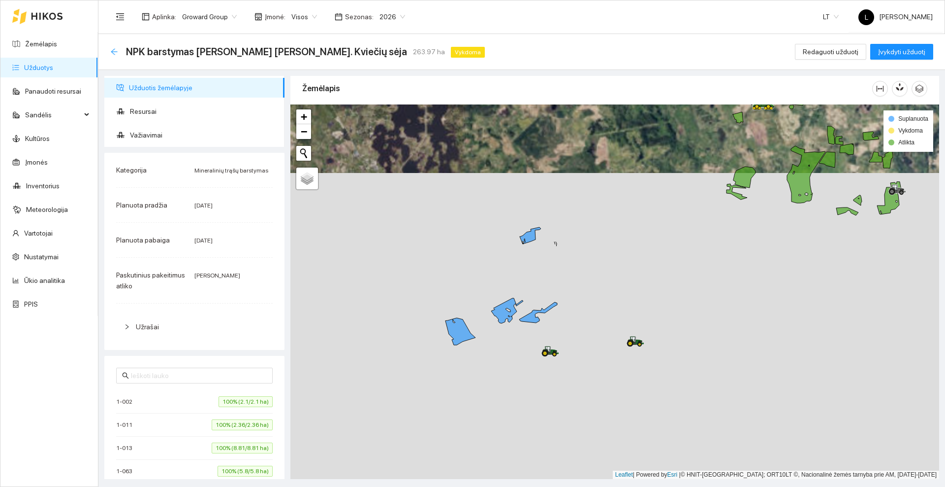
click at [113, 50] on icon "arrow-left" at bounding box center [114, 51] width 6 height 6
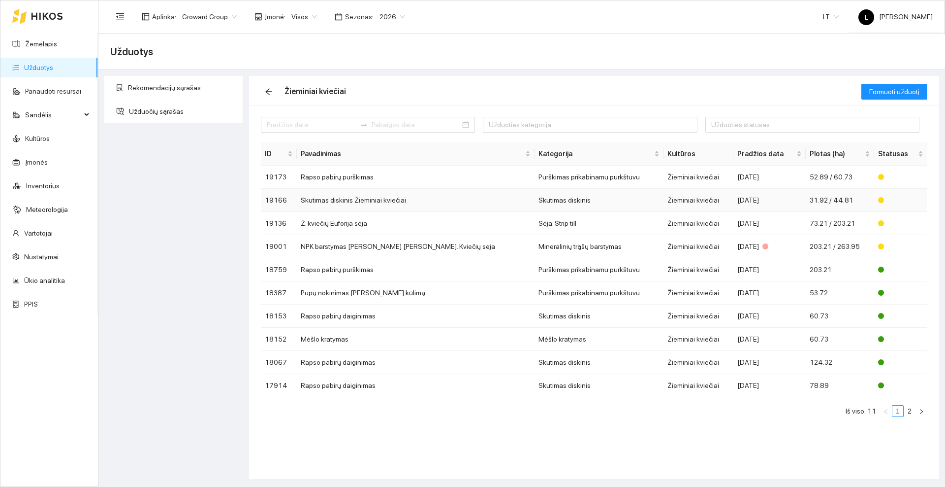
click at [365, 201] on td "Skutimas diskinis Žieminiai kviečiai" at bounding box center [416, 200] width 238 height 23
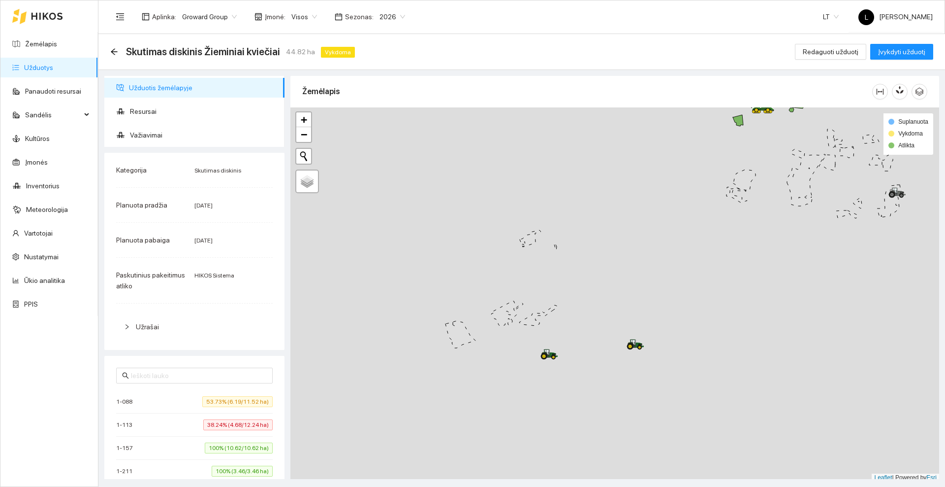
scroll to position [3, 0]
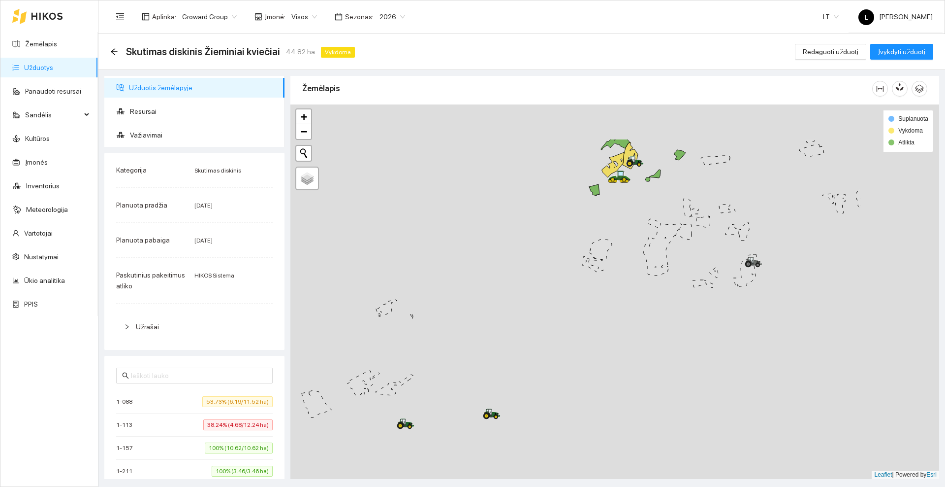
drag, startPoint x: 677, startPoint y: 246, endPoint x: 538, endPoint y: 313, distance: 154.0
click at [538, 312] on div at bounding box center [615, 291] width 649 height 374
drag, startPoint x: 544, startPoint y: 255, endPoint x: 496, endPoint y: 307, distance: 70.4
click at [496, 307] on div at bounding box center [615, 291] width 649 height 374
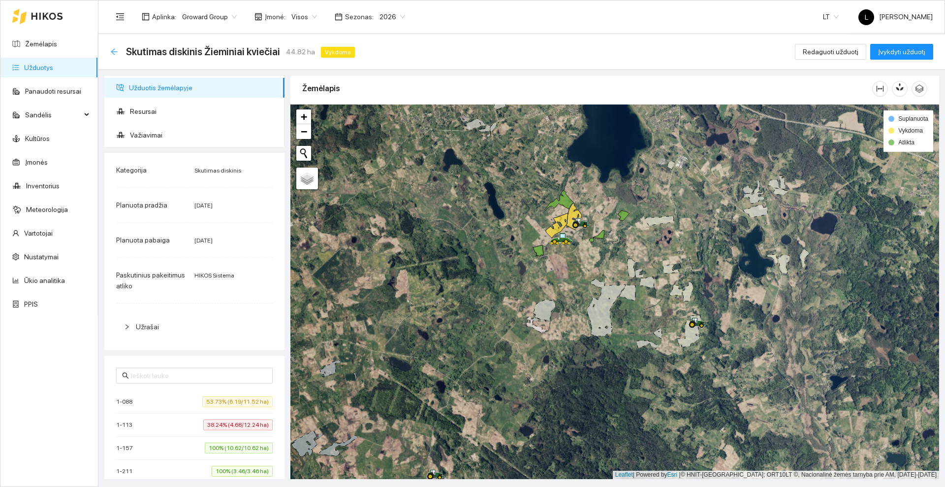
click at [116, 52] on icon "arrow-left" at bounding box center [114, 52] width 8 height 8
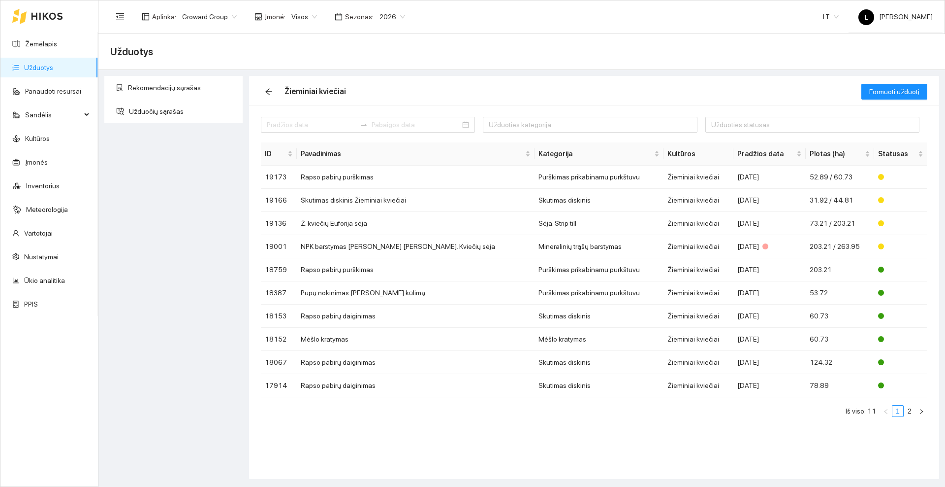
click at [24, 11] on icon at bounding box center [19, 16] width 14 height 15
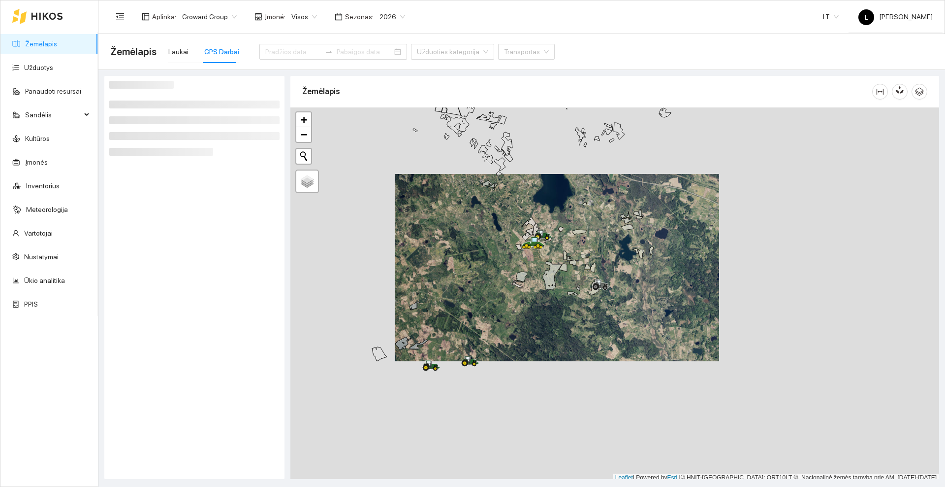
scroll to position [3, 0]
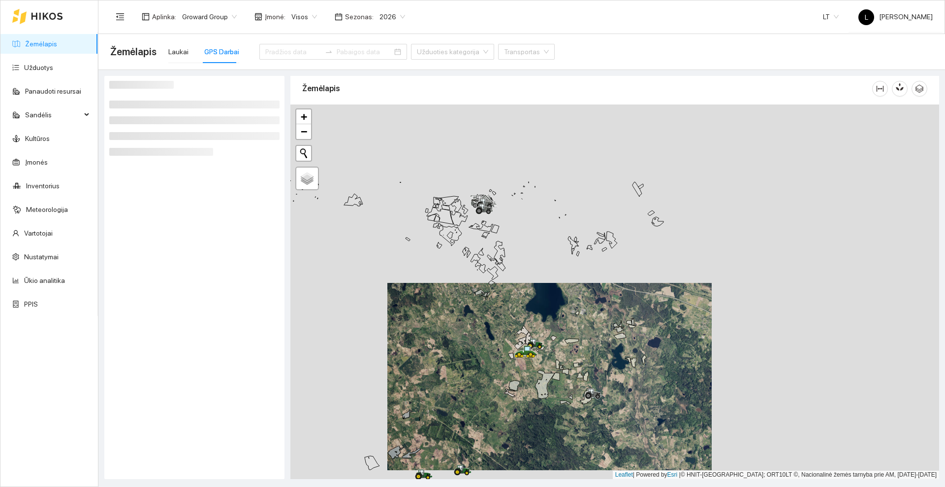
drag, startPoint x: 498, startPoint y: 315, endPoint x: 497, endPoint y: 329, distance: 14.3
click at [497, 329] on div at bounding box center [615, 291] width 649 height 374
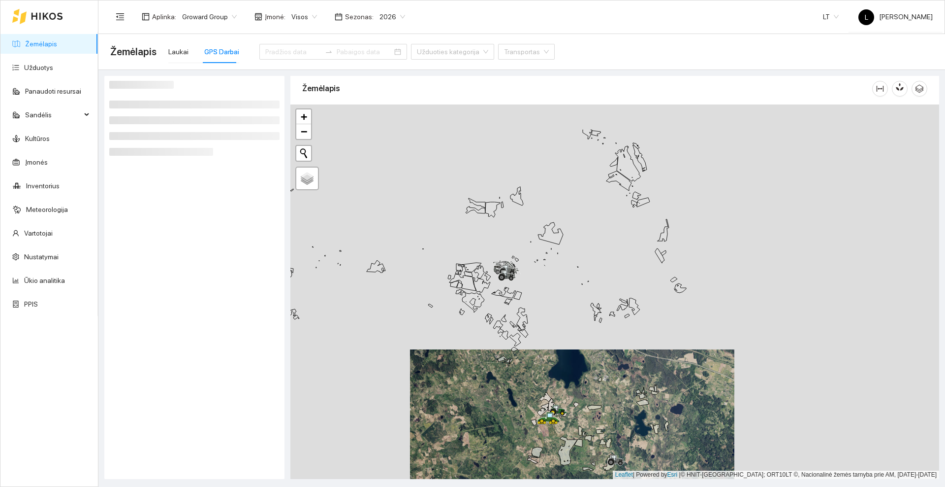
drag, startPoint x: 531, startPoint y: 233, endPoint x: 554, endPoint y: 295, distance: 66.7
click at [554, 295] on div at bounding box center [615, 291] width 649 height 374
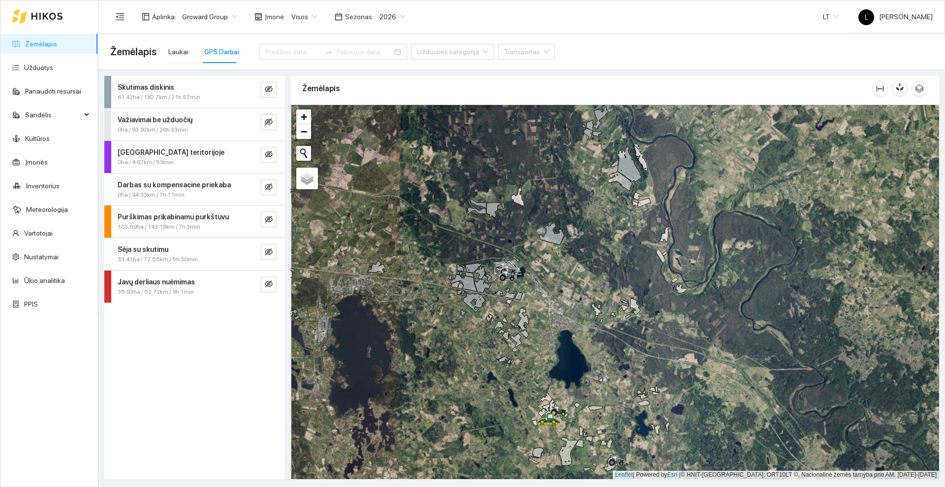
drag, startPoint x: 441, startPoint y: 229, endPoint x: 495, endPoint y: 251, distance: 58.3
click at [498, 255] on div at bounding box center [615, 291] width 649 height 374
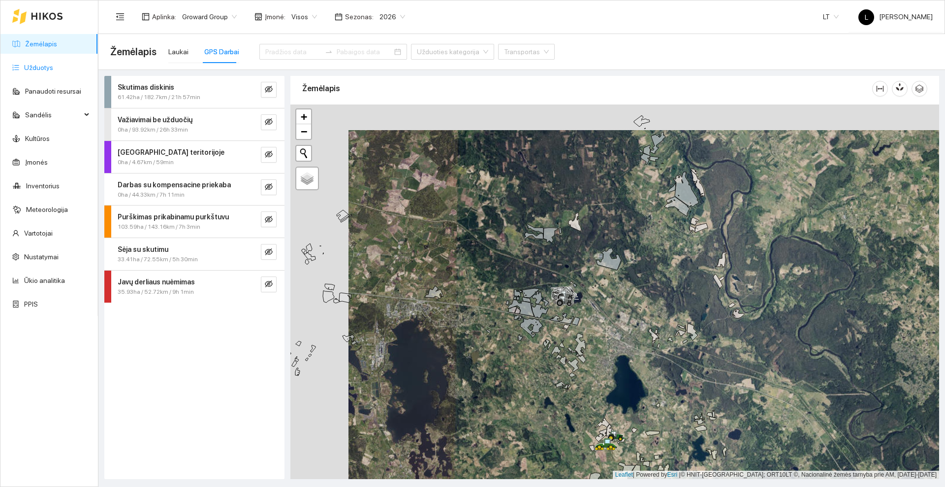
click at [24, 70] on link "Užduotys" at bounding box center [38, 68] width 29 height 8
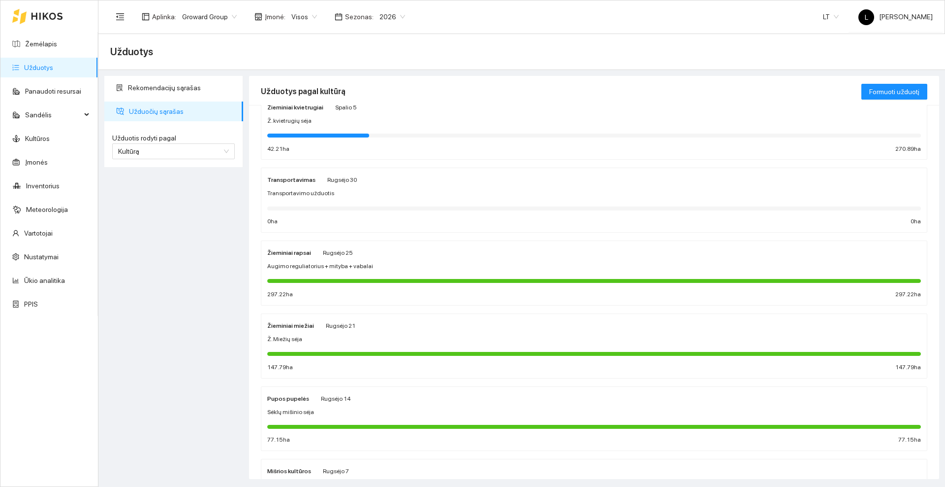
scroll to position [185, 0]
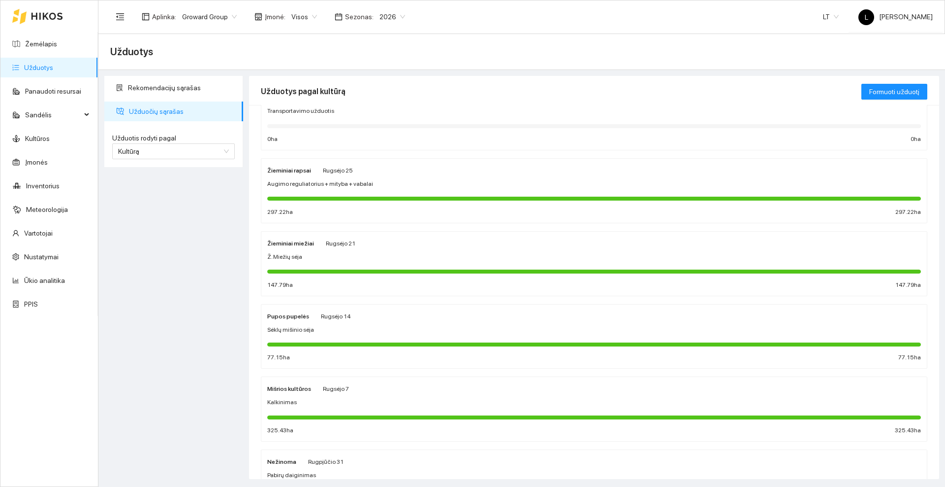
click at [355, 317] on div "Pupos pupelės Rugsėjo 14" at bounding box center [594, 315] width 654 height 11
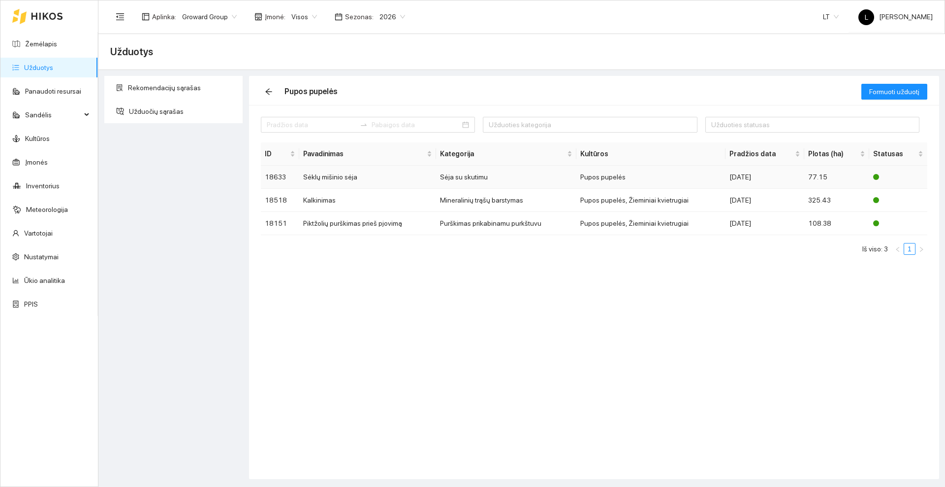
click at [395, 176] on td "Sėklų mišinio sėja" at bounding box center [367, 176] width 137 height 23
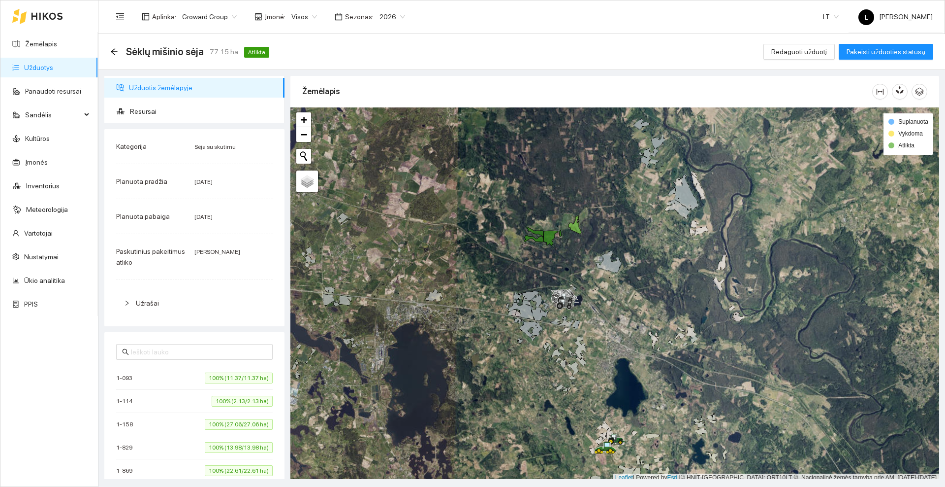
scroll to position [3, 0]
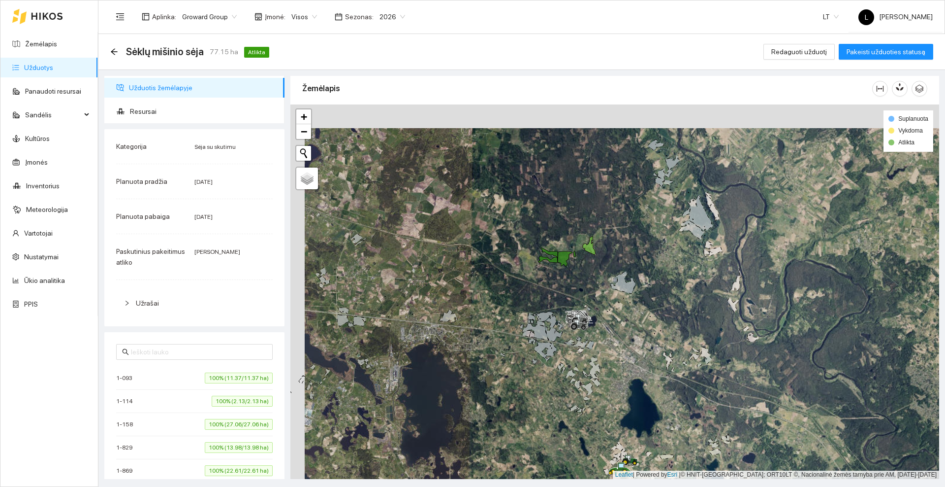
drag, startPoint x: 466, startPoint y: 256, endPoint x: 481, endPoint y: 242, distance: 20.2
click at [481, 242] on div at bounding box center [615, 291] width 649 height 374
click at [167, 110] on span "Resursai" at bounding box center [203, 111] width 147 height 20
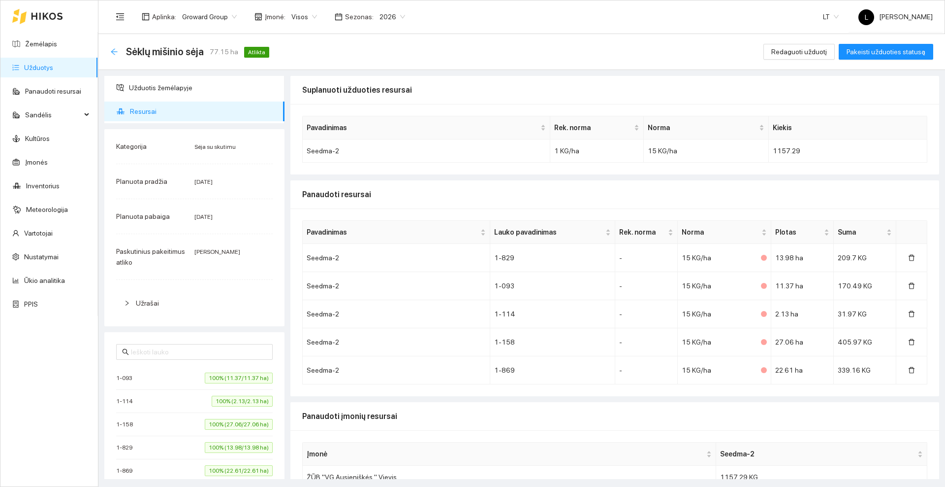
click at [115, 51] on icon "arrow-left" at bounding box center [114, 52] width 8 height 8
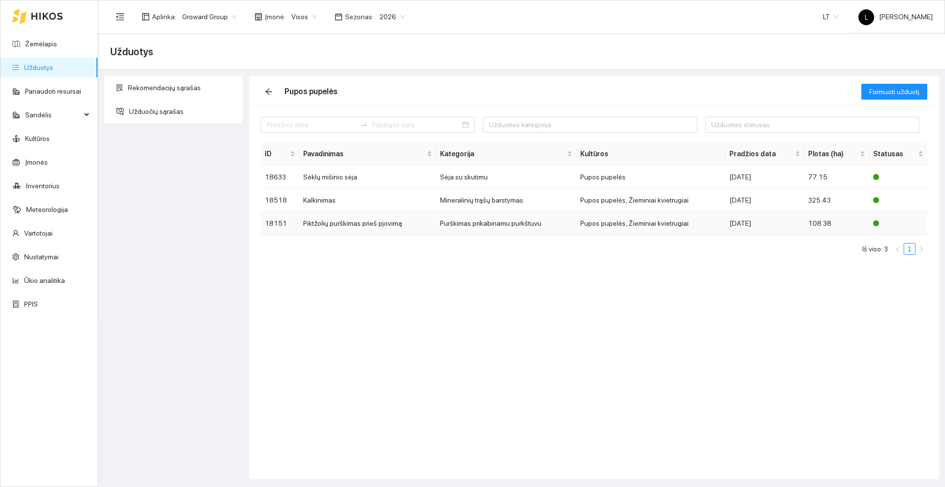
click at [355, 223] on td "Piktžolių purškimas prieš pjovimą" at bounding box center [367, 223] width 137 height 23
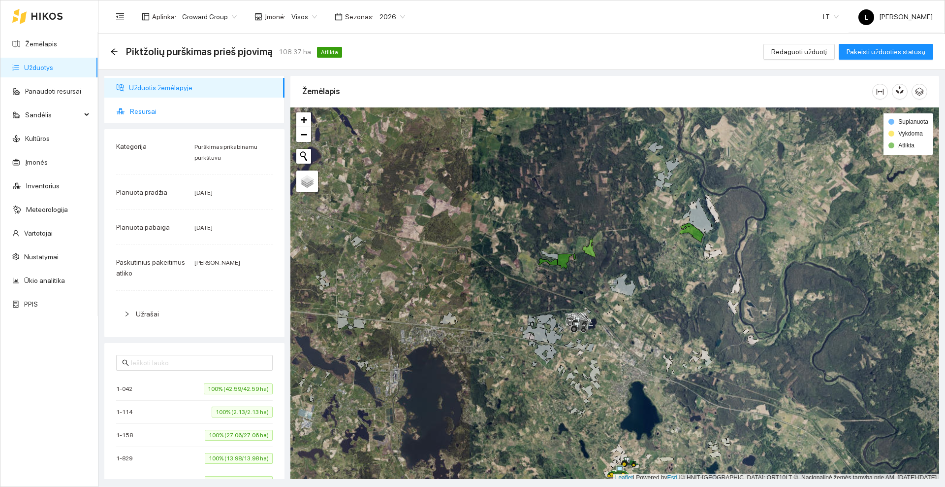
click at [141, 111] on span "Resursai" at bounding box center [203, 111] width 147 height 20
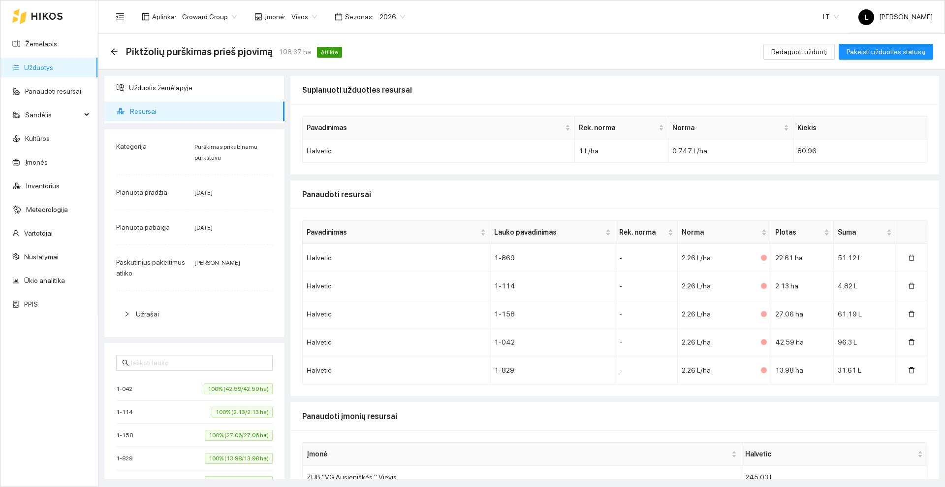
click at [48, 14] on icon at bounding box center [47, 16] width 32 height 8
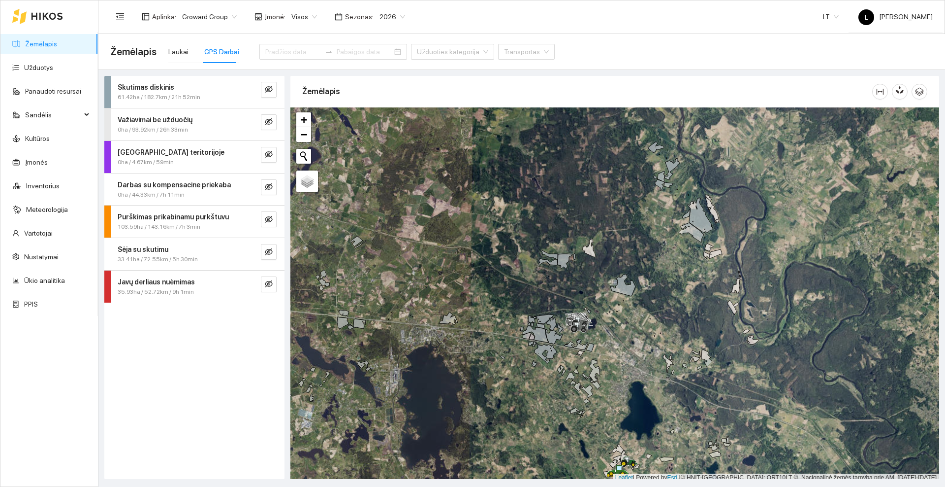
scroll to position [3, 0]
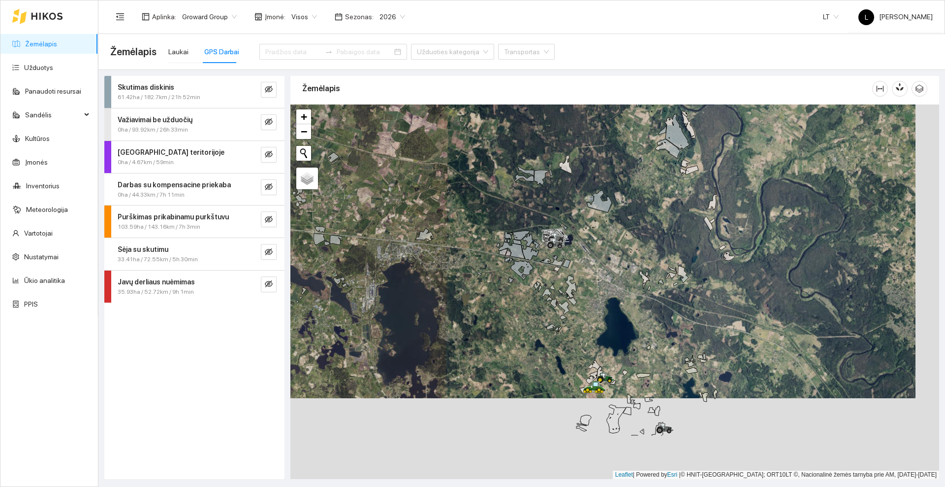
drag, startPoint x: 474, startPoint y: 210, endPoint x: 456, endPoint y: 155, distance: 58.4
click at [456, 155] on div at bounding box center [615, 291] width 649 height 374
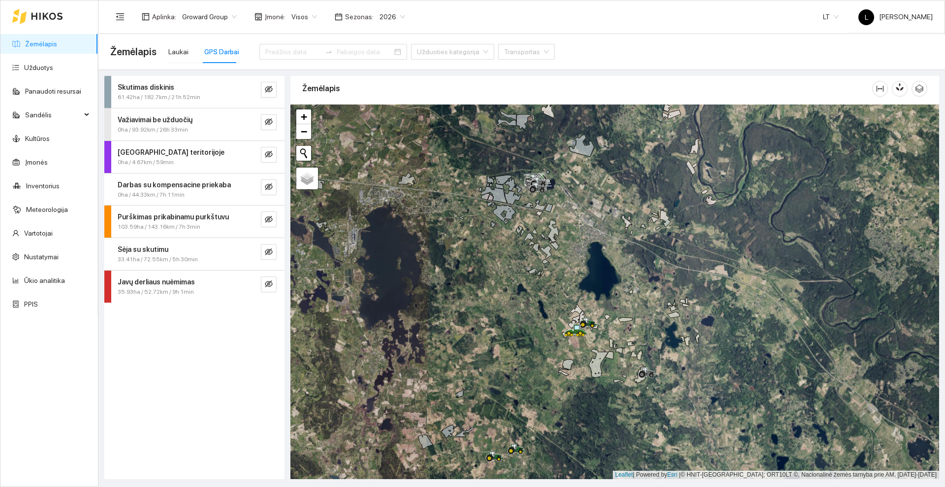
click at [40, 16] on icon at bounding box center [47, 16] width 31 height 7
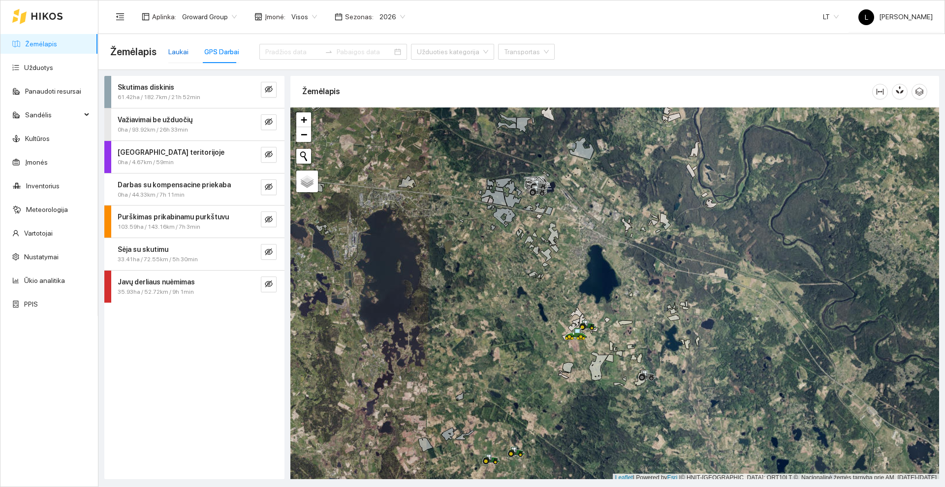
click at [168, 49] on div "Laukai" at bounding box center [178, 51] width 20 height 11
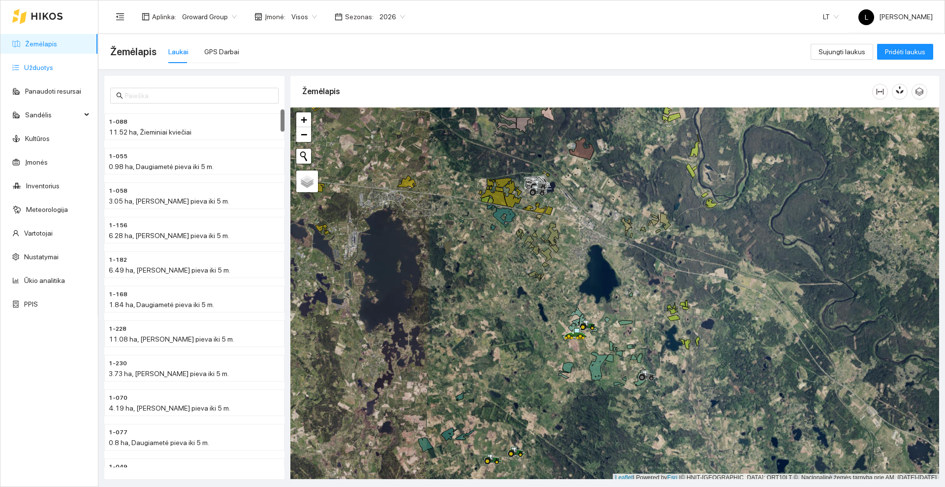
click at [32, 64] on link "Užduotys" at bounding box center [38, 68] width 29 height 8
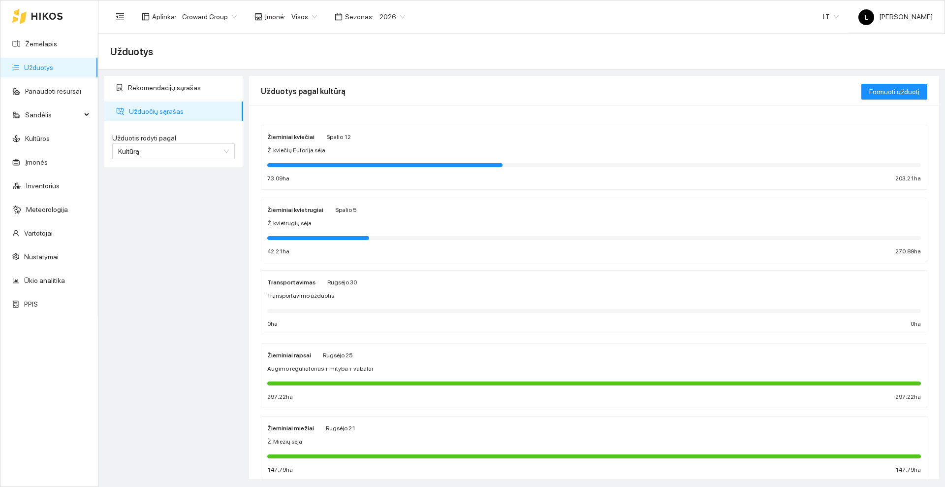
click at [353, 139] on div "Žieminiai kviečiai Spalio 12" at bounding box center [594, 136] width 654 height 11
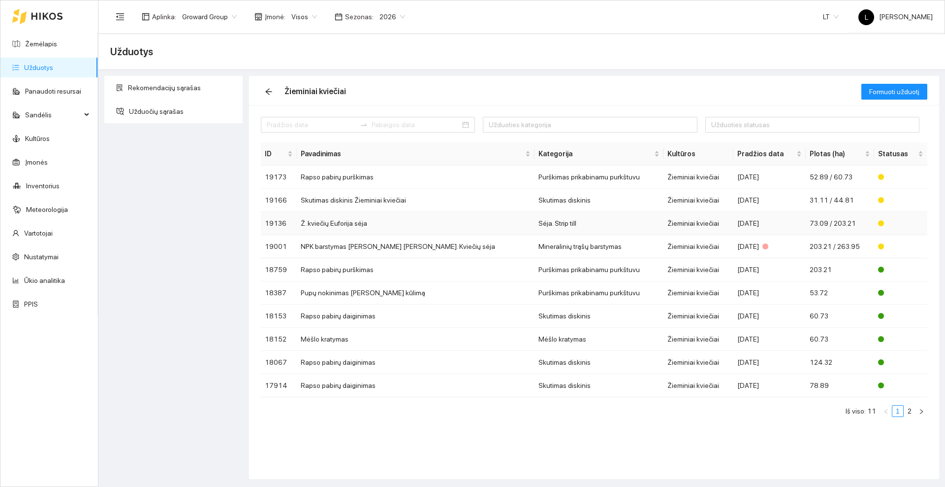
click at [395, 224] on td "Ž. kviečių Euforija sėja" at bounding box center [416, 223] width 238 height 23
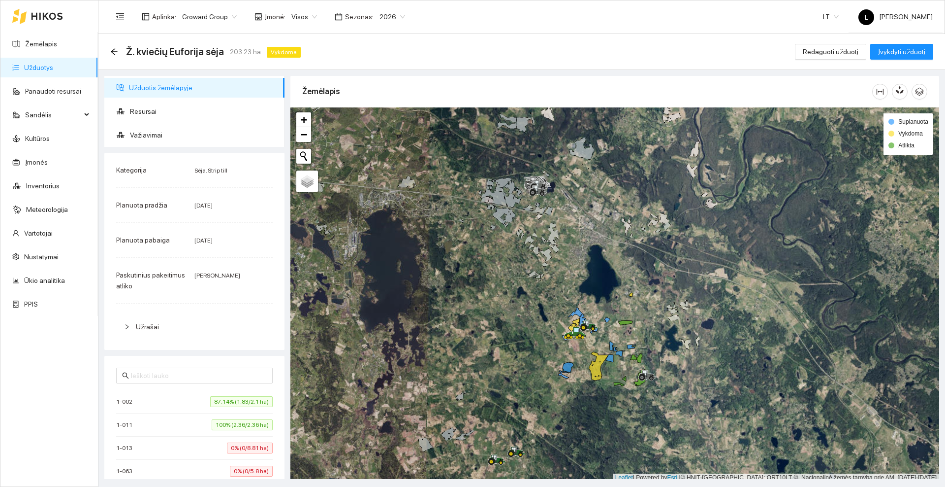
scroll to position [3, 0]
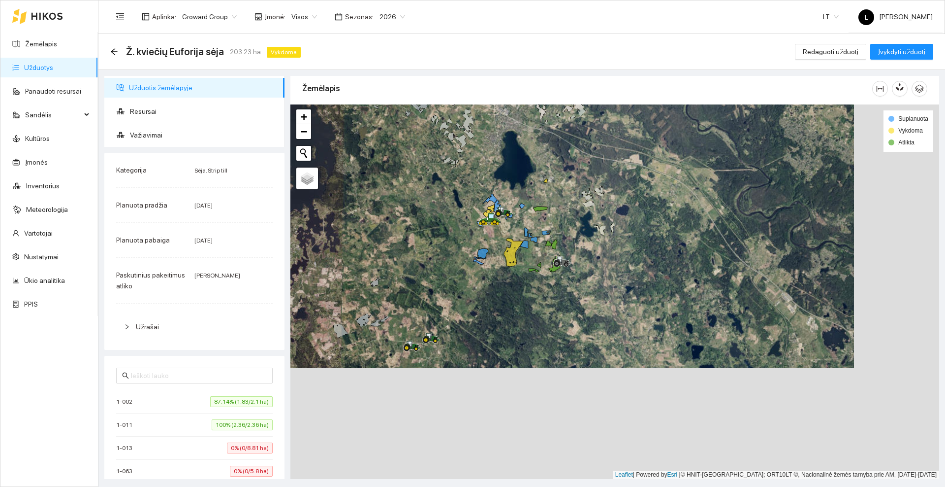
drag, startPoint x: 520, startPoint y: 340, endPoint x: 435, endPoint y: 229, distance: 139.8
click at [435, 229] on div at bounding box center [615, 291] width 649 height 374
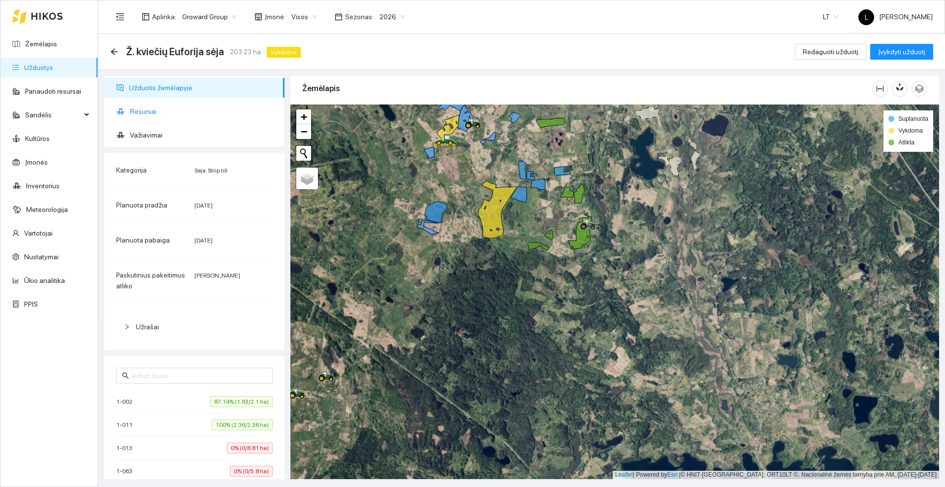
click at [169, 113] on span "Resursai" at bounding box center [203, 111] width 147 height 20
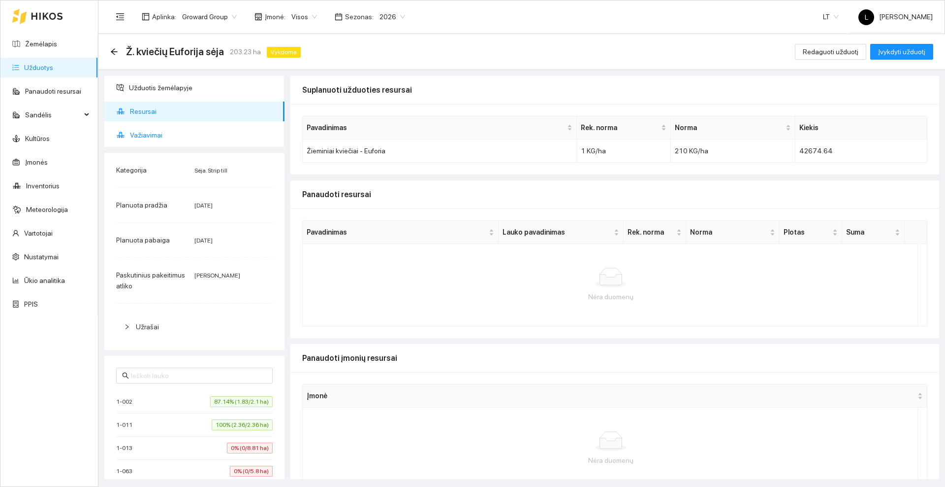
click at [159, 133] on span "Važiavimai" at bounding box center [203, 135] width 147 height 20
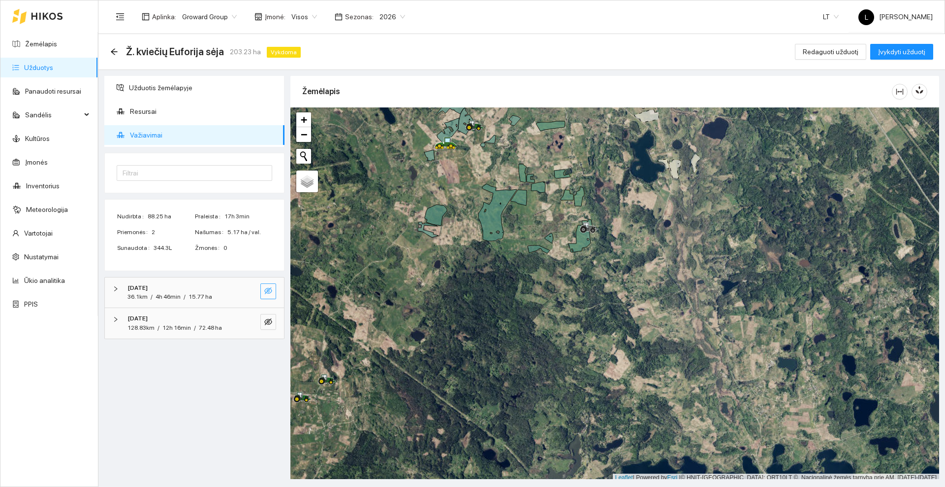
click at [270, 292] on icon "eye-invisible" at bounding box center [268, 290] width 8 height 7
click at [270, 320] on icon "eye-invisible" at bounding box center [268, 322] width 8 height 8
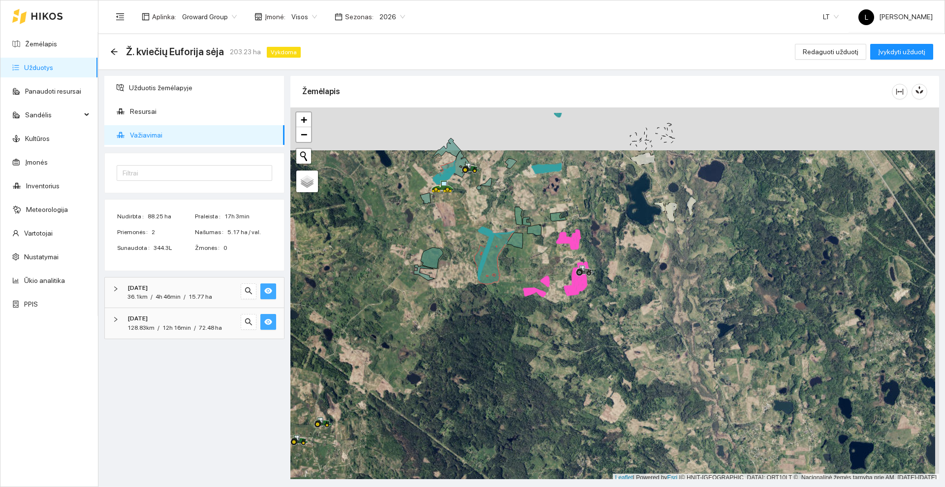
scroll to position [3, 0]
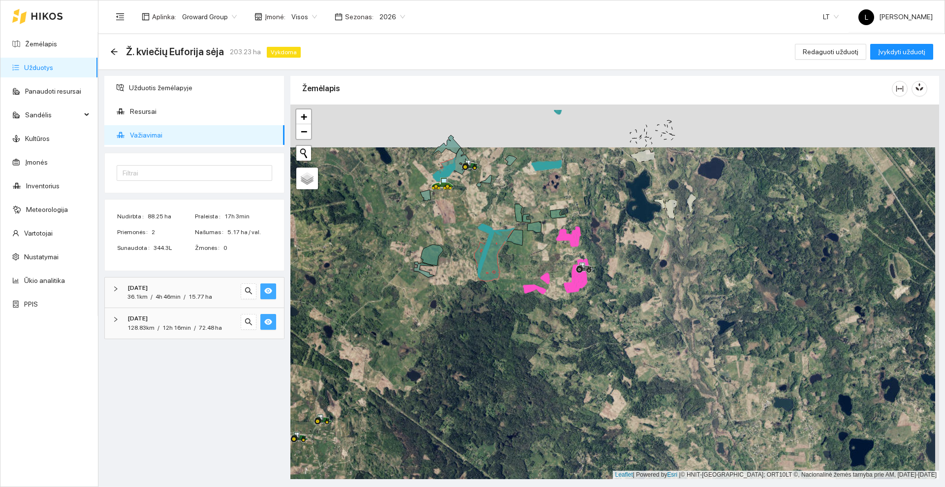
drag, startPoint x: 450, startPoint y: 280, endPoint x: 451, endPoint y: 328, distance: 48.3
click at [440, 340] on div at bounding box center [615, 291] width 649 height 374
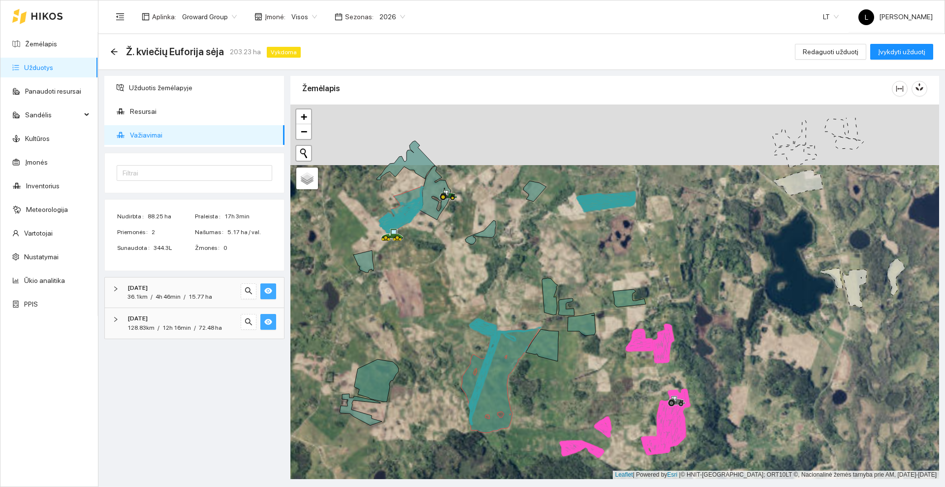
drag, startPoint x: 496, startPoint y: 220, endPoint x: 520, endPoint y: 270, distance: 56.0
click at [520, 270] on div at bounding box center [615, 291] width 649 height 374
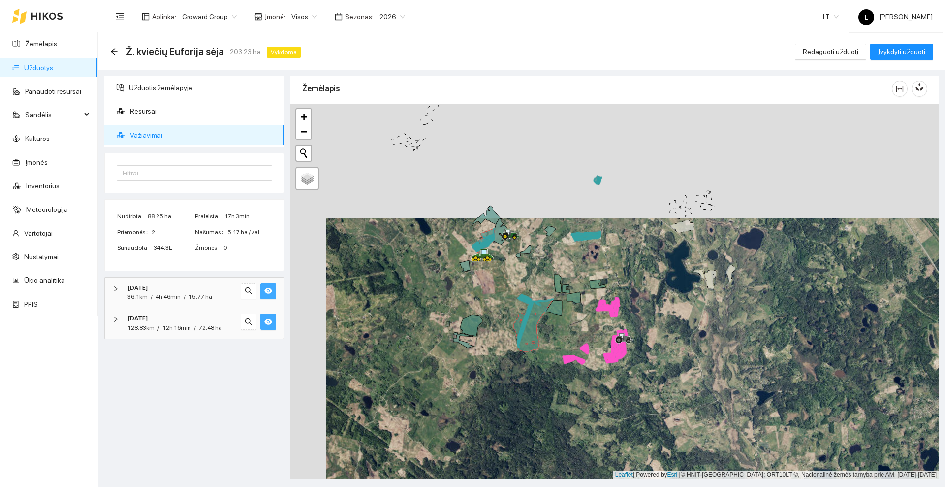
drag, startPoint x: 510, startPoint y: 272, endPoint x: 533, endPoint y: 272, distance: 23.1
click at [533, 272] on div at bounding box center [615, 291] width 649 height 374
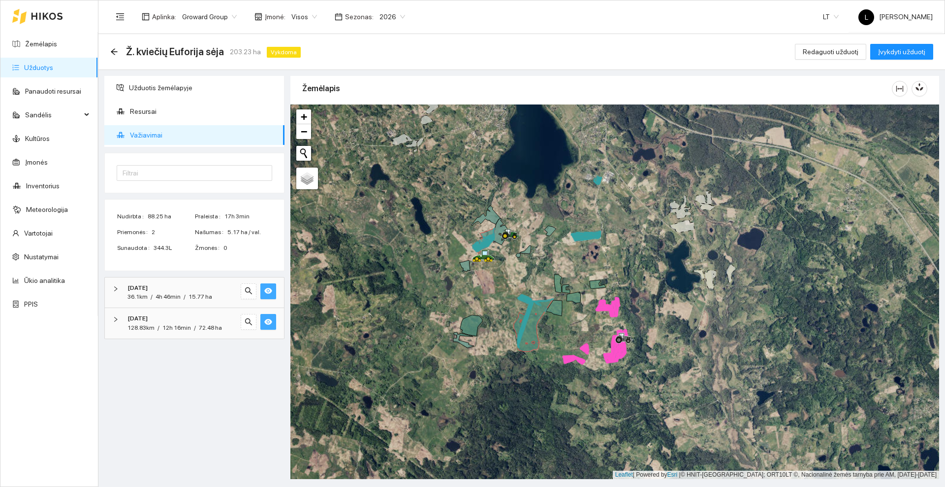
click at [43, 12] on icon at bounding box center [47, 16] width 32 height 8
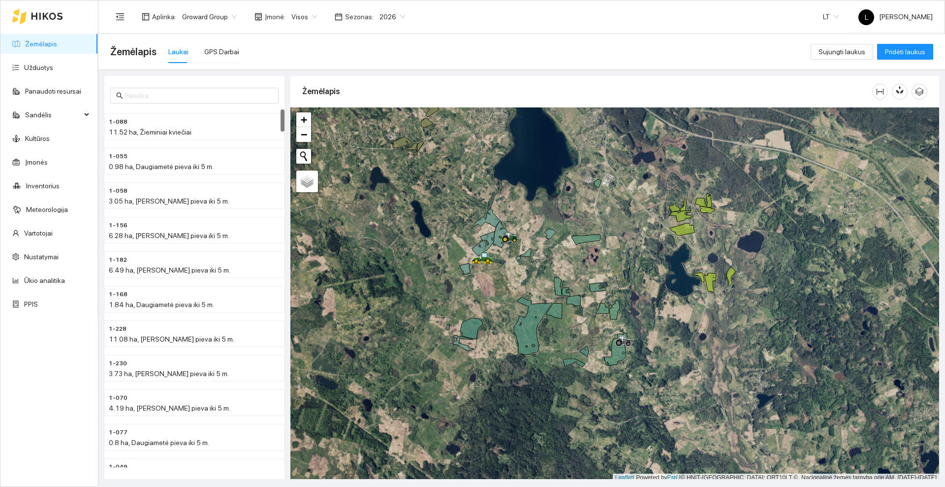
scroll to position [3, 0]
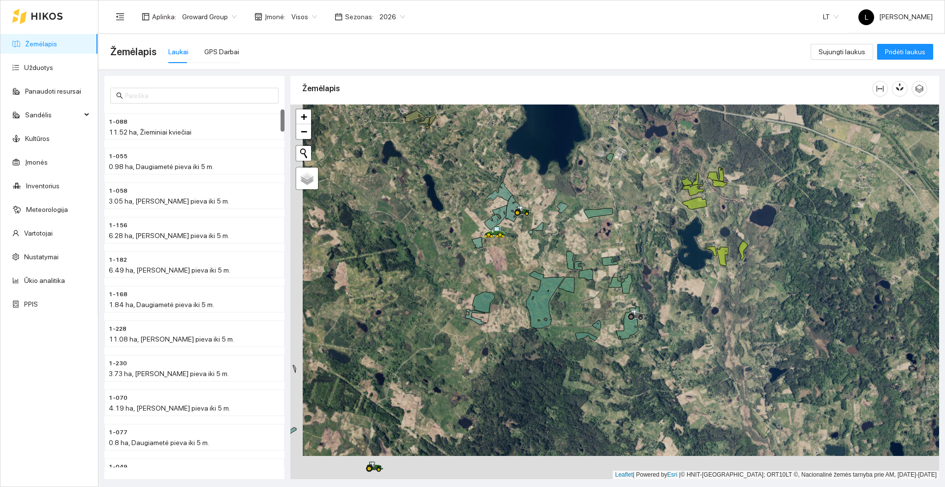
drag, startPoint x: 487, startPoint y: 282, endPoint x: 499, endPoint y: 259, distance: 26.2
click at [499, 259] on div at bounding box center [615, 291] width 649 height 374
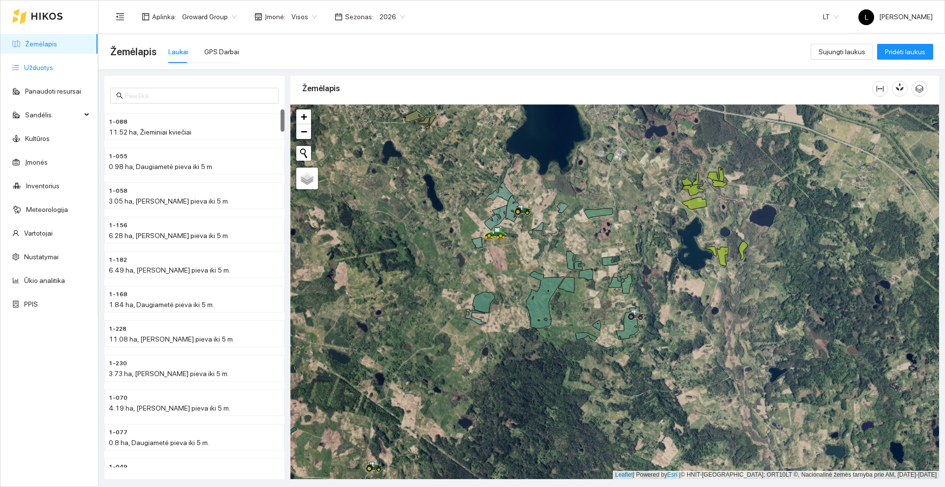
click at [45, 68] on link "Užduotys" at bounding box center [38, 68] width 29 height 8
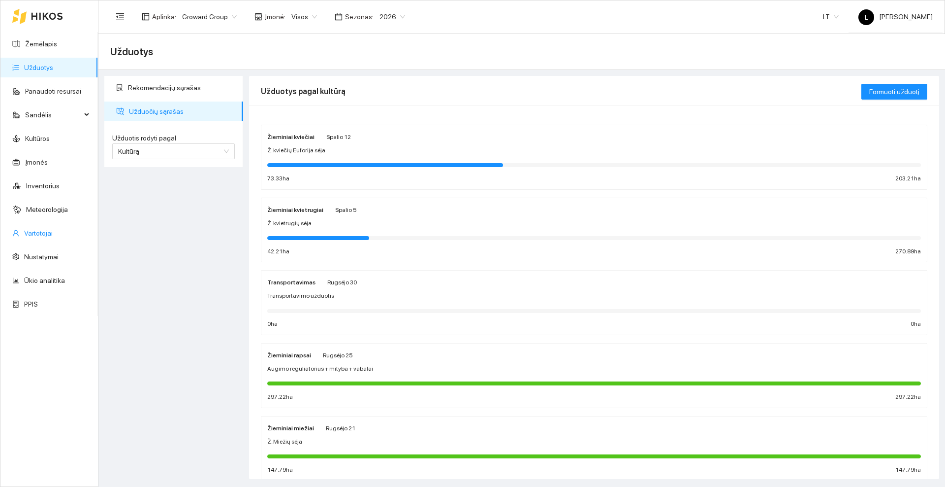
click at [39, 235] on link "Vartotojai" at bounding box center [38, 233] width 29 height 8
